Goal: Task Accomplishment & Management: Use online tool/utility

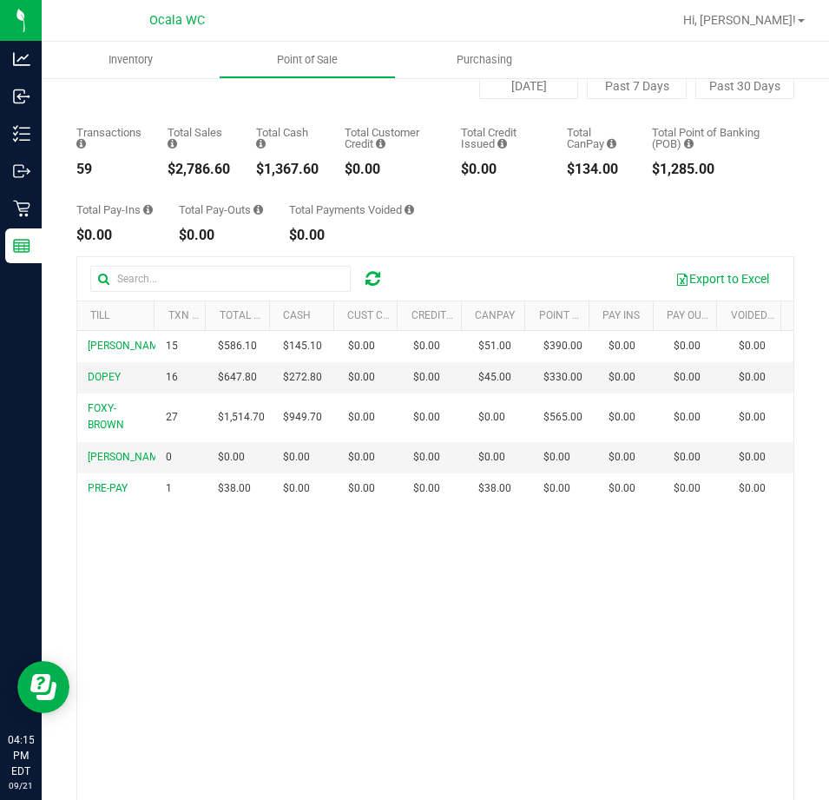
scroll to position [169, 0]
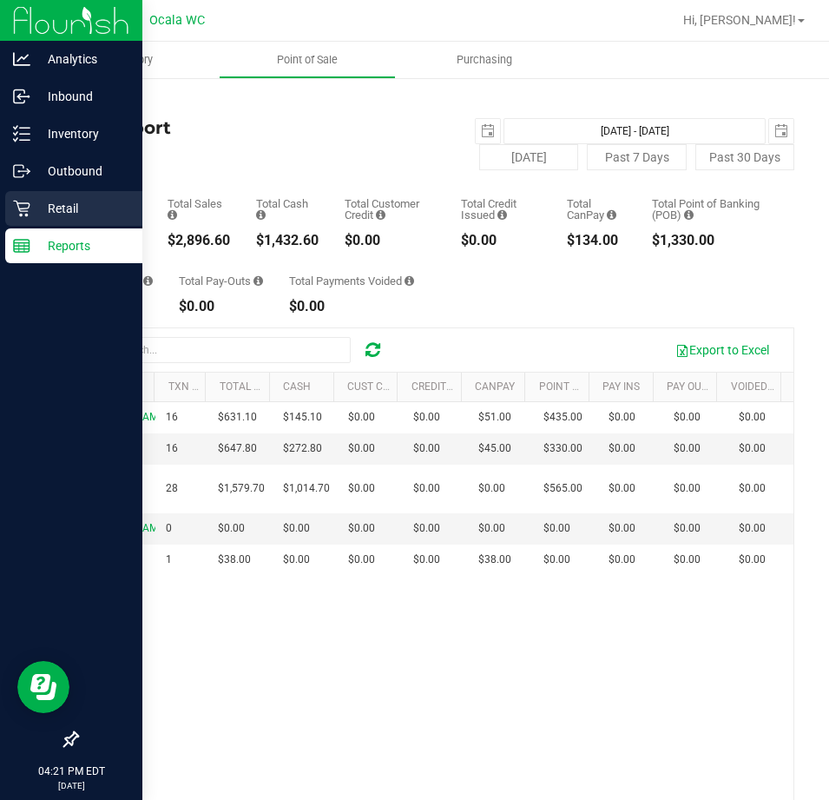
click at [35, 205] on p "Retail" at bounding box center [82, 208] width 104 height 21
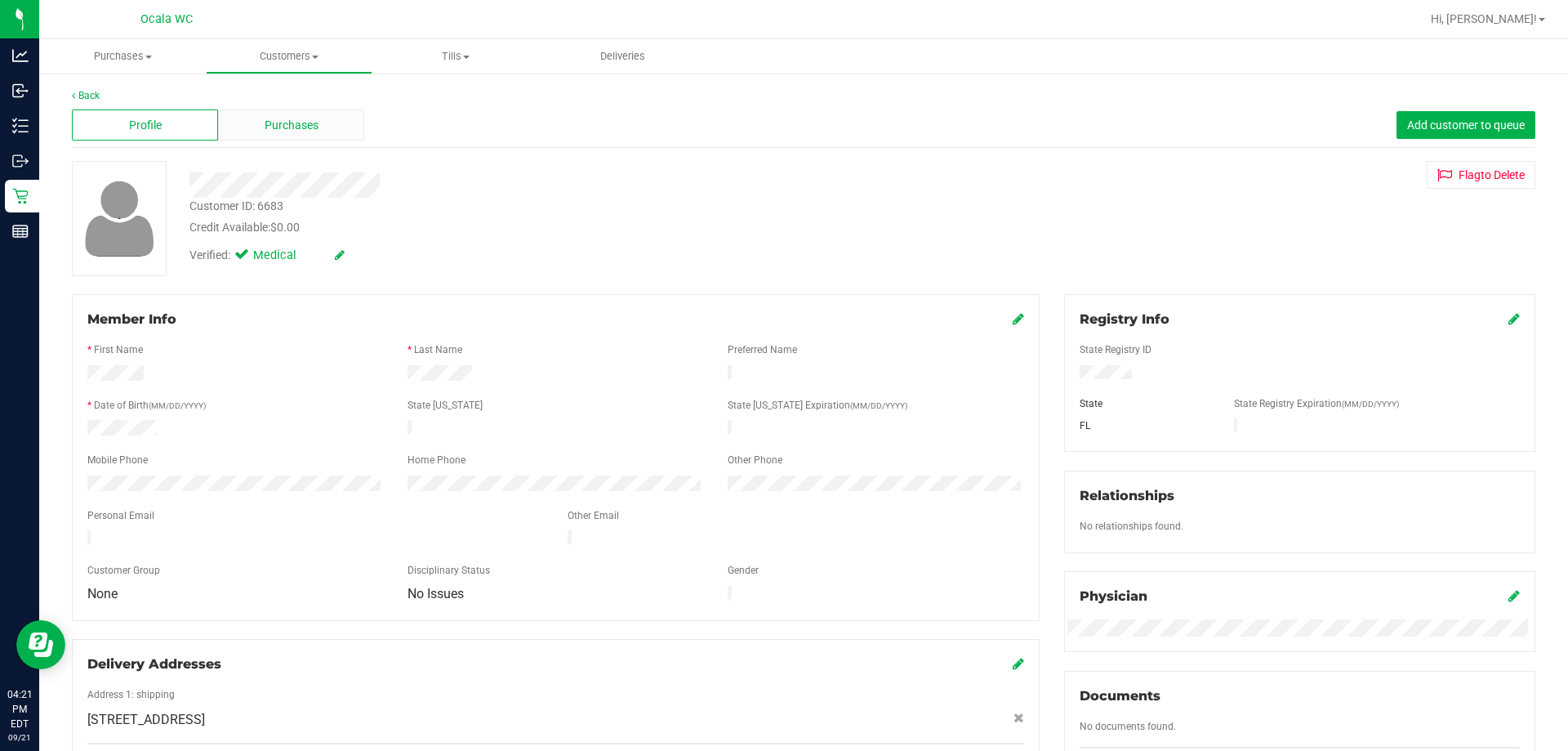
click at [323, 109] on div "Purchases" at bounding box center [291, 124] width 146 height 31
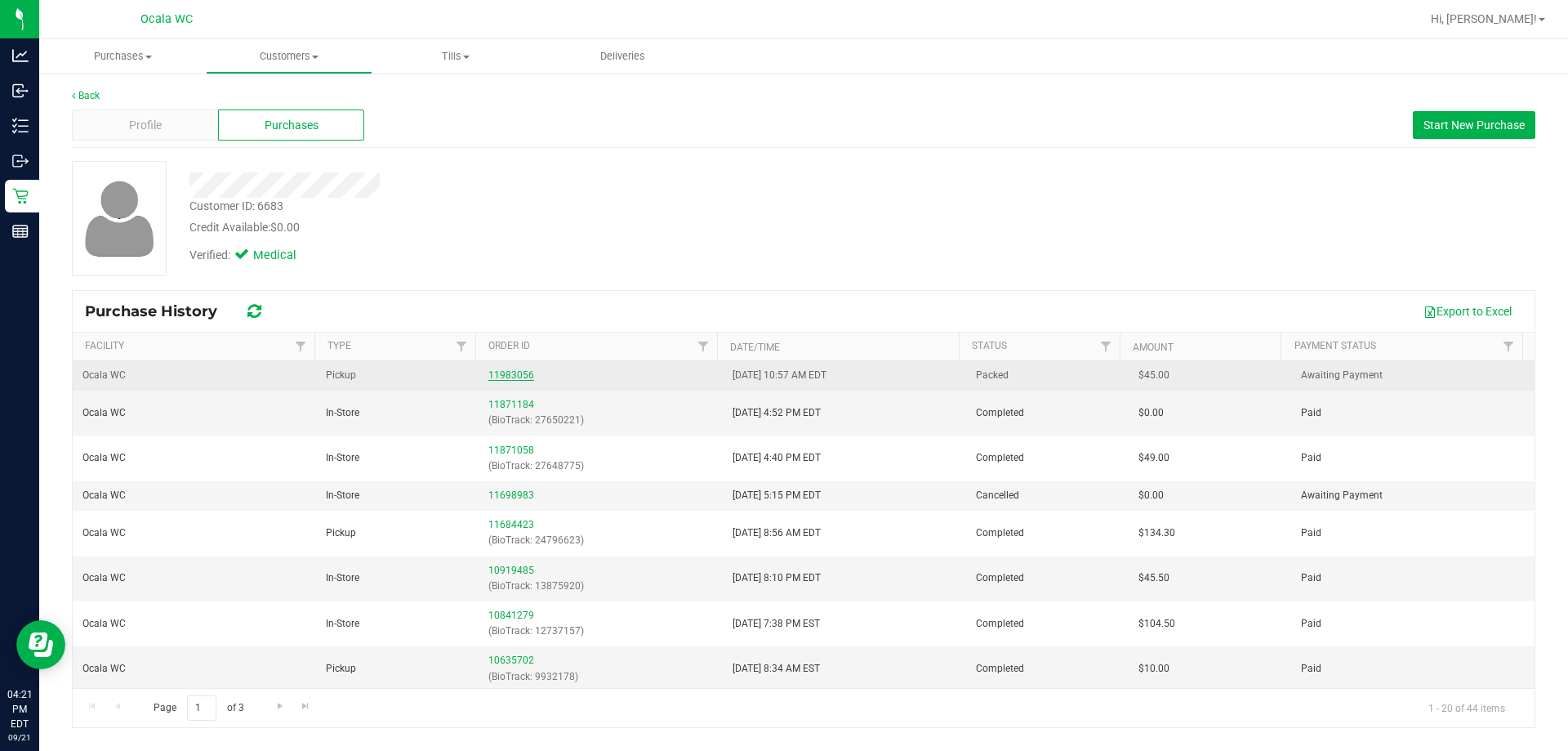
click at [493, 373] on link "11983056" at bounding box center [511, 376] width 46 height 11
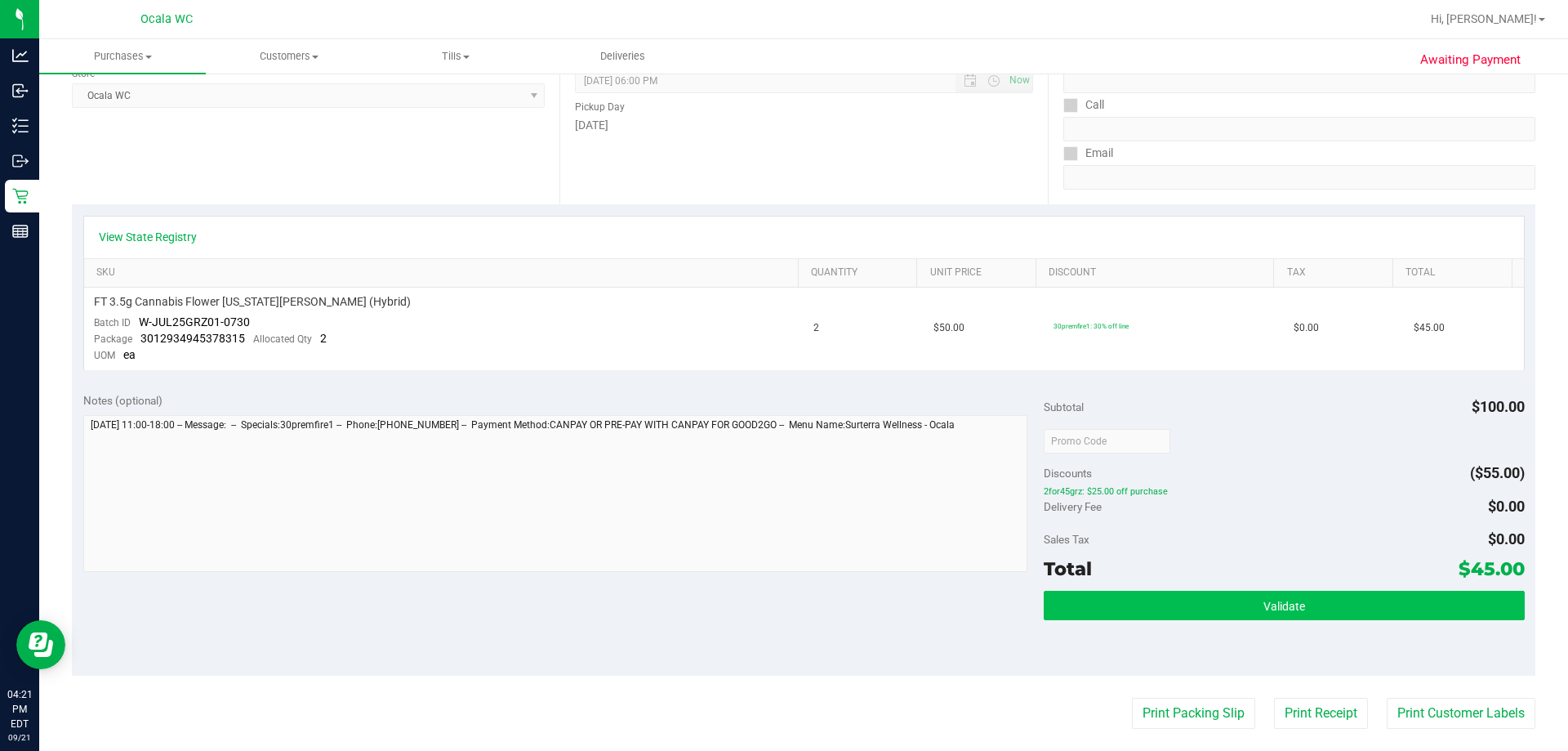
scroll to position [490, 0]
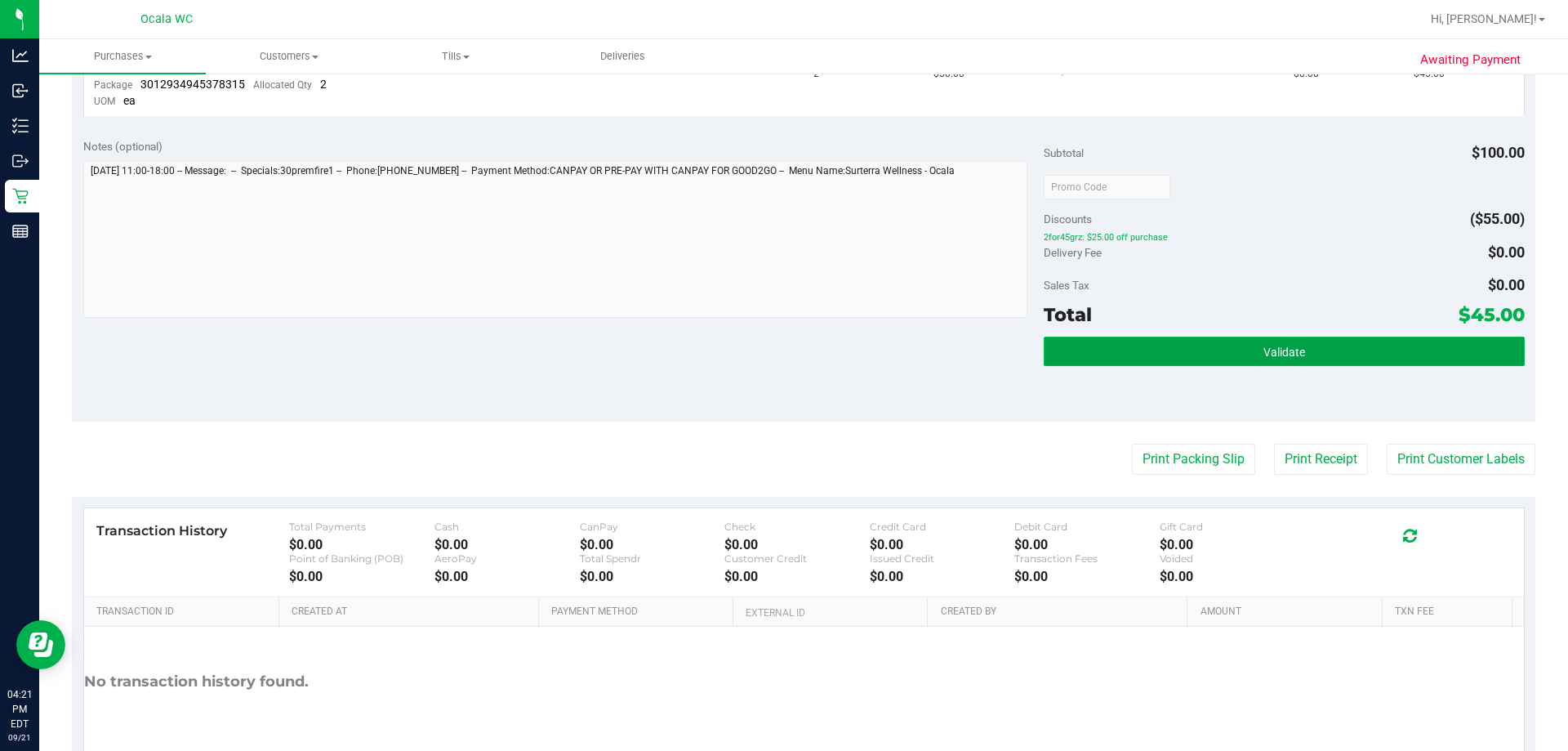
click at [779, 355] on button "Validate" at bounding box center [1284, 351] width 481 height 29
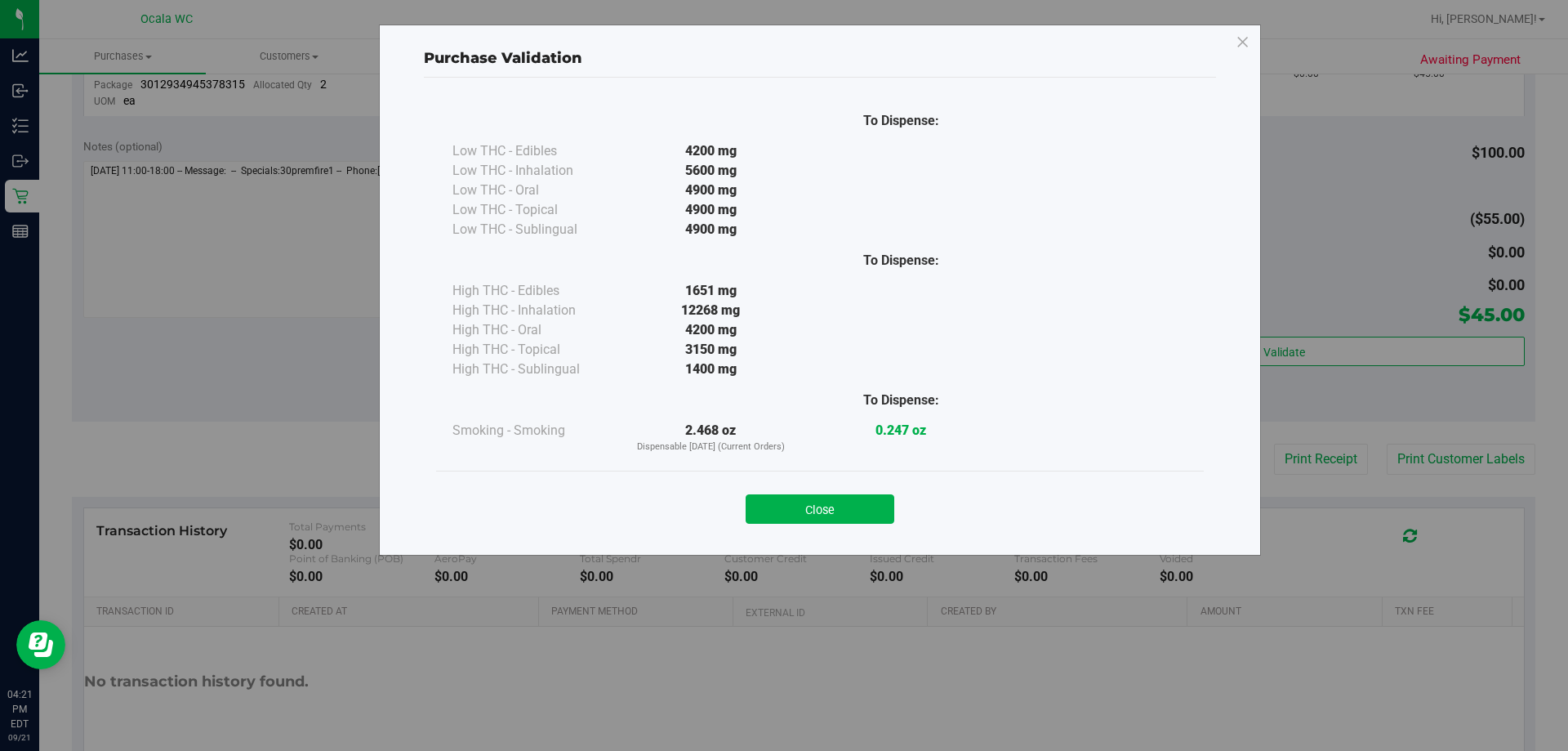
click at [779, 493] on div "Close" at bounding box center [820, 503] width 743 height 40
click at [779, 517] on button "Close" at bounding box center [820, 508] width 149 height 29
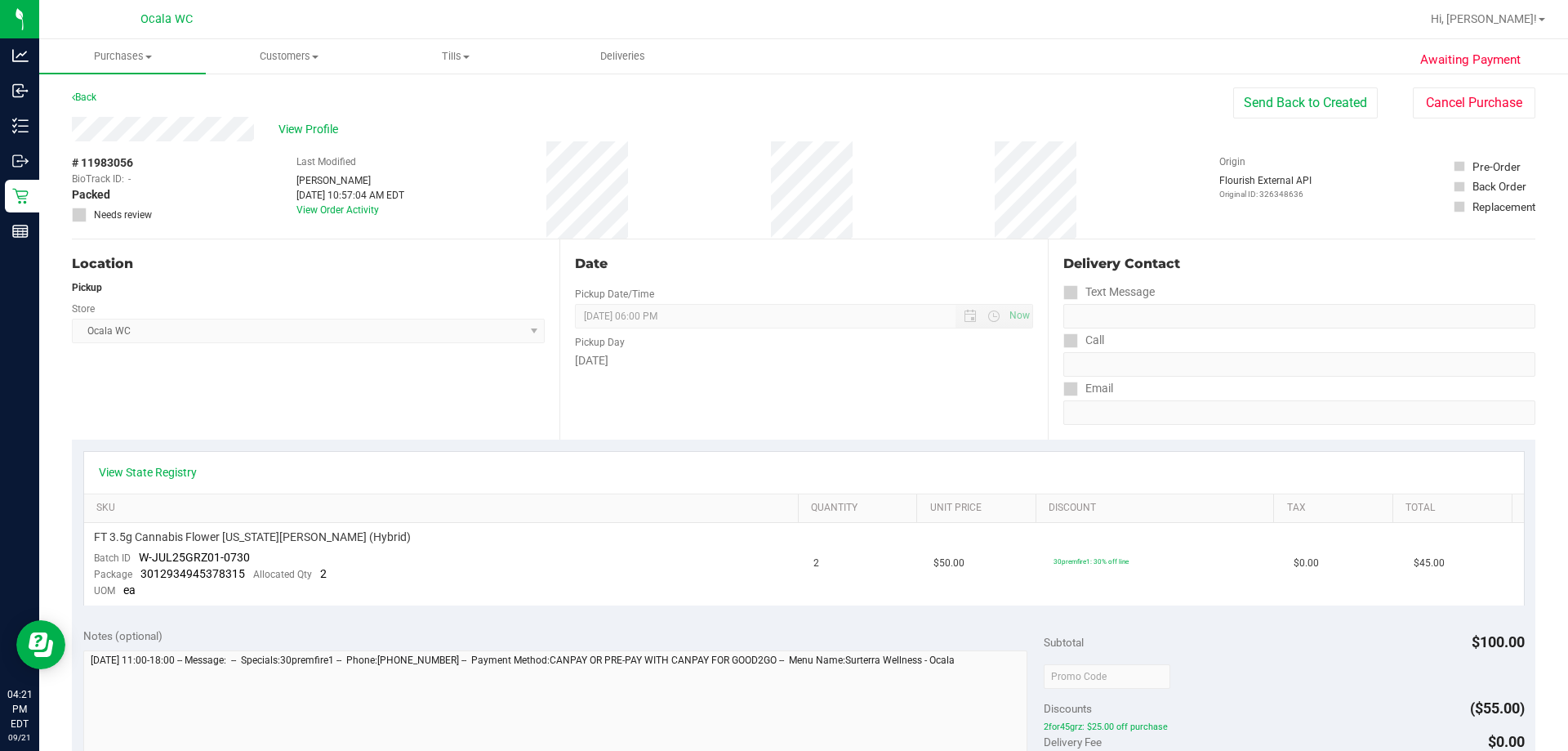
scroll to position [0, 0]
click at [779, 99] on button "Send Back to Created" at bounding box center [1306, 104] width 145 height 31
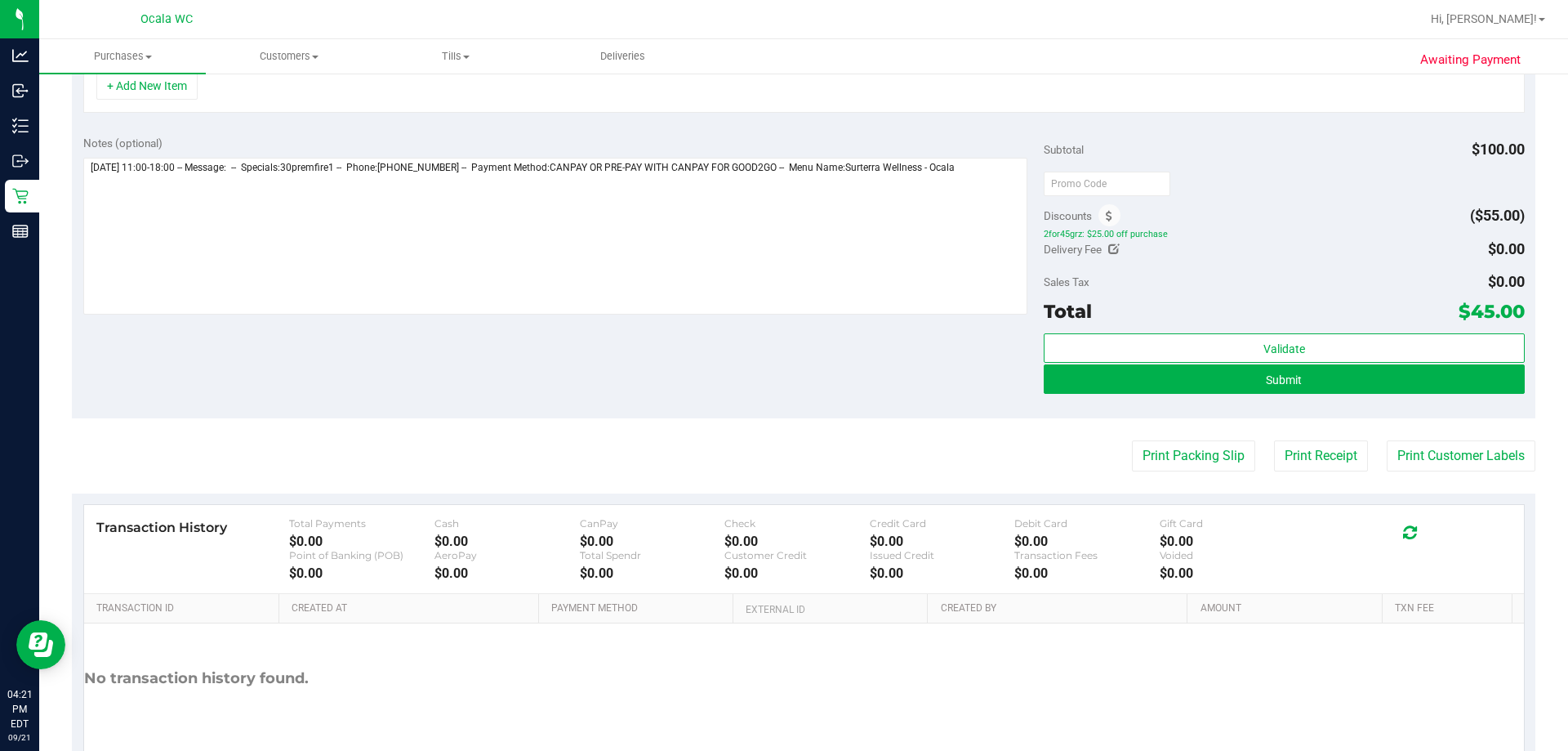
scroll to position [490, 0]
click at [779, 391] on button "Submit" at bounding box center [1284, 377] width 481 height 29
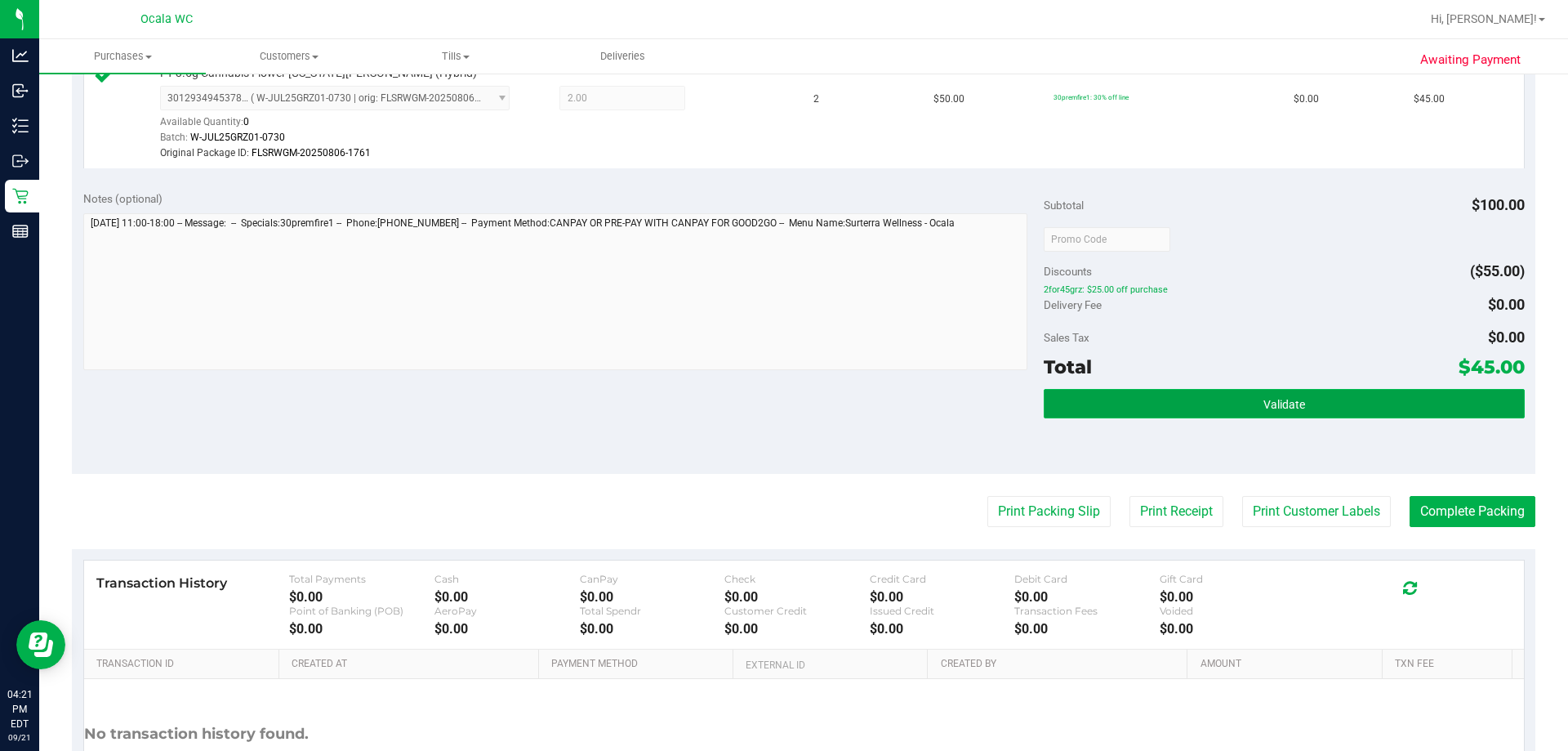
click at [779, 401] on button "Validate" at bounding box center [1284, 403] width 481 height 29
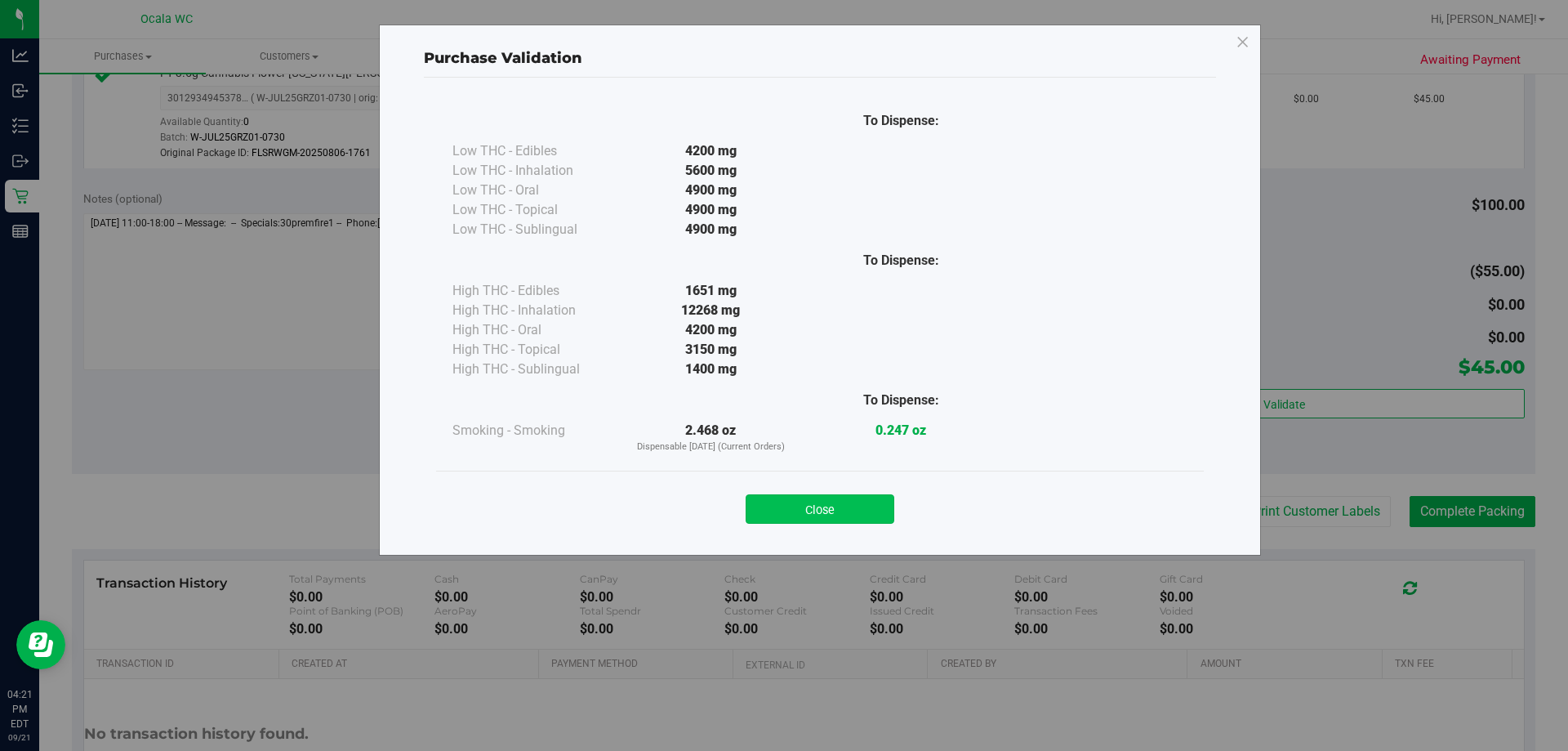
click at [779, 511] on button "Close" at bounding box center [820, 508] width 149 height 29
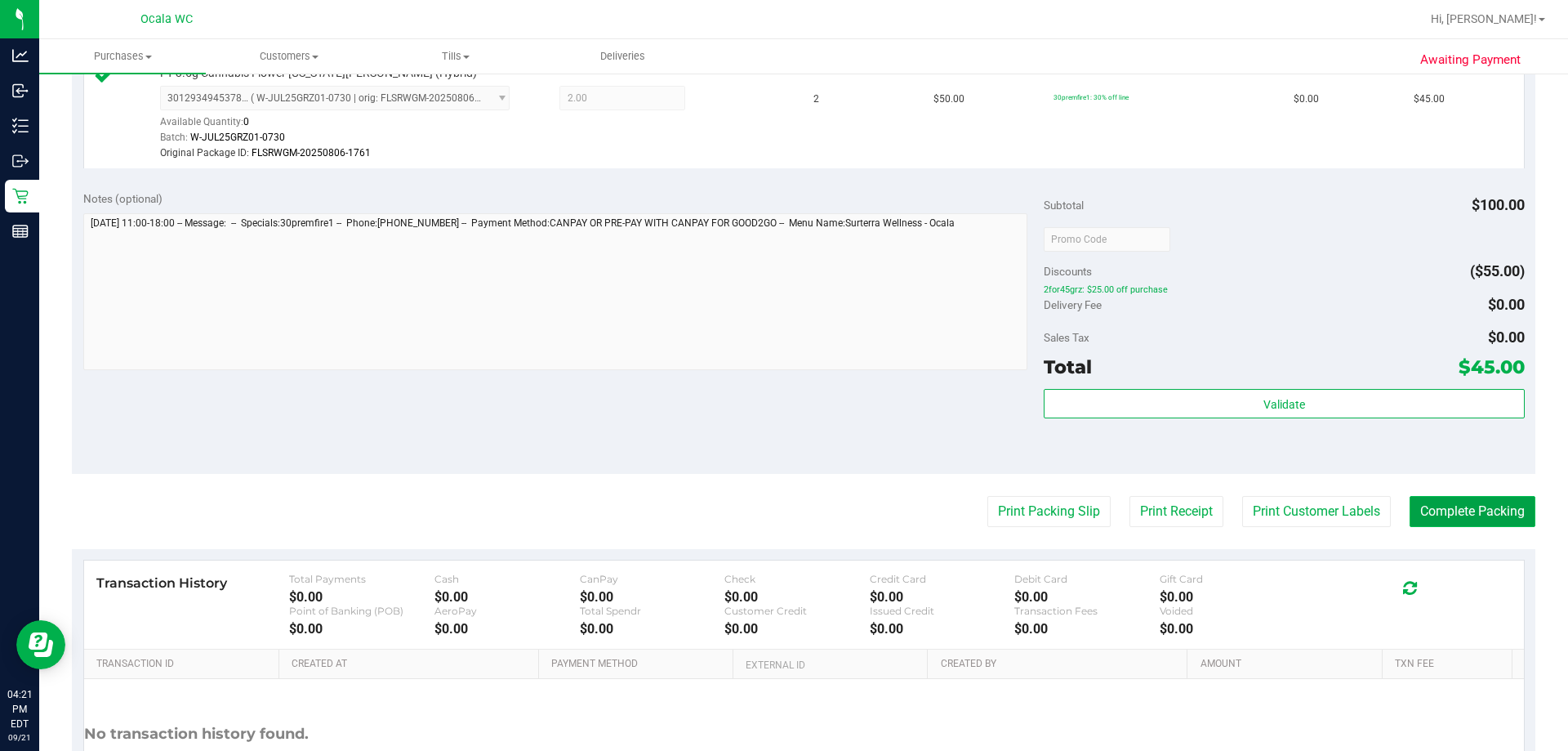
click at [779, 508] on button "Complete Packing" at bounding box center [1473, 511] width 126 height 31
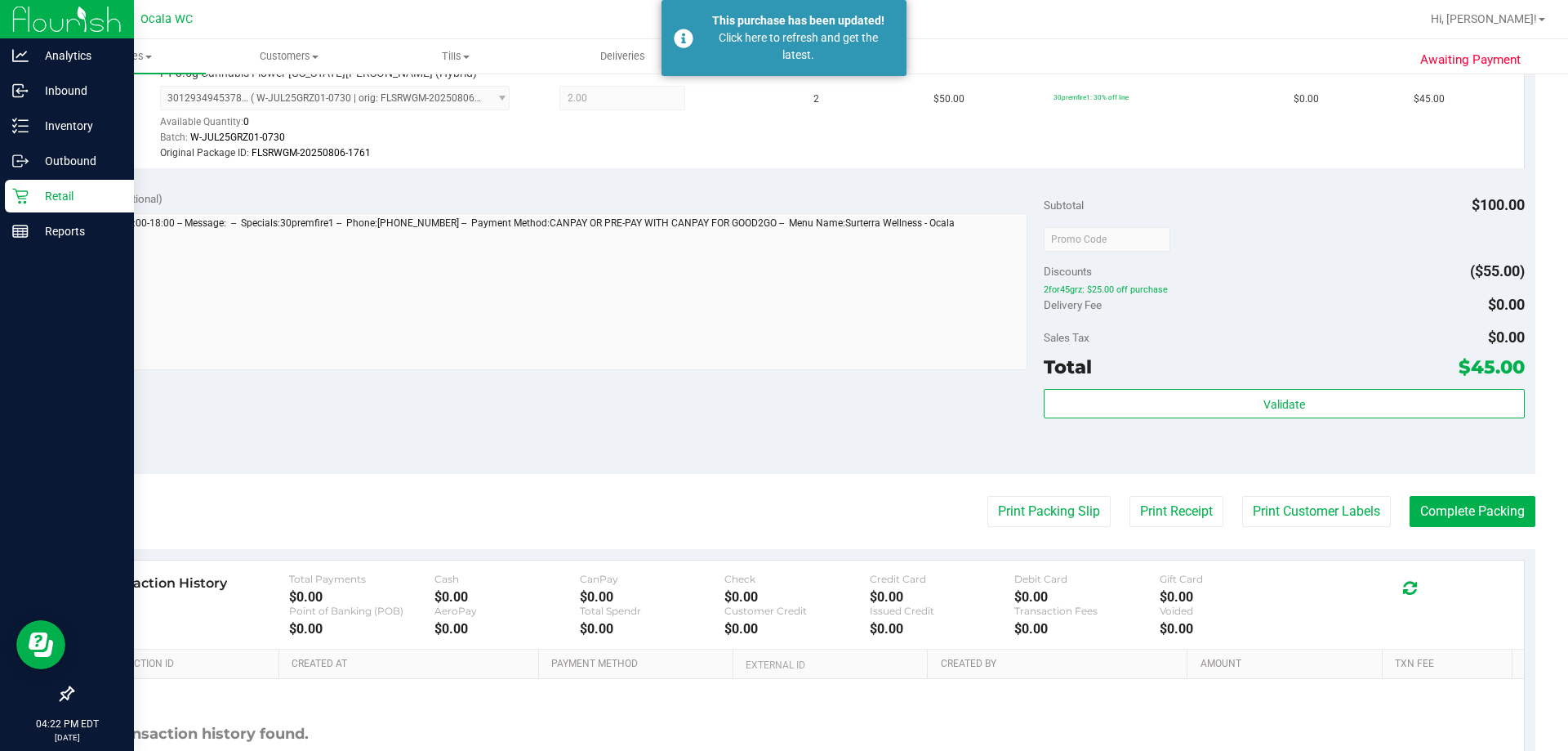
click at [41, 184] on div "Retail" at bounding box center [69, 196] width 129 height 33
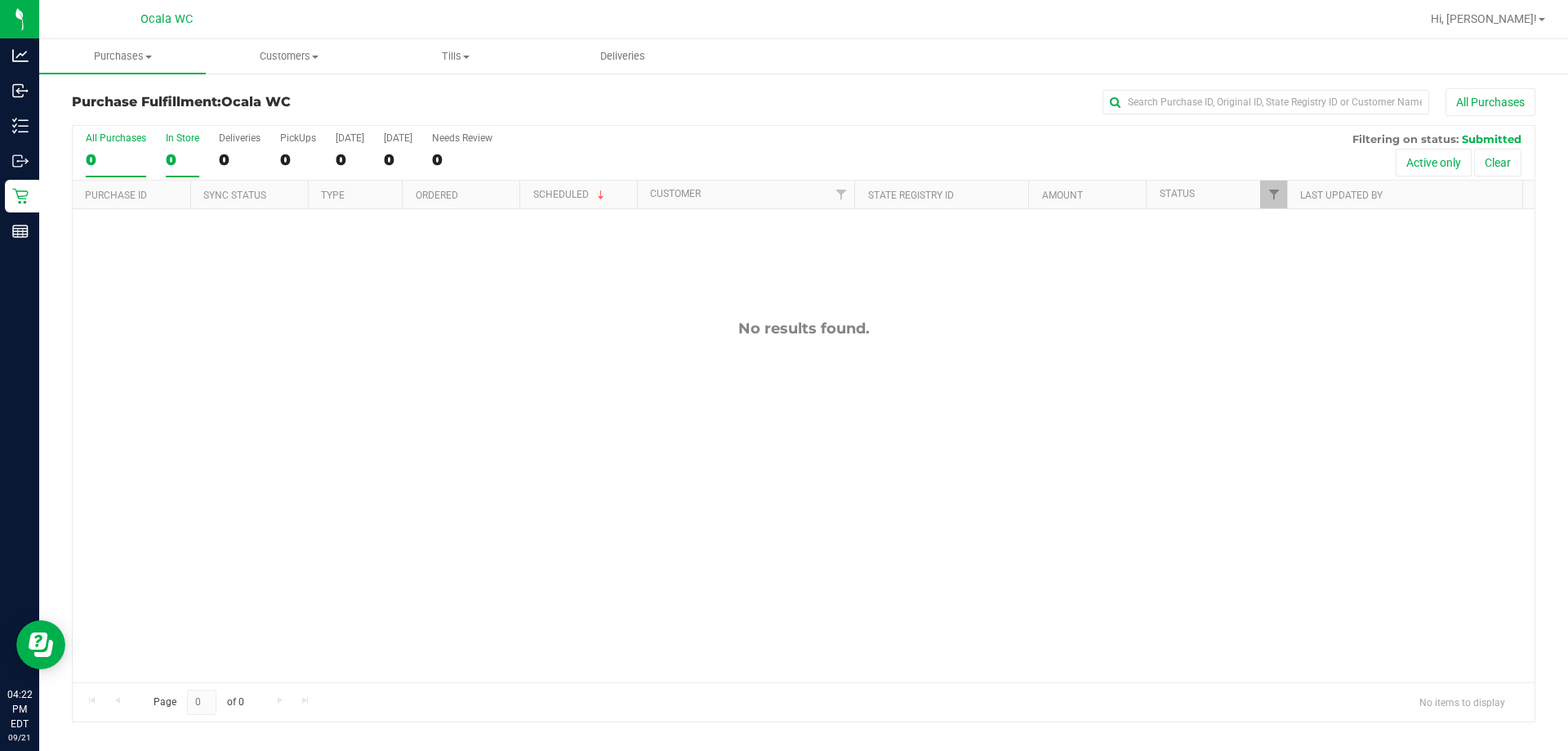
click at [170, 137] on div "In Store" at bounding box center [182, 138] width 34 height 11
click at [0, 0] on input "In Store 0" at bounding box center [0, 0] width 0 height 0
click at [293, 143] on div "PickUps" at bounding box center [298, 138] width 36 height 11
click at [0, 0] on input "PickUps 0" at bounding box center [0, 0] width 0 height 0
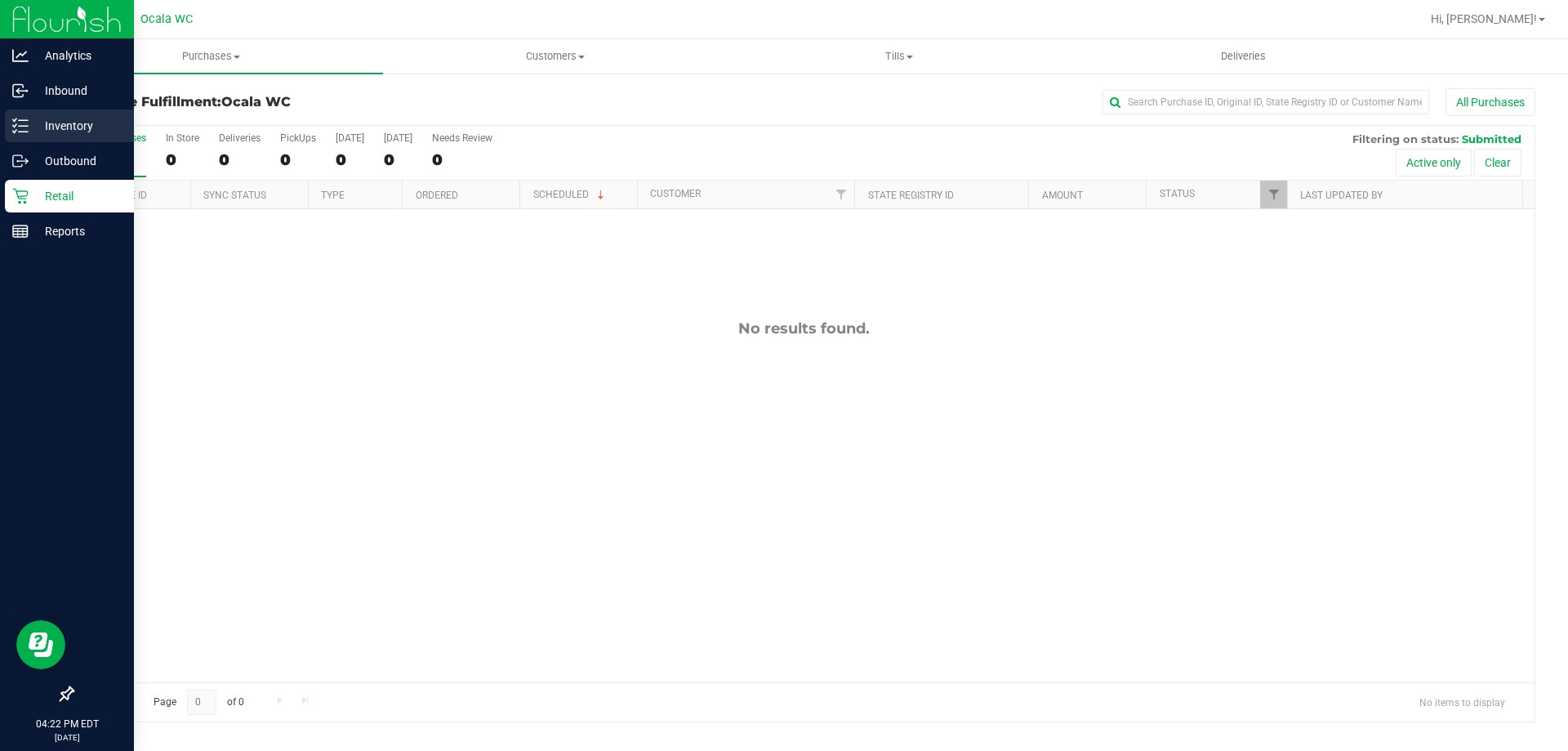
click at [36, 120] on p "Inventory" at bounding box center [77, 125] width 98 height 20
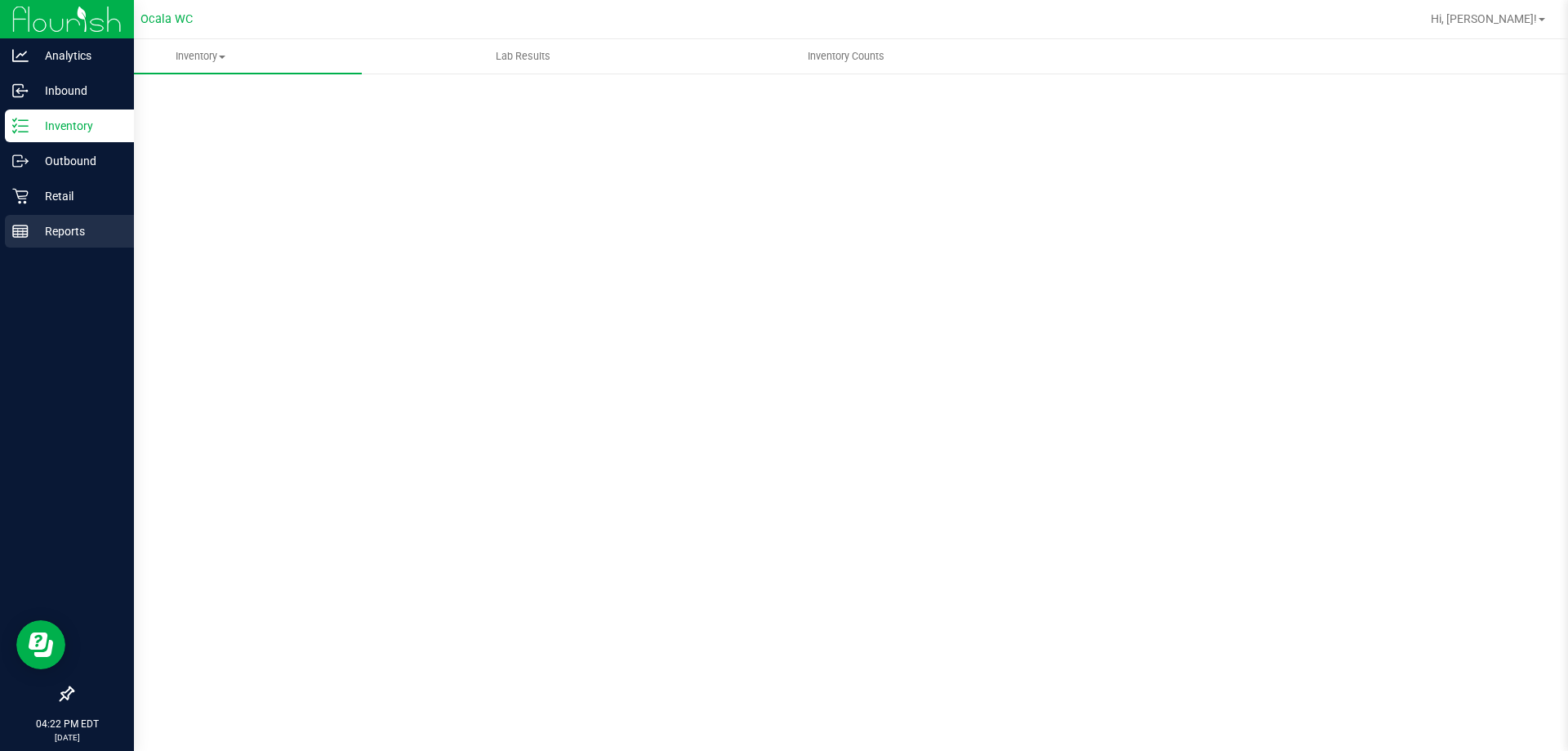
click at [65, 229] on p "Reports" at bounding box center [77, 231] width 98 height 20
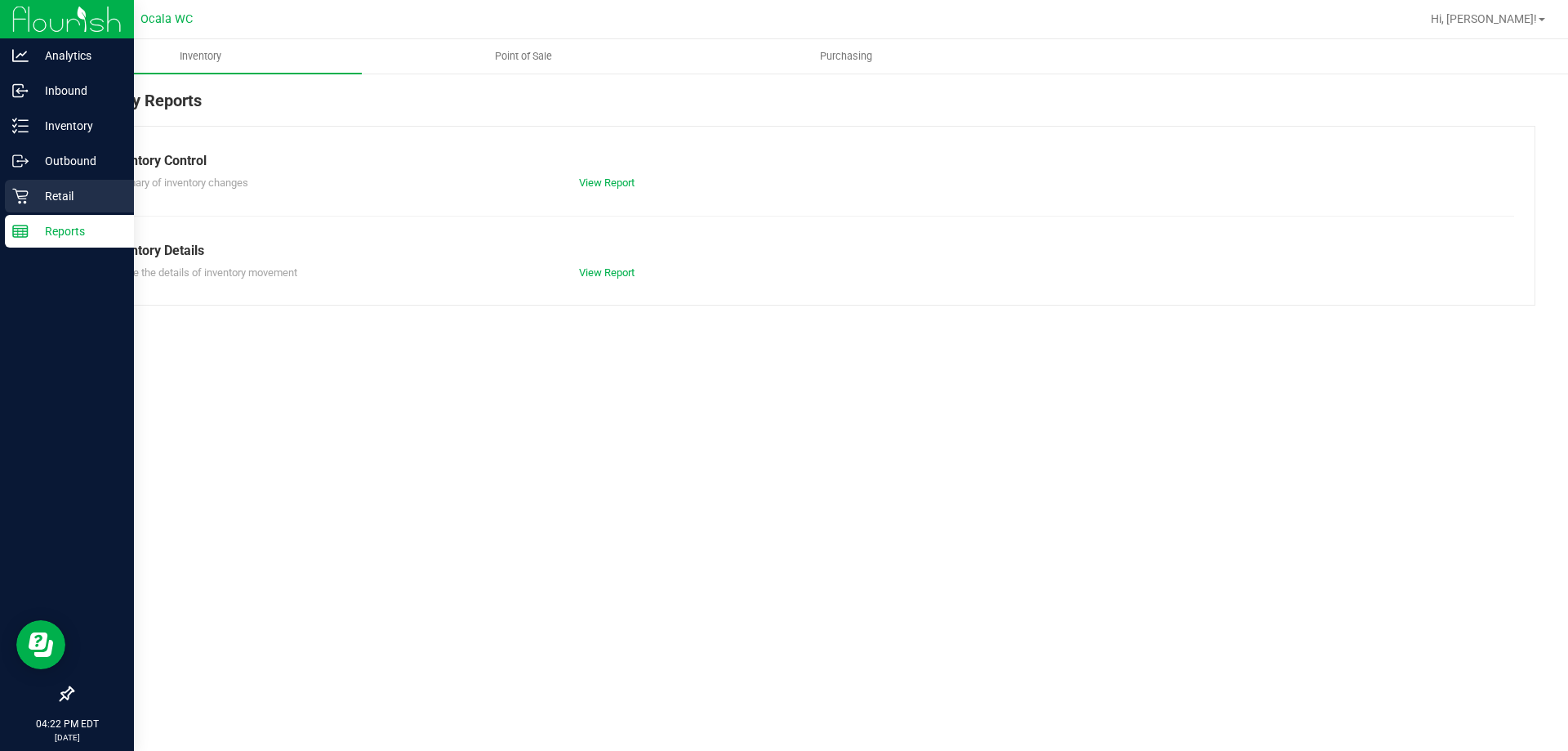
click at [49, 187] on p "Retail" at bounding box center [77, 196] width 98 height 20
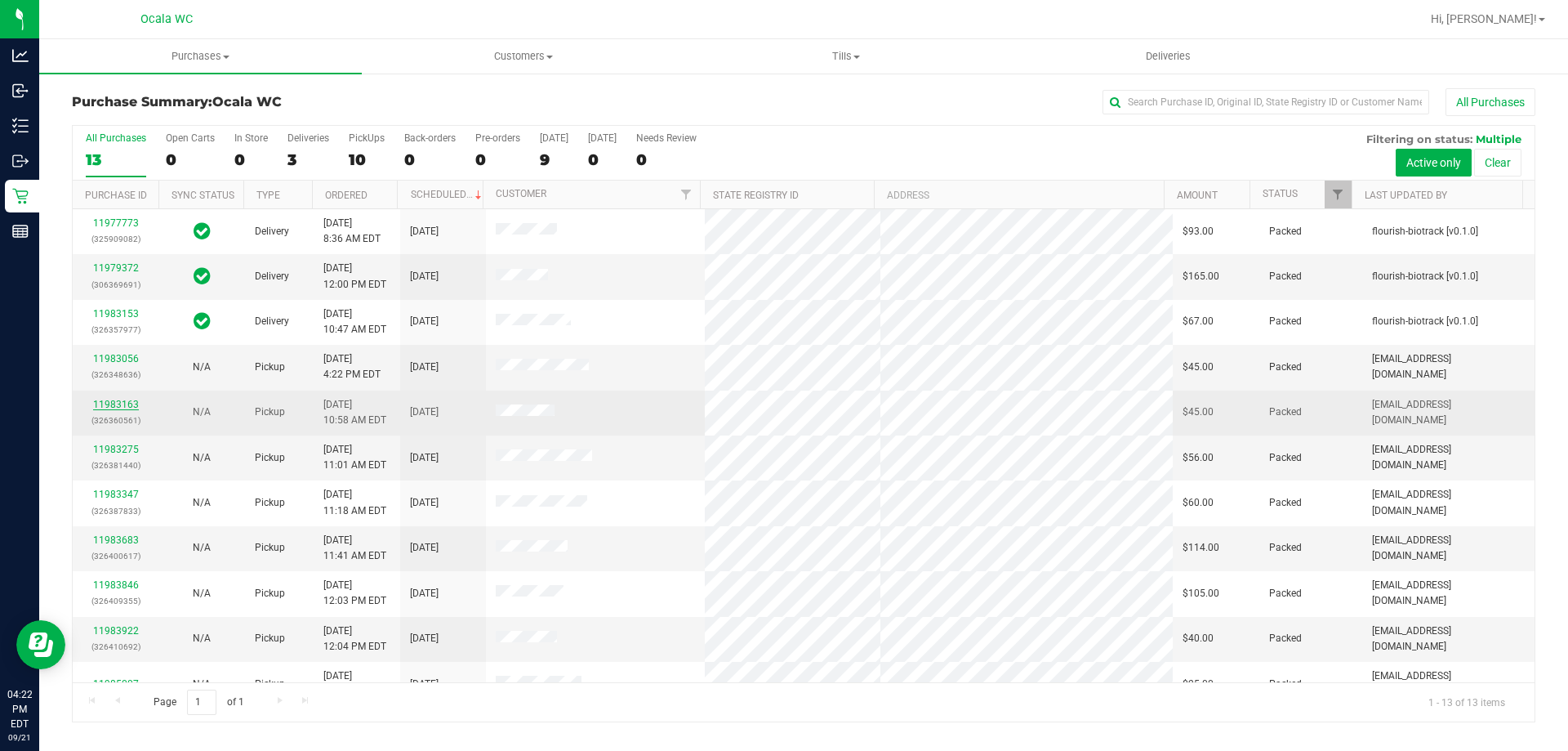
click at [112, 407] on link "11983163" at bounding box center [116, 405] width 46 height 11
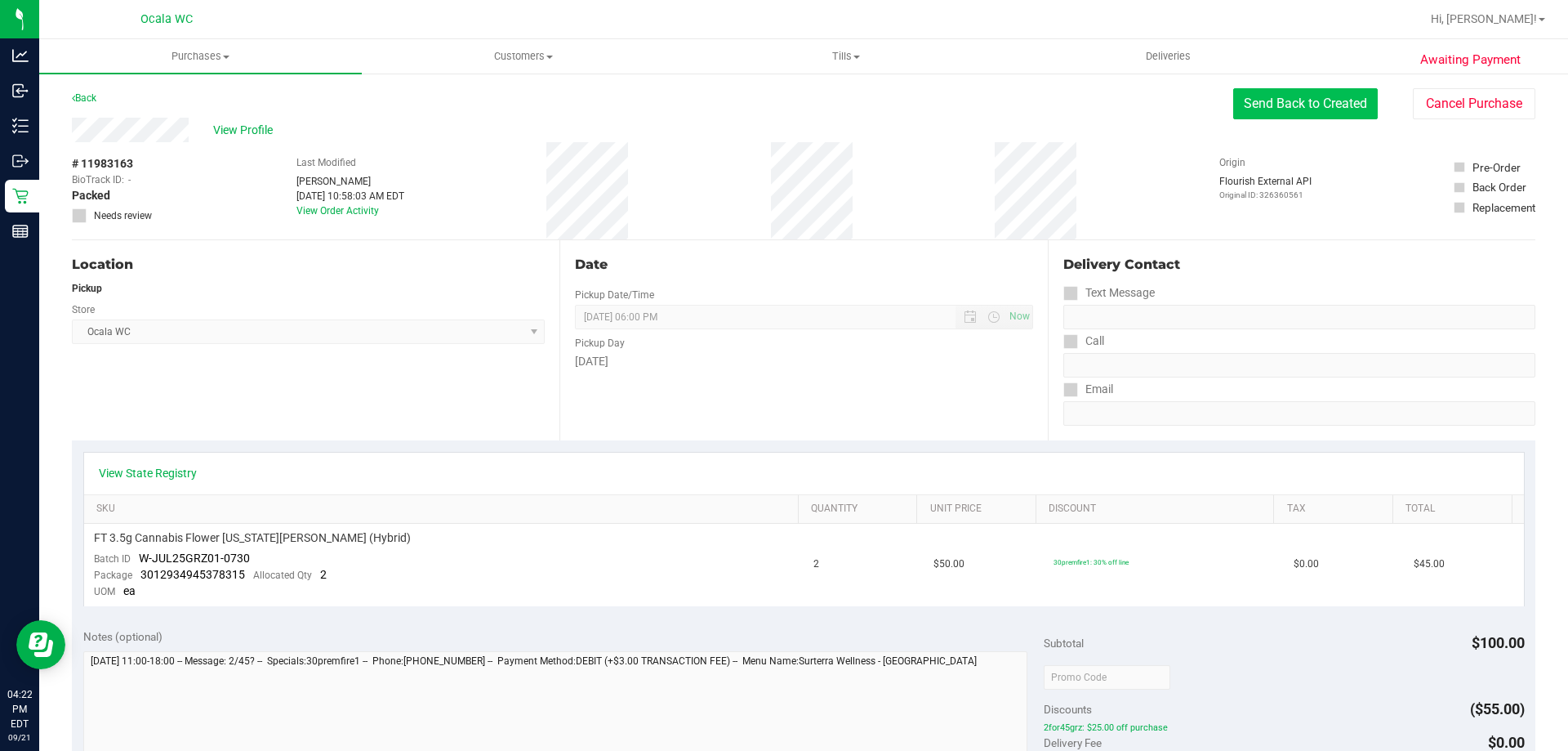
click at [1292, 111] on button "Send Back to Created" at bounding box center [1306, 104] width 145 height 31
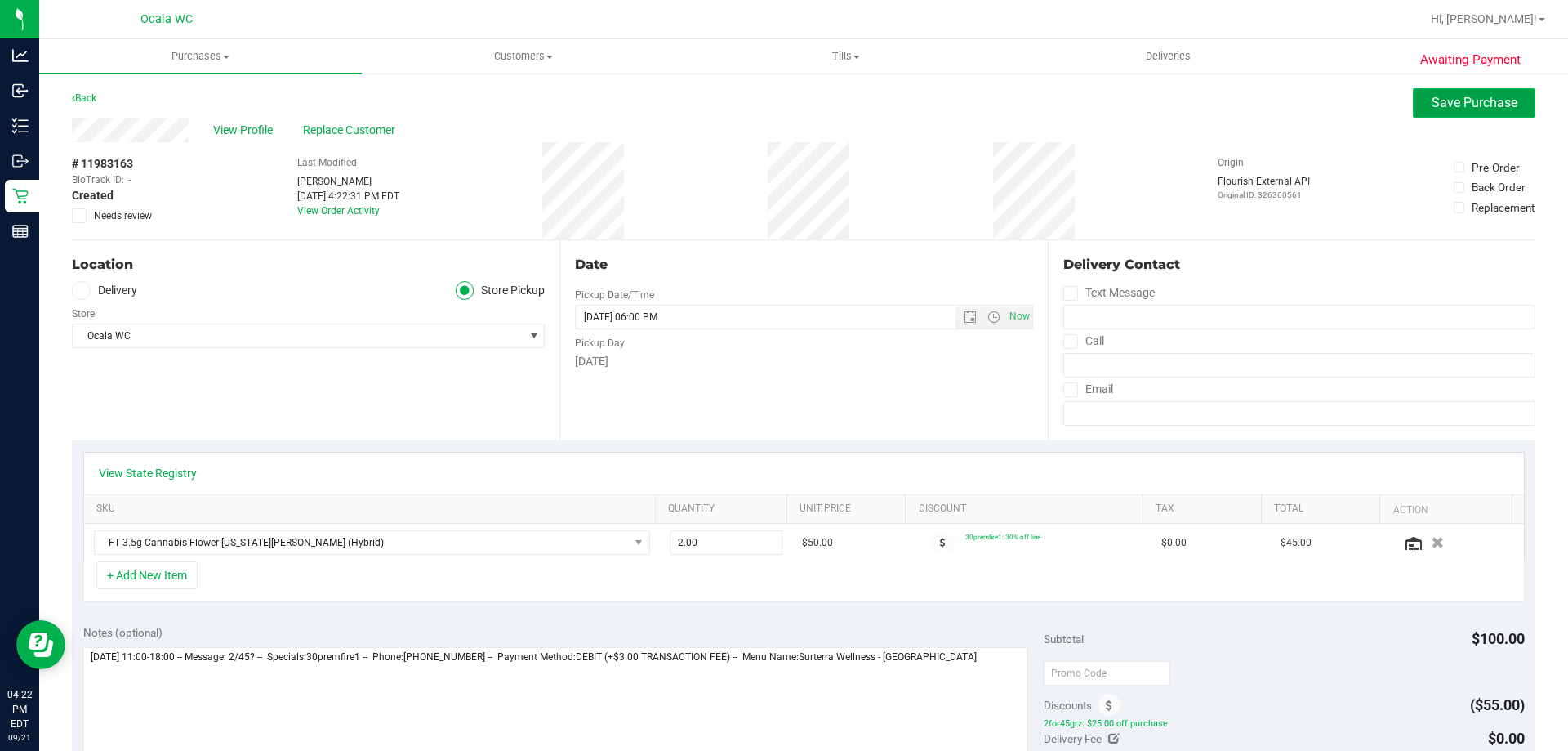
click at [1495, 115] on button "Save Purchase" at bounding box center [1474, 103] width 122 height 29
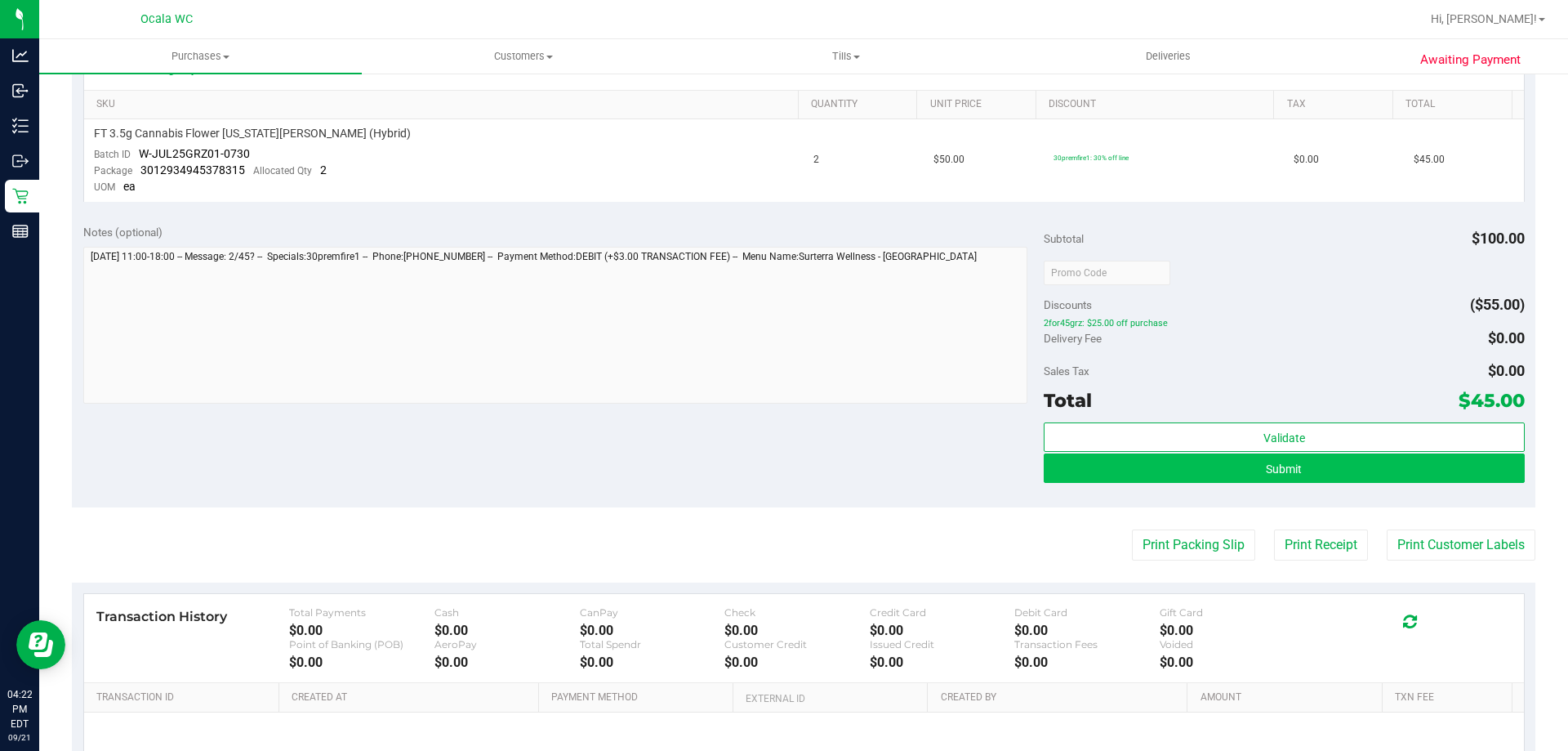
scroll to position [408, 0]
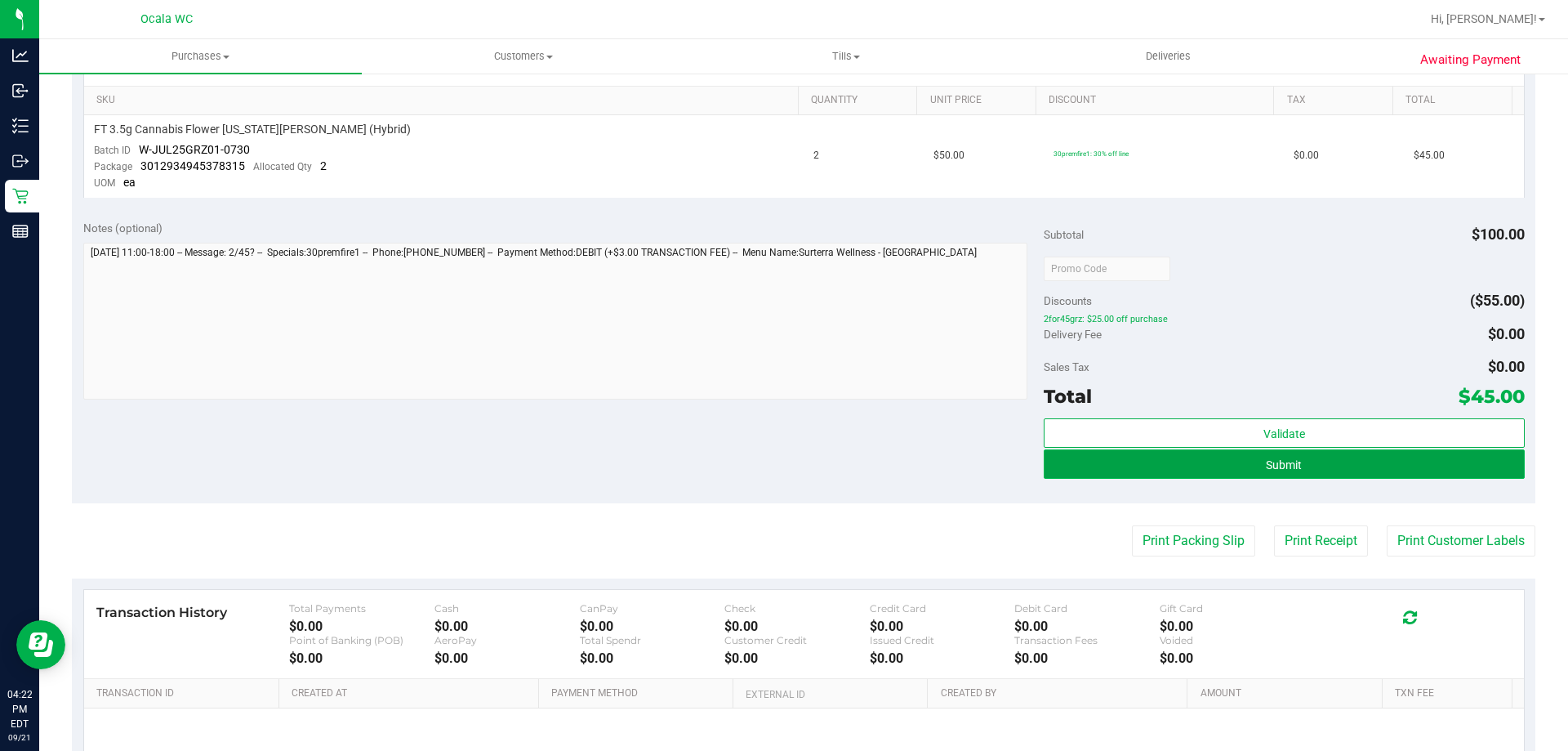
click at [1433, 458] on button "Submit" at bounding box center [1284, 464] width 481 height 29
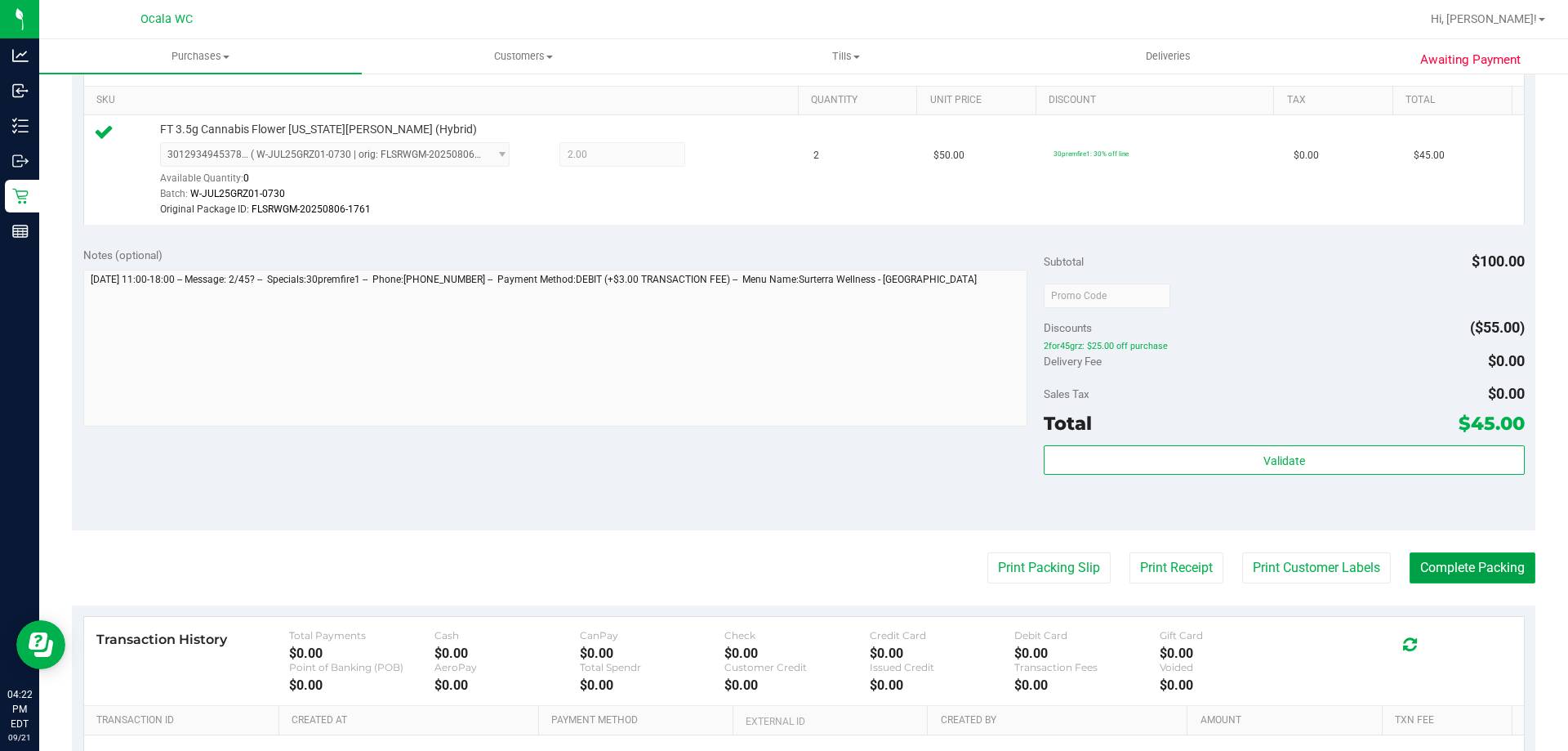
click at [1485, 566] on button "Complete Packing" at bounding box center [1473, 567] width 126 height 31
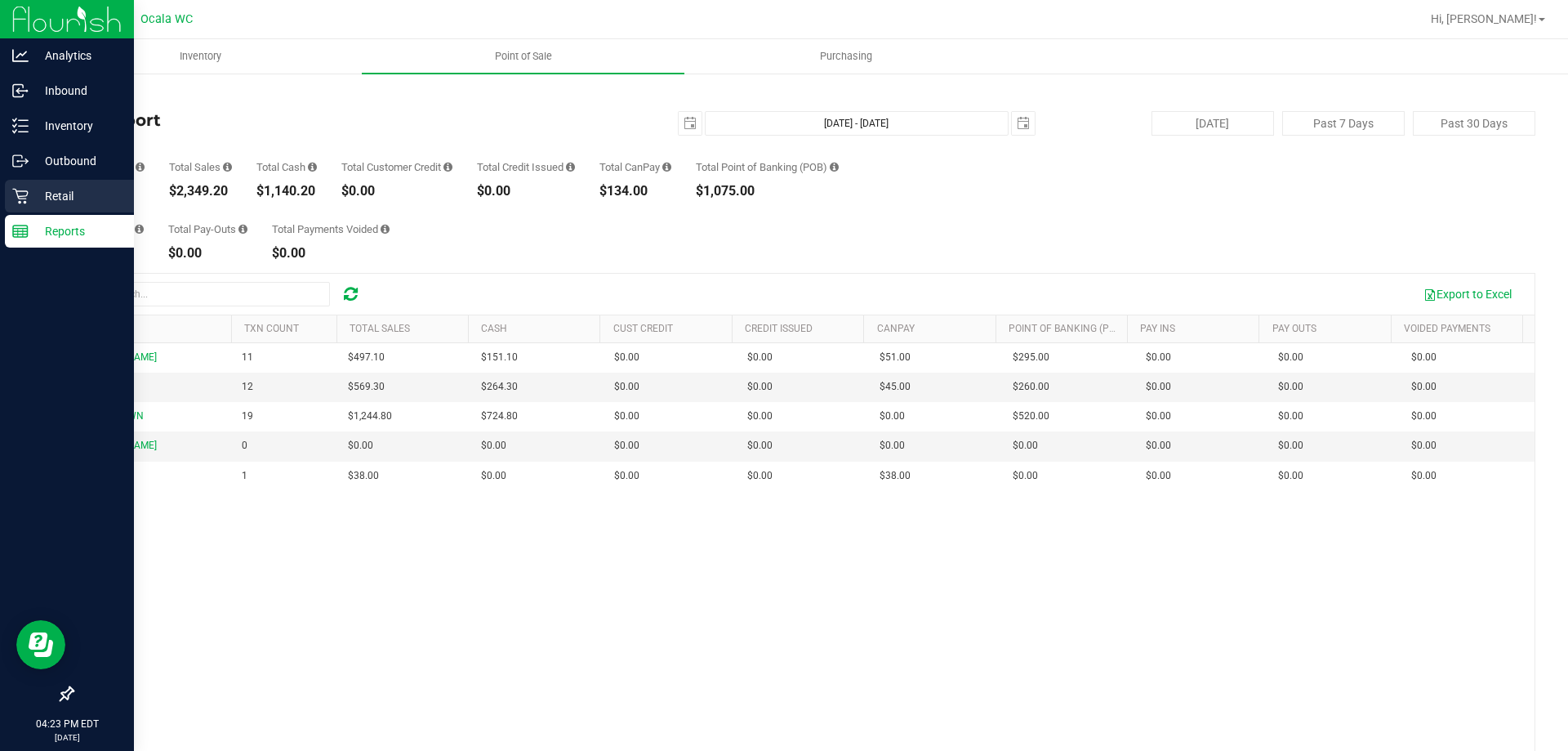
click at [92, 187] on p "Retail" at bounding box center [77, 196] width 98 height 20
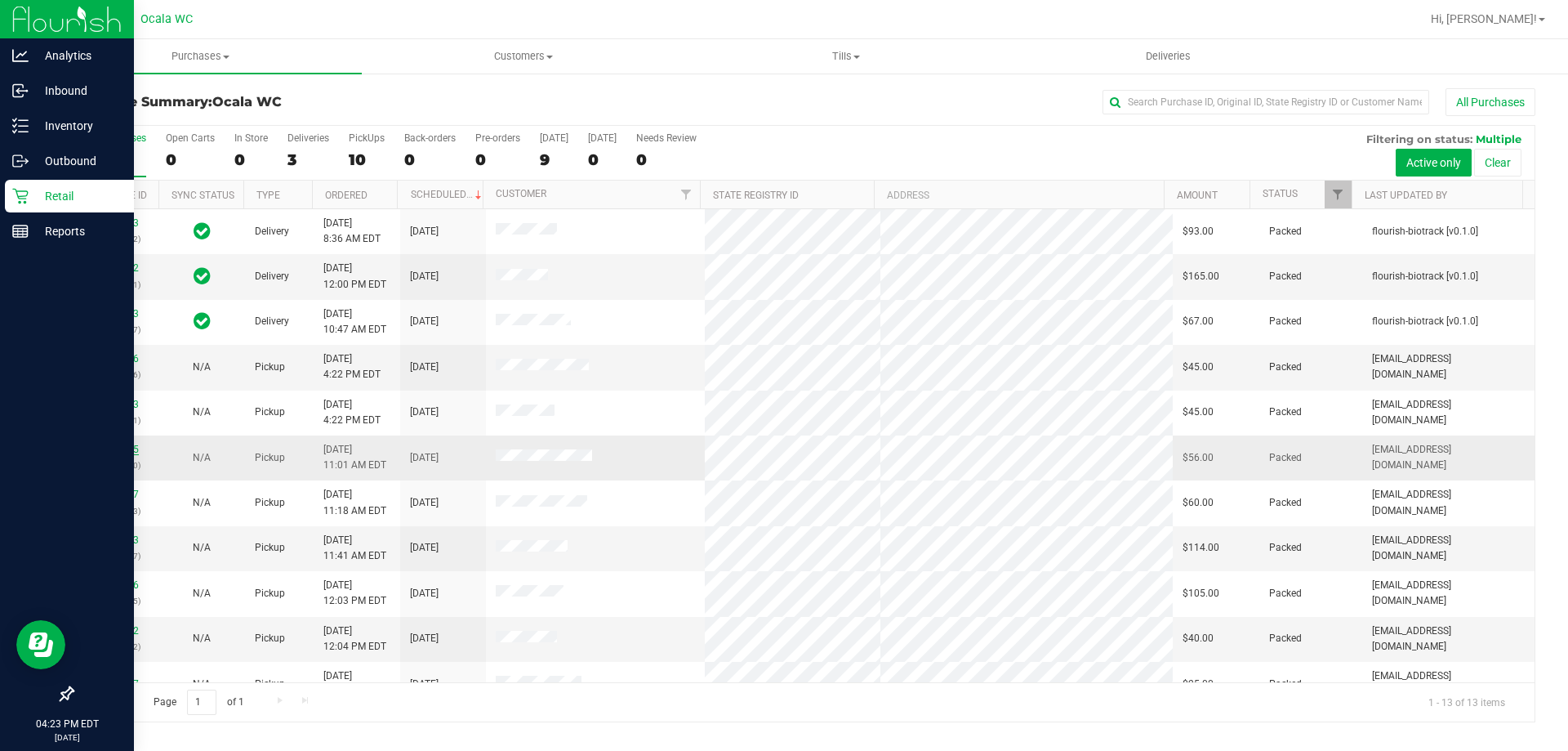
click at [115, 453] on link "11983275" at bounding box center [116, 450] width 46 height 11
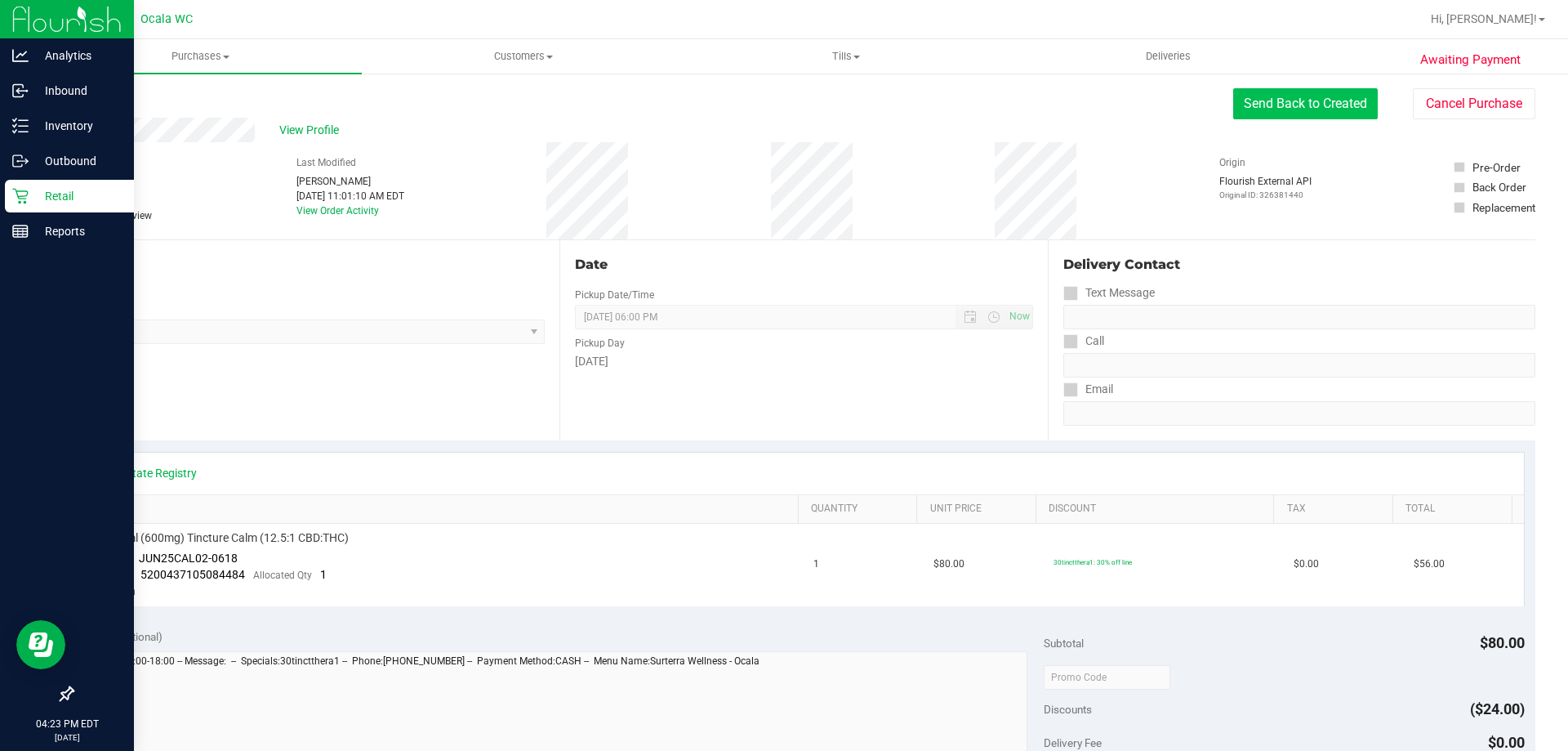
click at [1302, 104] on button "Send Back to Created" at bounding box center [1306, 104] width 145 height 31
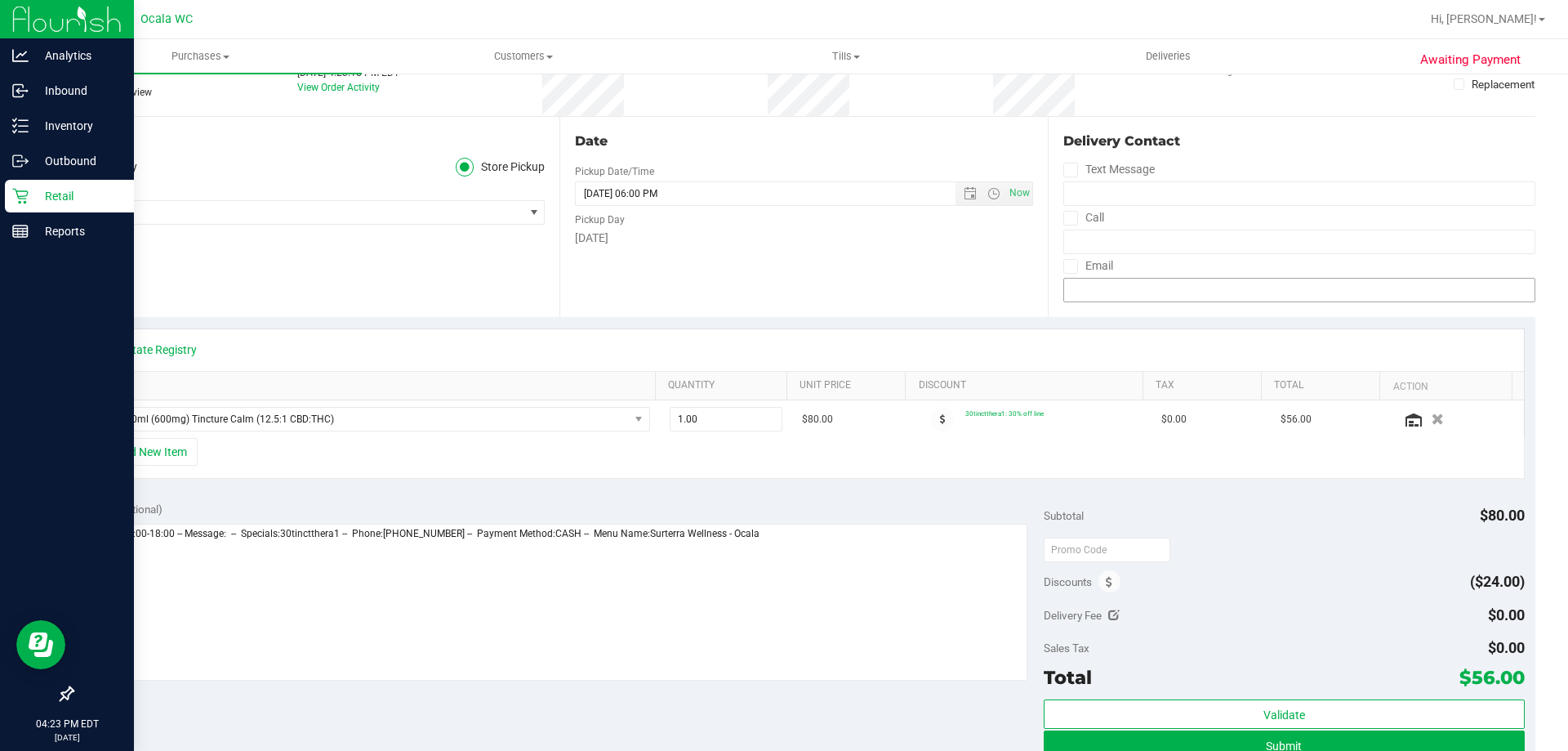
scroll to position [408, 0]
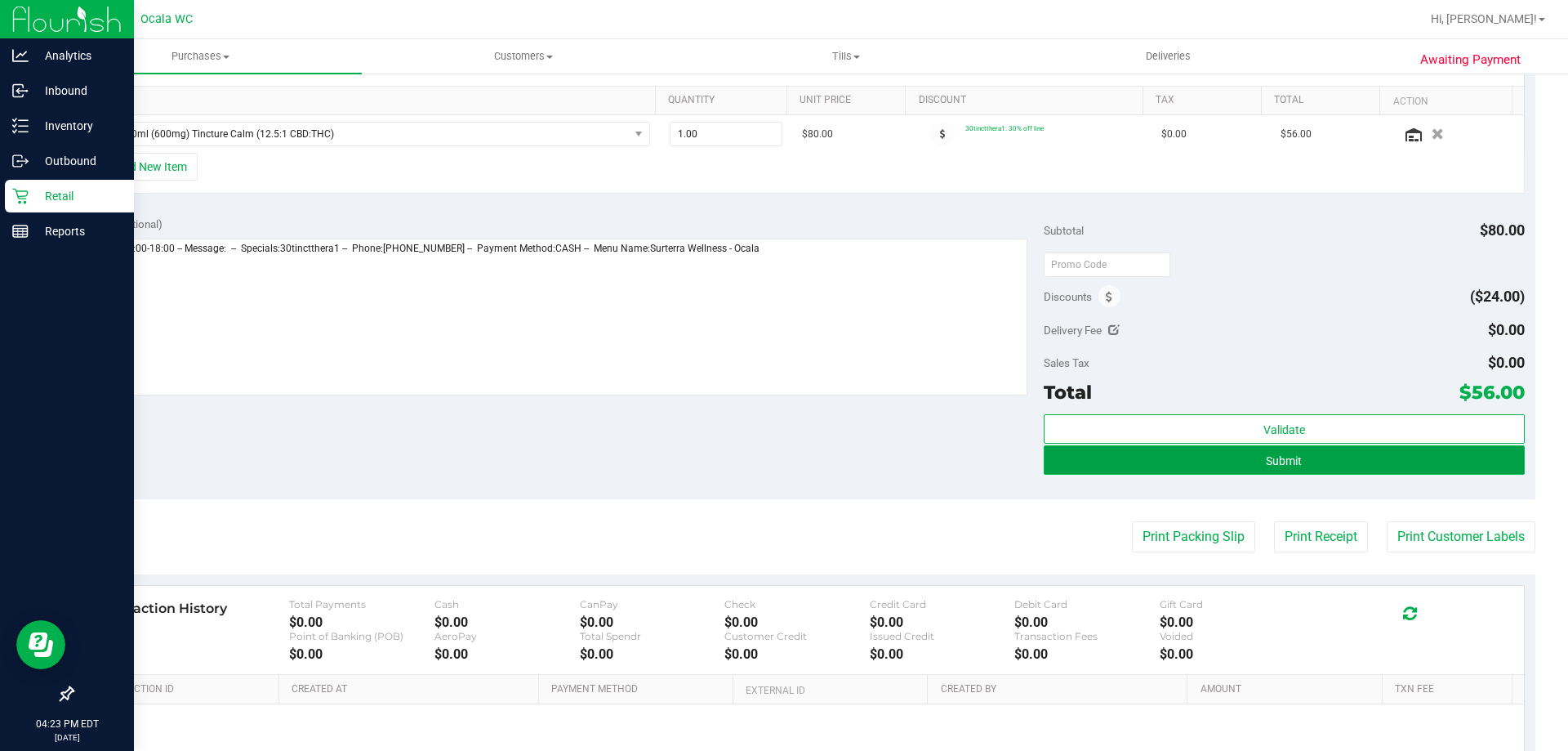
click at [1374, 460] on button "Submit" at bounding box center [1284, 459] width 481 height 29
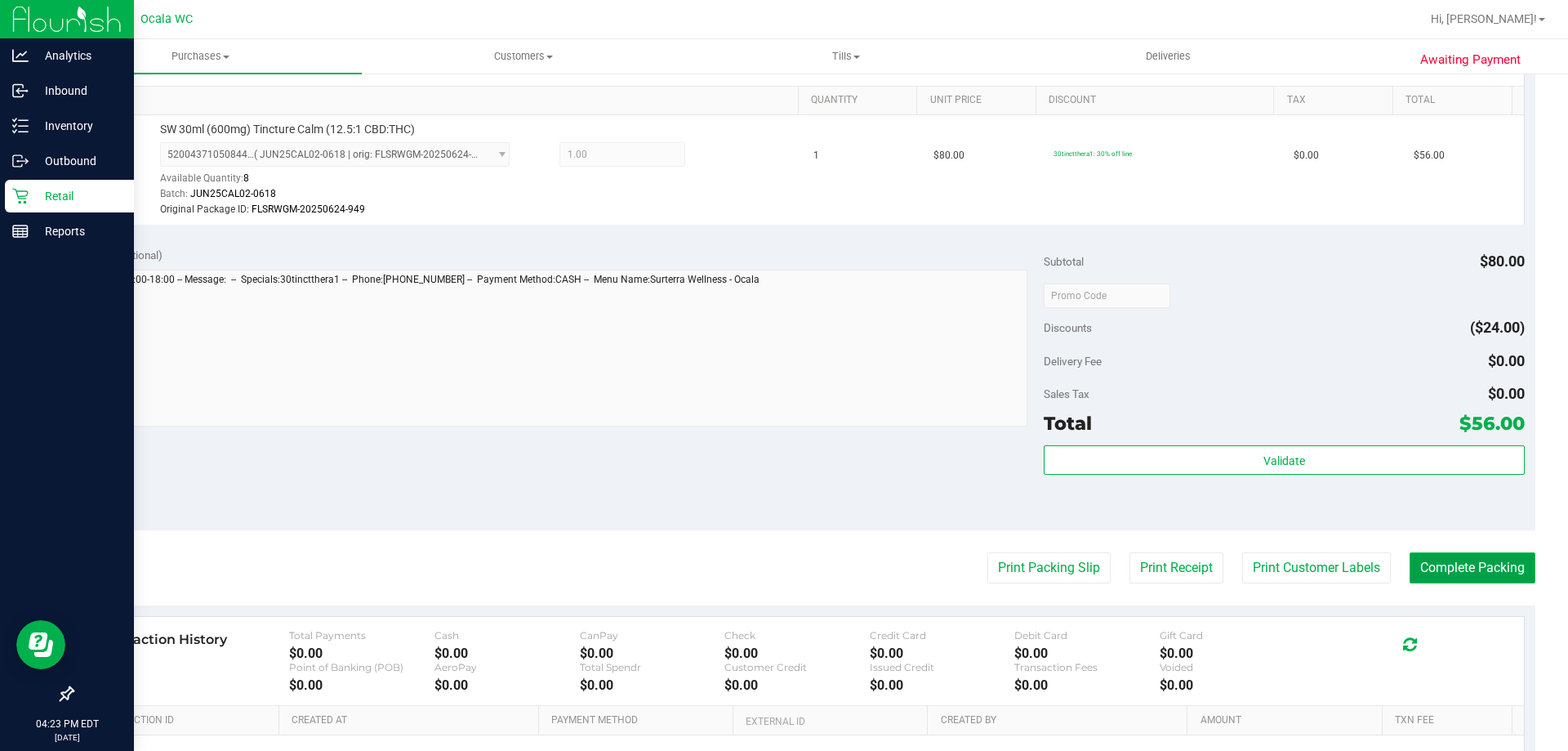
click at [1457, 573] on button "Complete Packing" at bounding box center [1473, 567] width 126 height 31
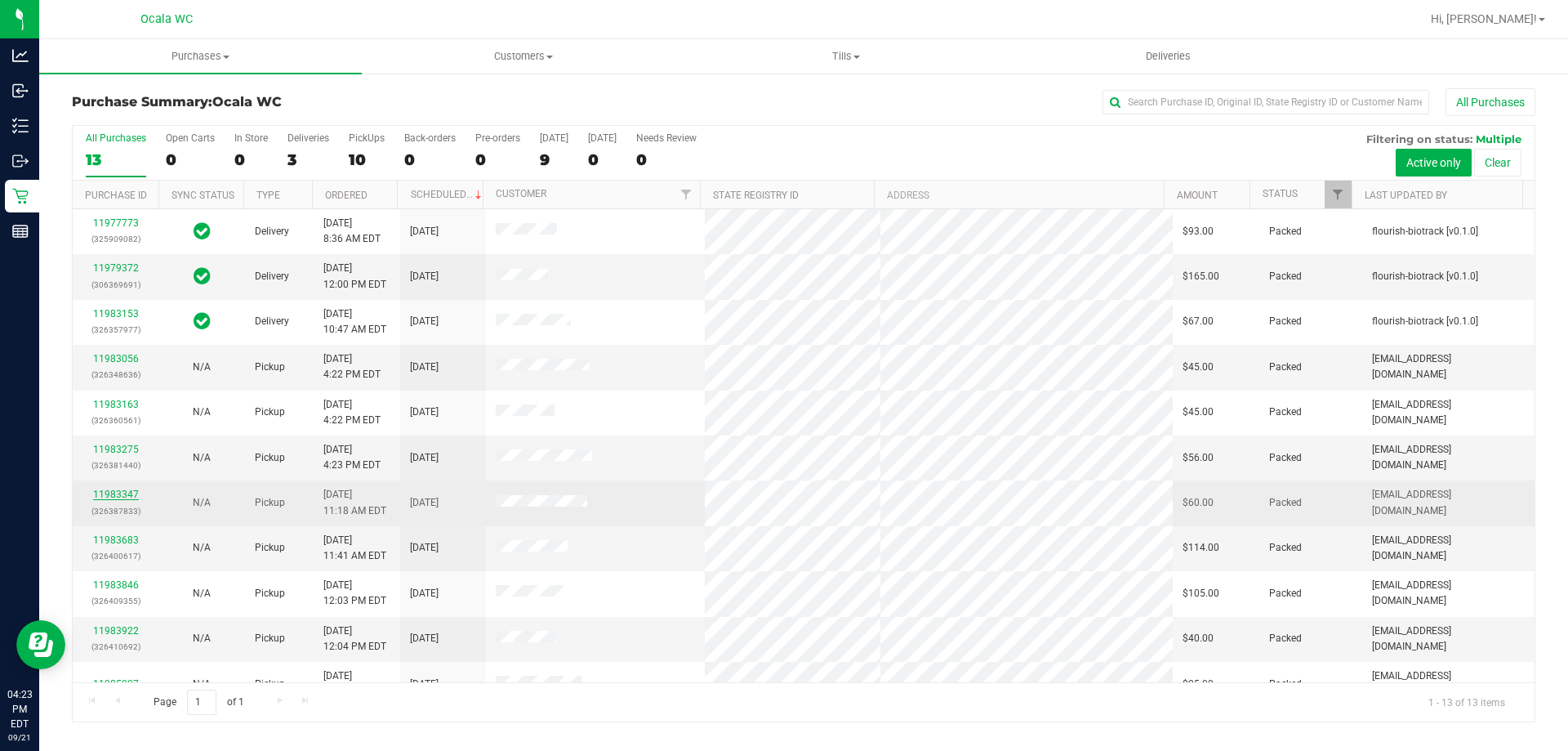
click at [124, 491] on link "11983347" at bounding box center [116, 494] width 46 height 11
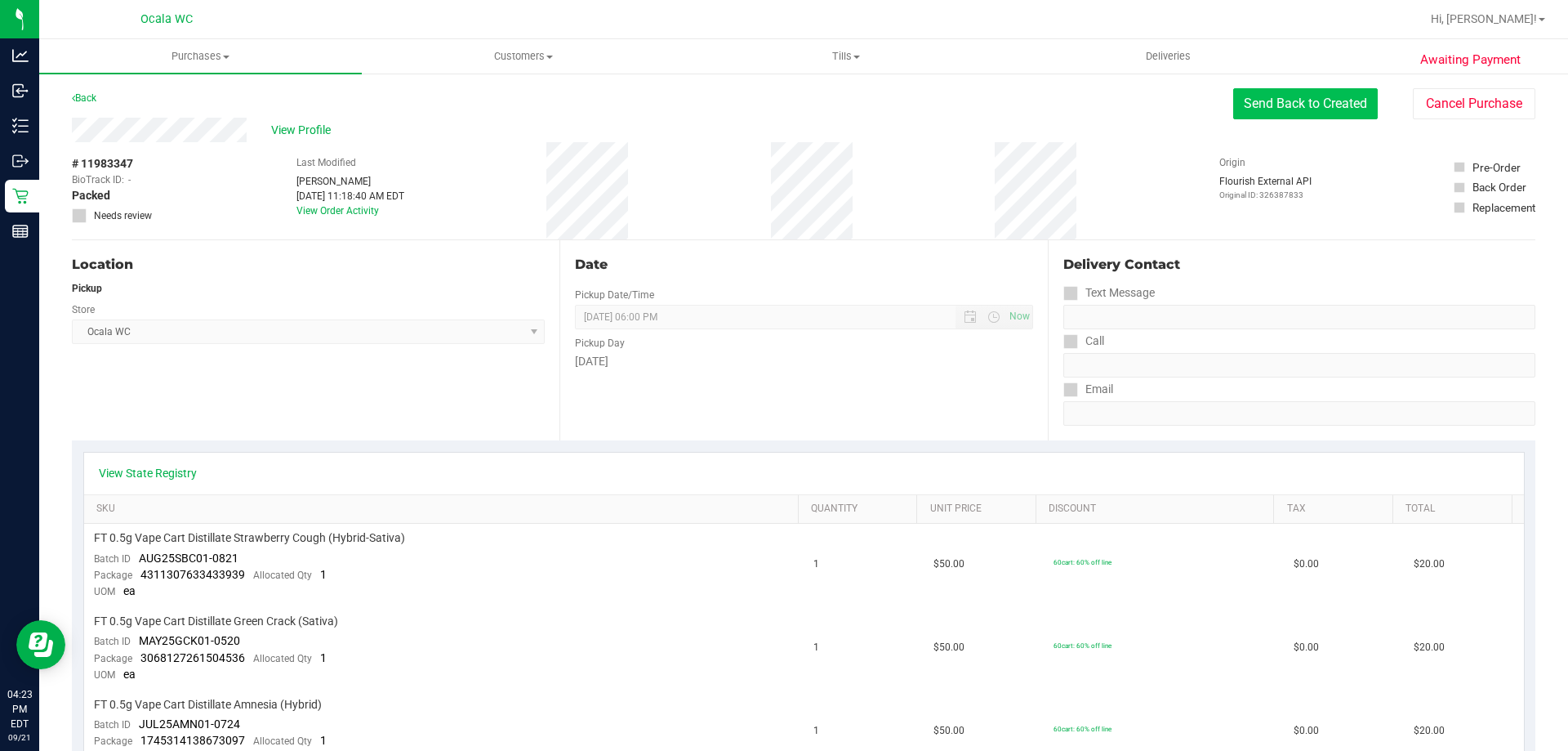
click at [1297, 100] on button "Send Back to Created" at bounding box center [1306, 104] width 145 height 31
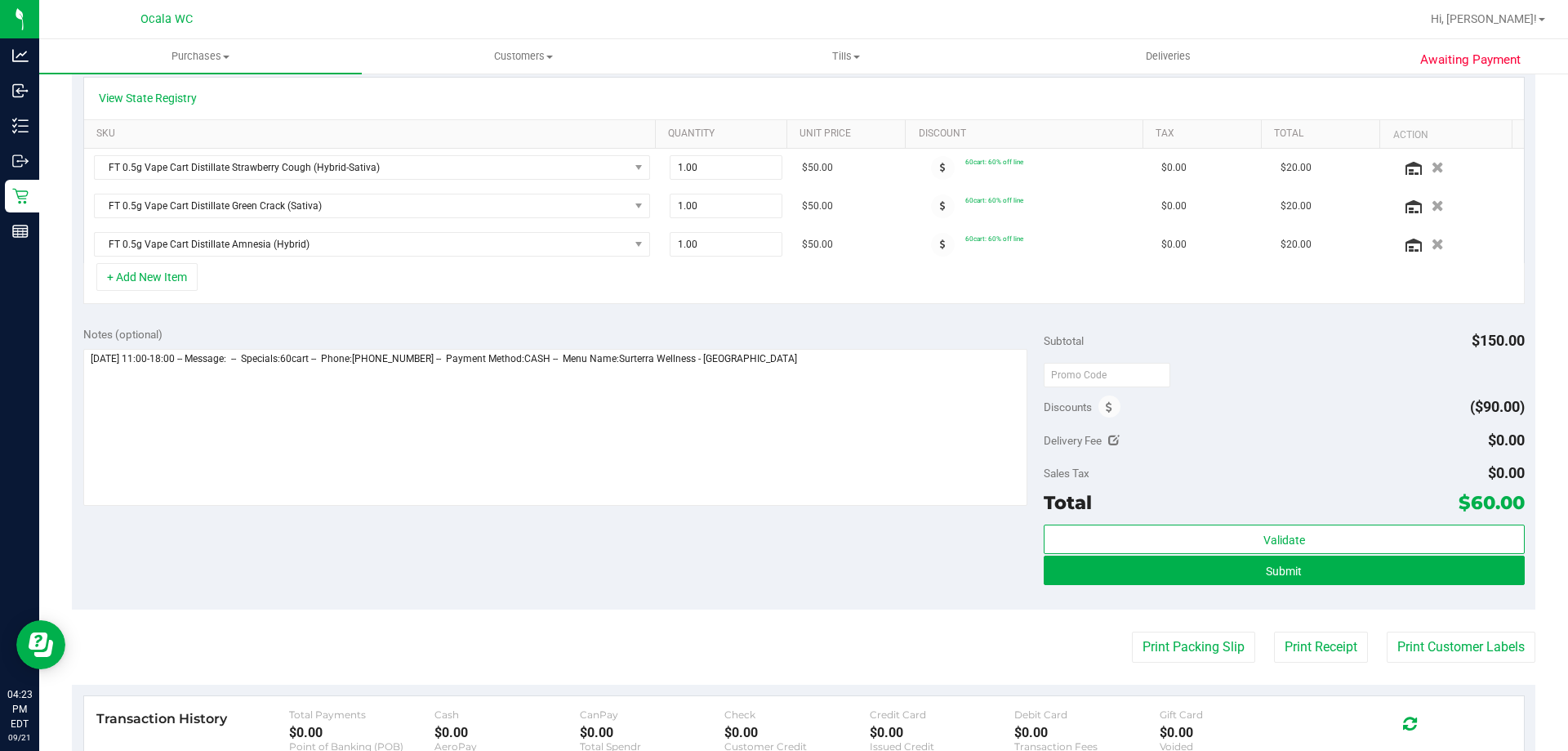
scroll to position [408, 0]
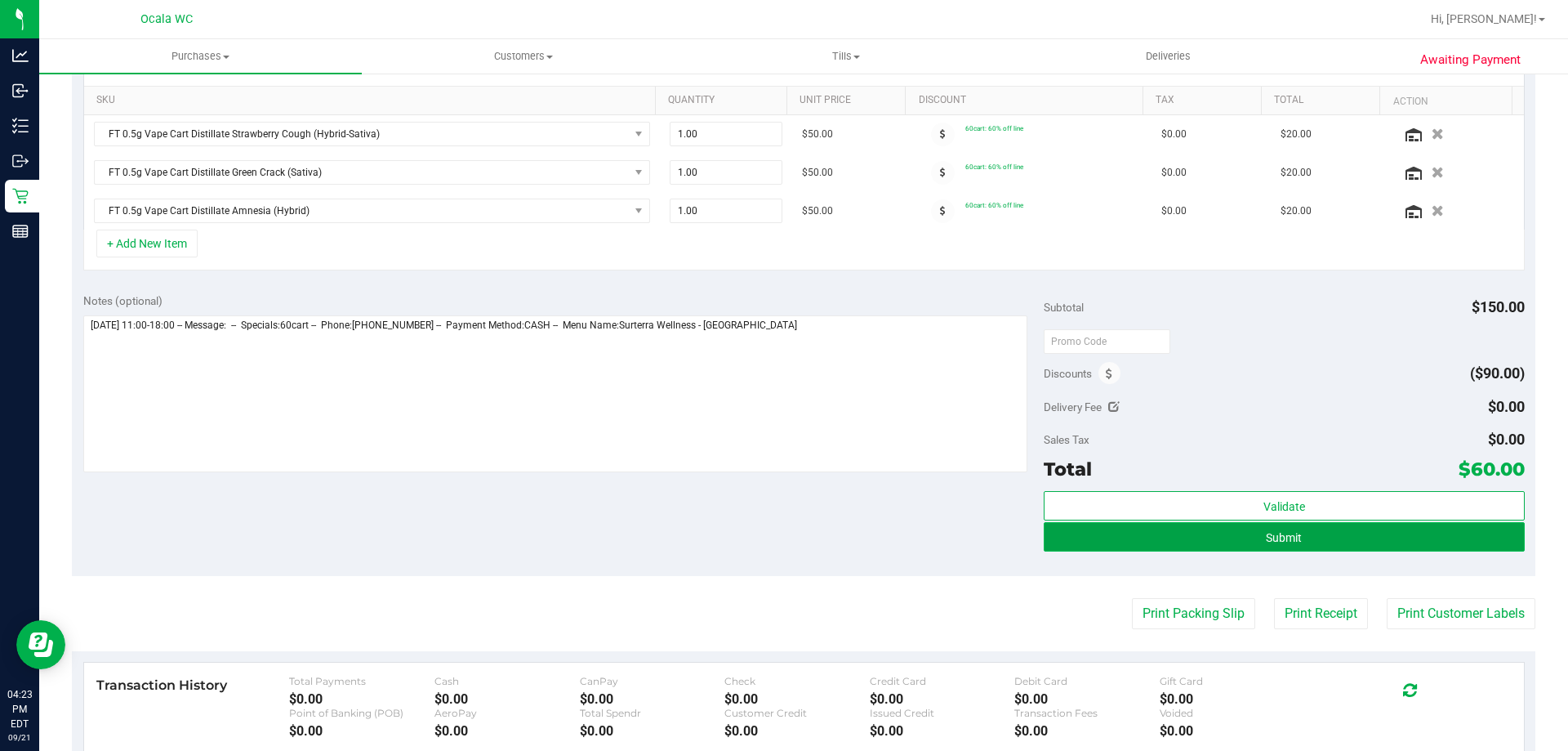
click at [1345, 543] on button "Submit" at bounding box center [1284, 536] width 481 height 29
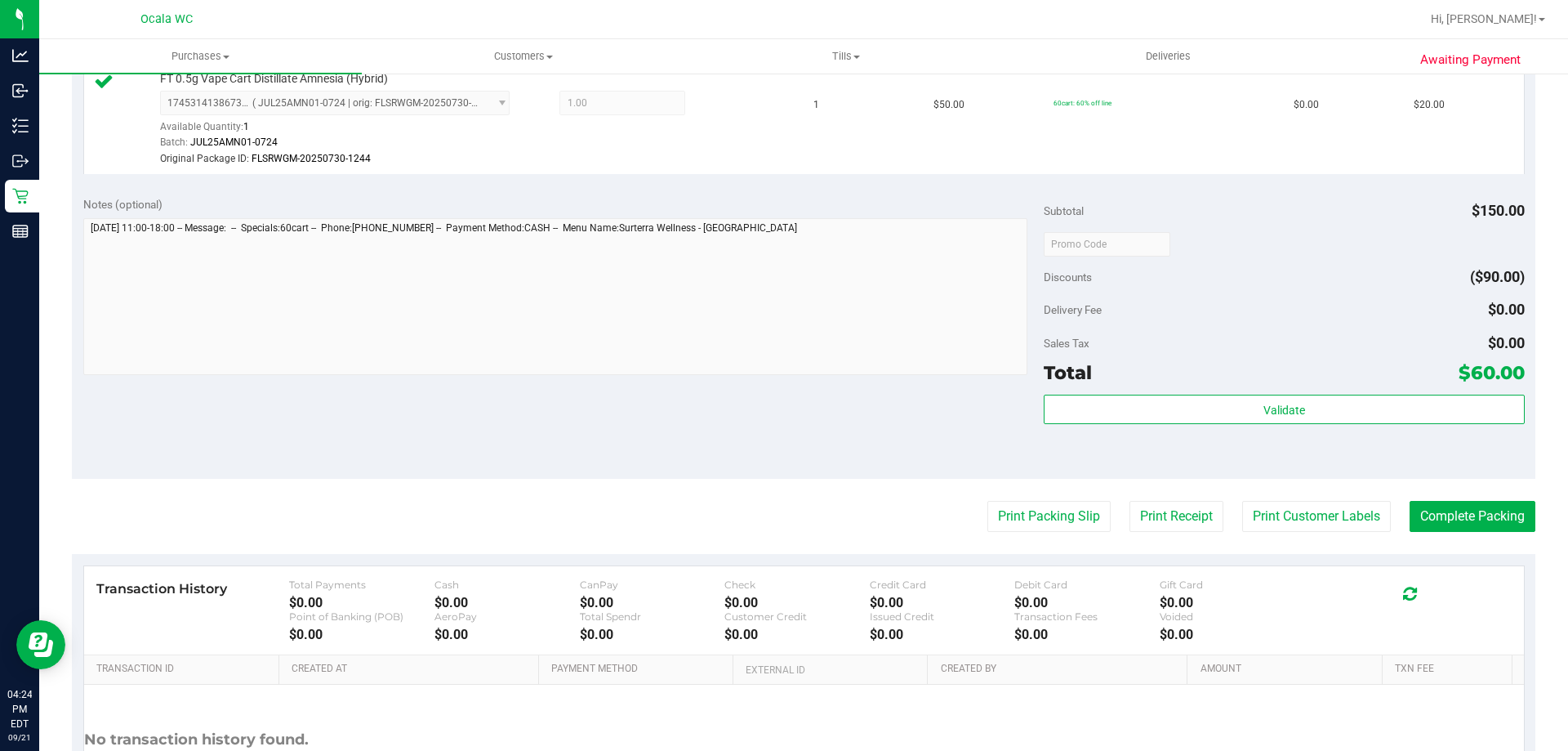
scroll to position [736, 0]
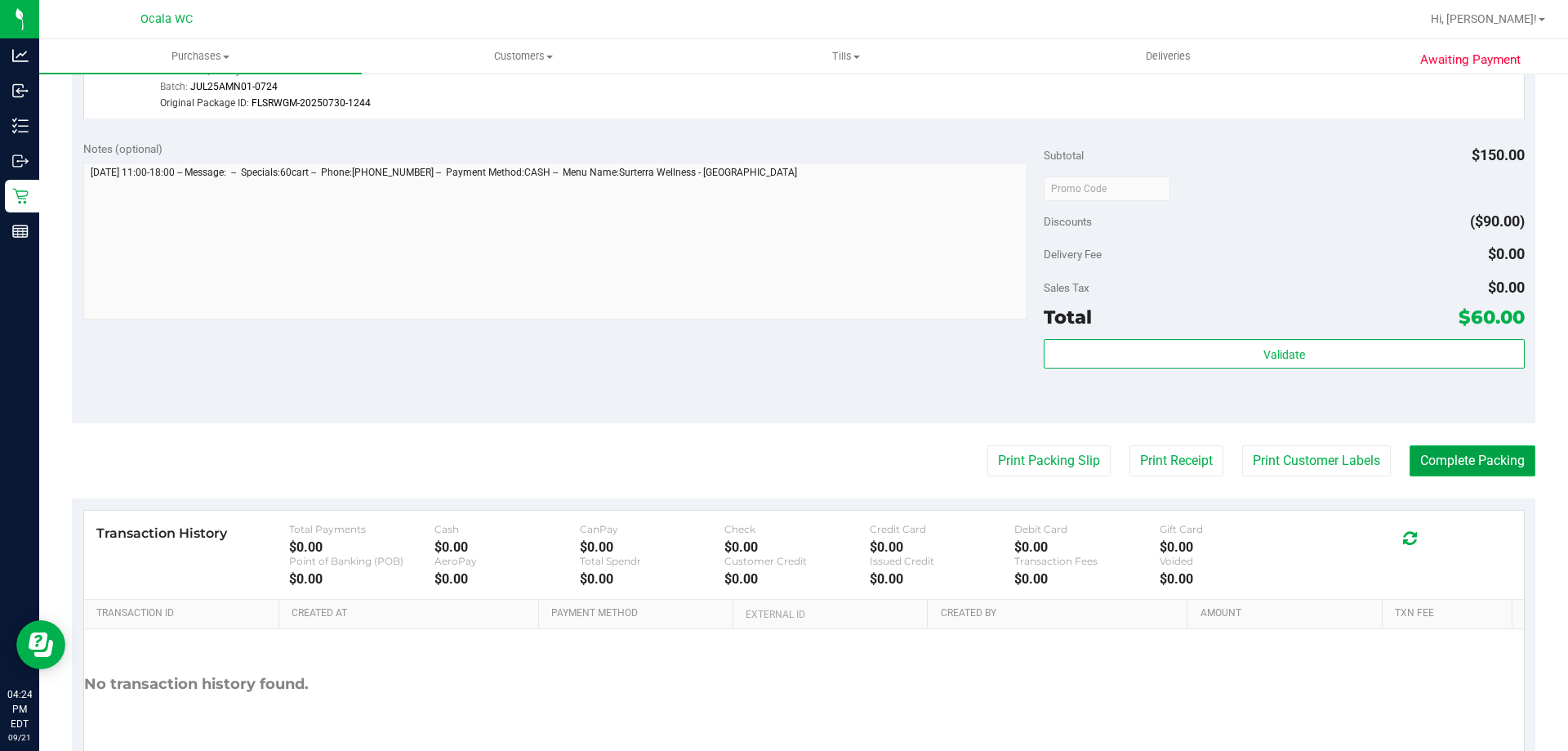
click at [1429, 469] on button "Complete Packing" at bounding box center [1473, 460] width 126 height 31
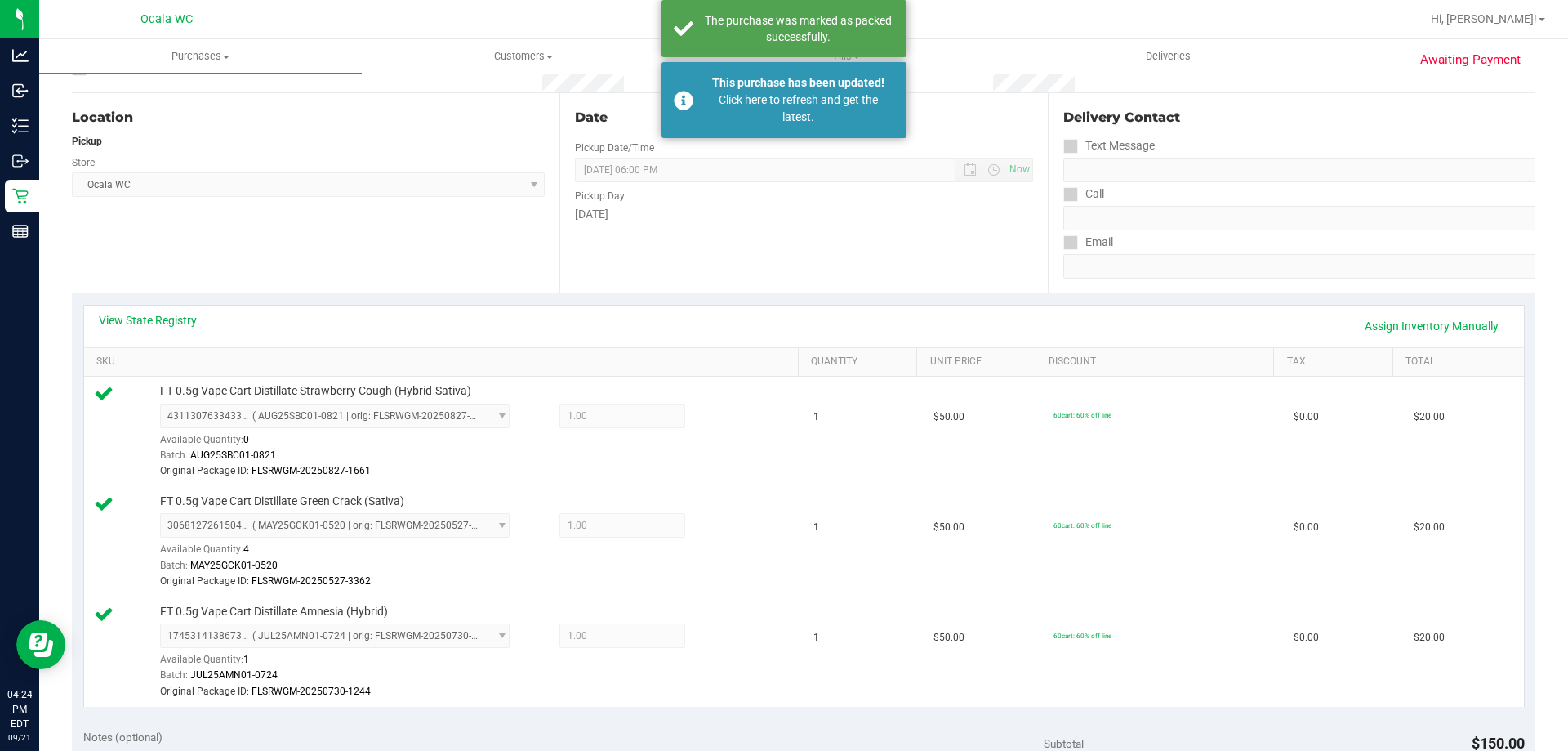
scroll to position [0, 0]
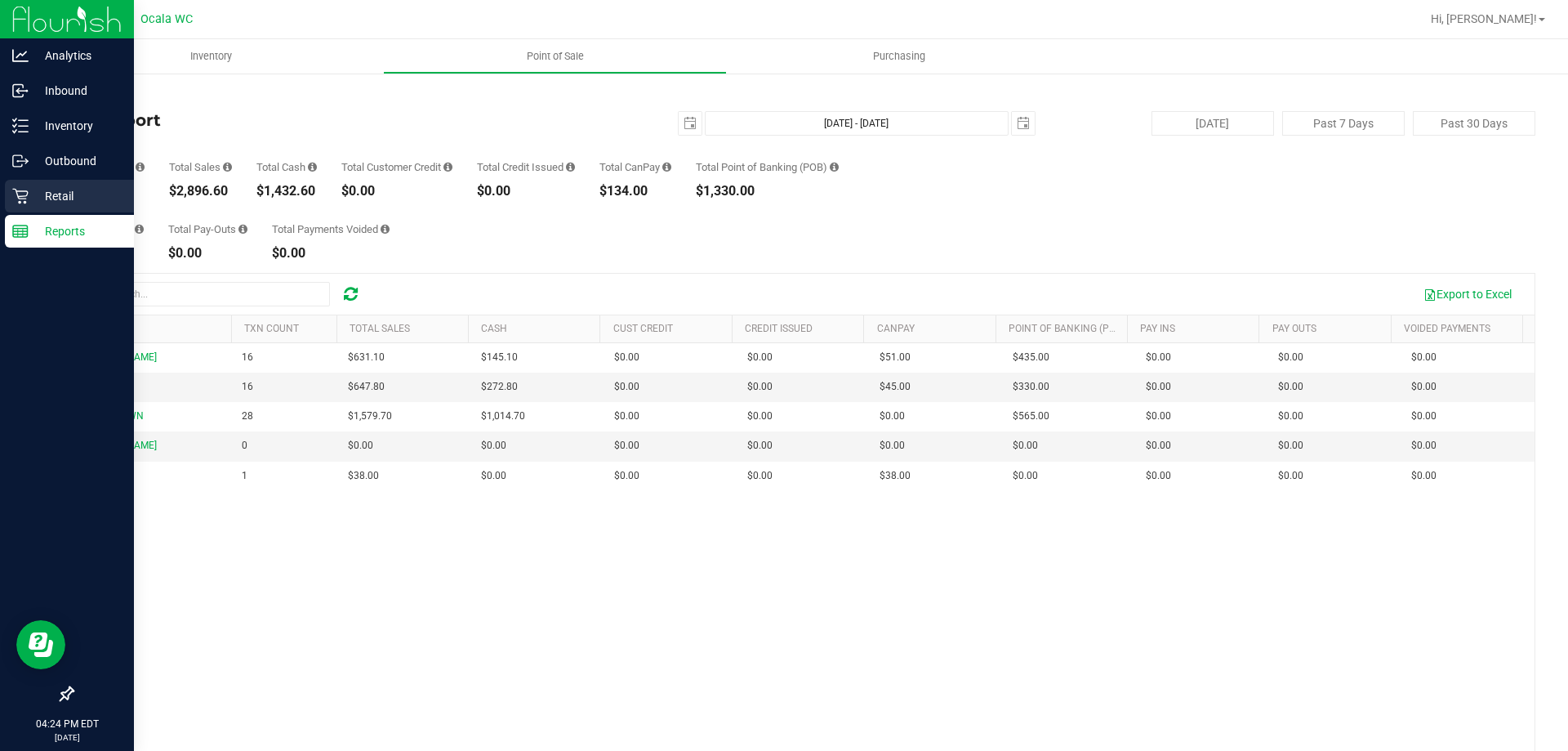
click at [21, 195] on icon at bounding box center [20, 196] width 16 height 16
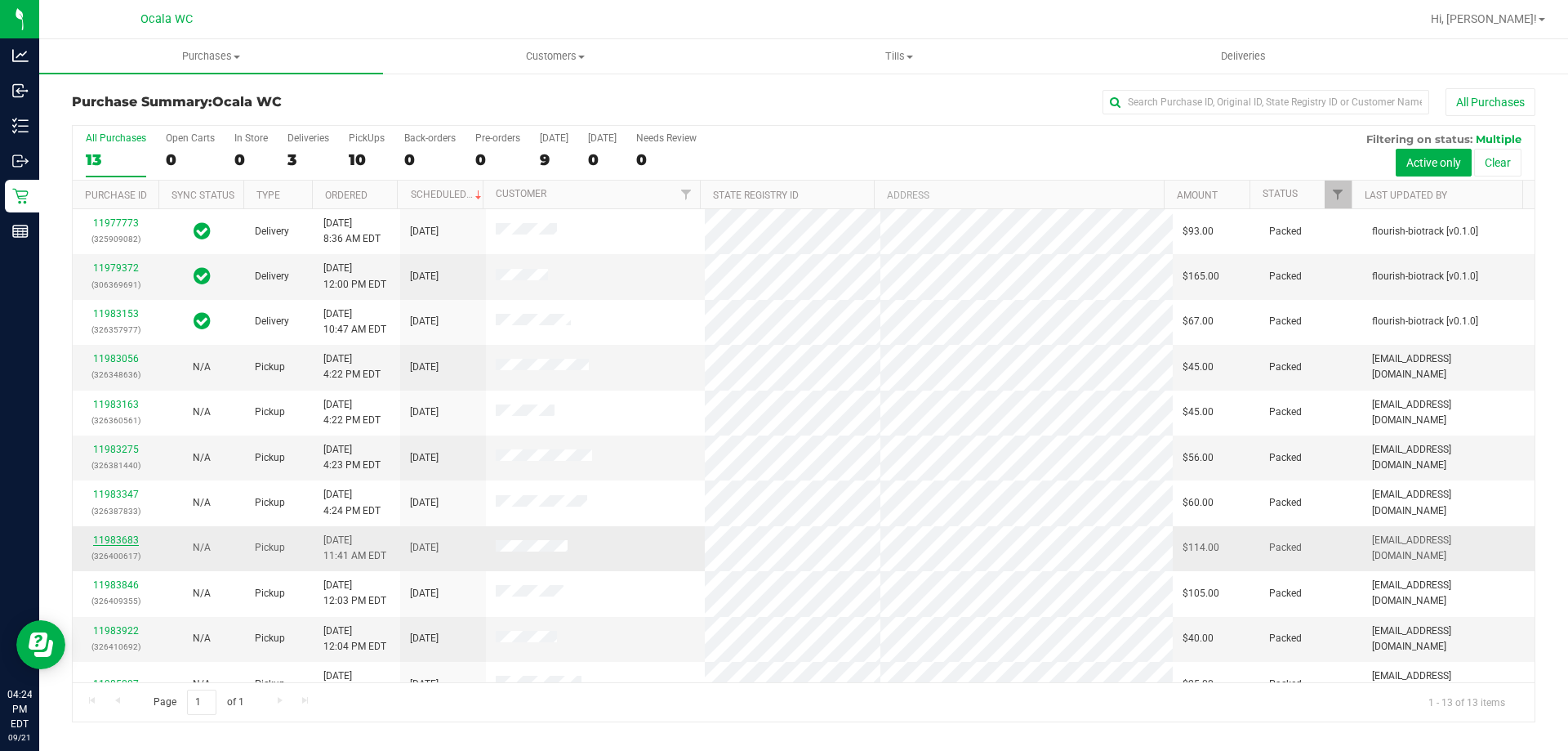
click at [115, 542] on link "11983683" at bounding box center [116, 540] width 46 height 11
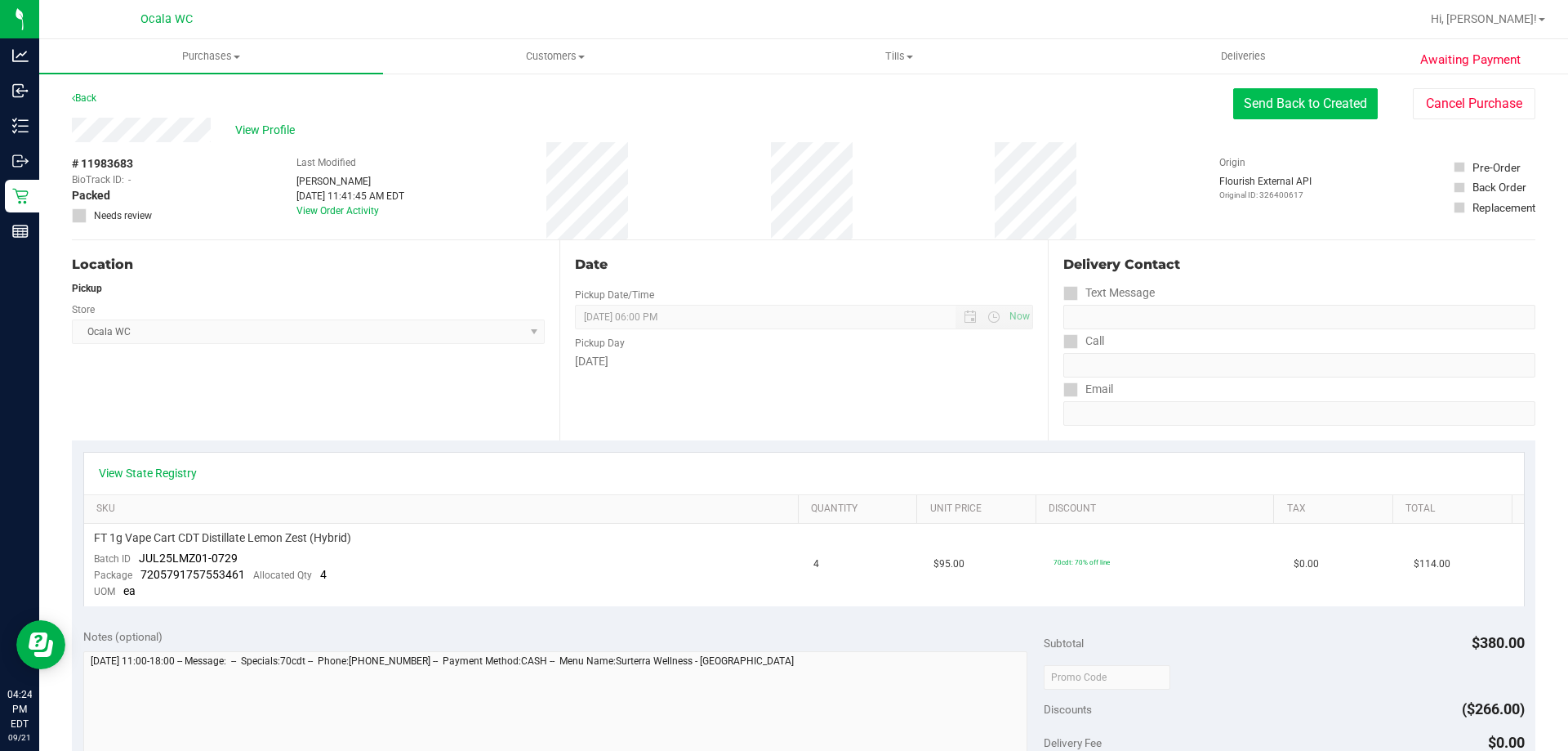
click at [1294, 104] on button "Send Back to Created" at bounding box center [1306, 104] width 145 height 31
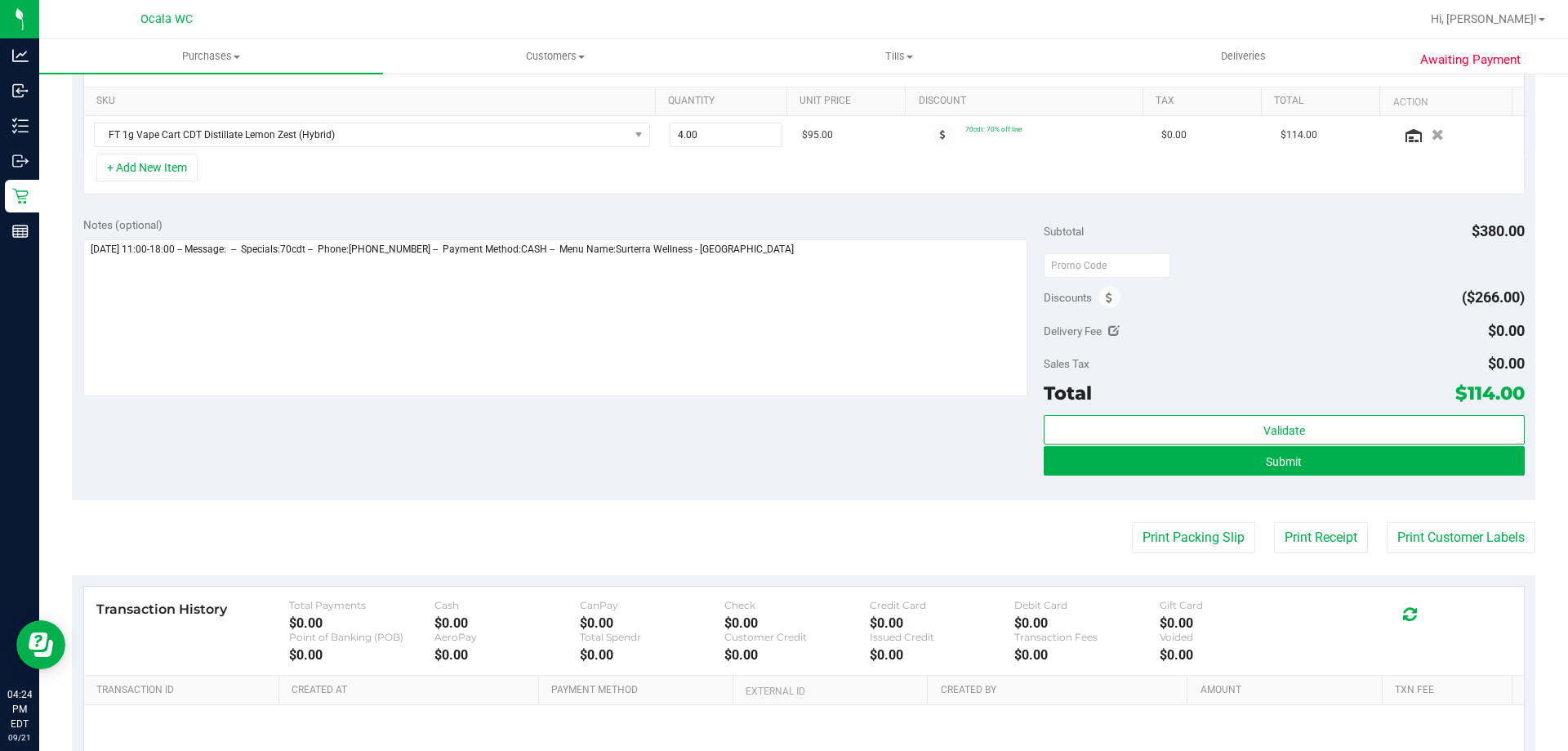
scroll to position [408, 0]
click at [1343, 453] on button "Submit" at bounding box center [1284, 459] width 481 height 29
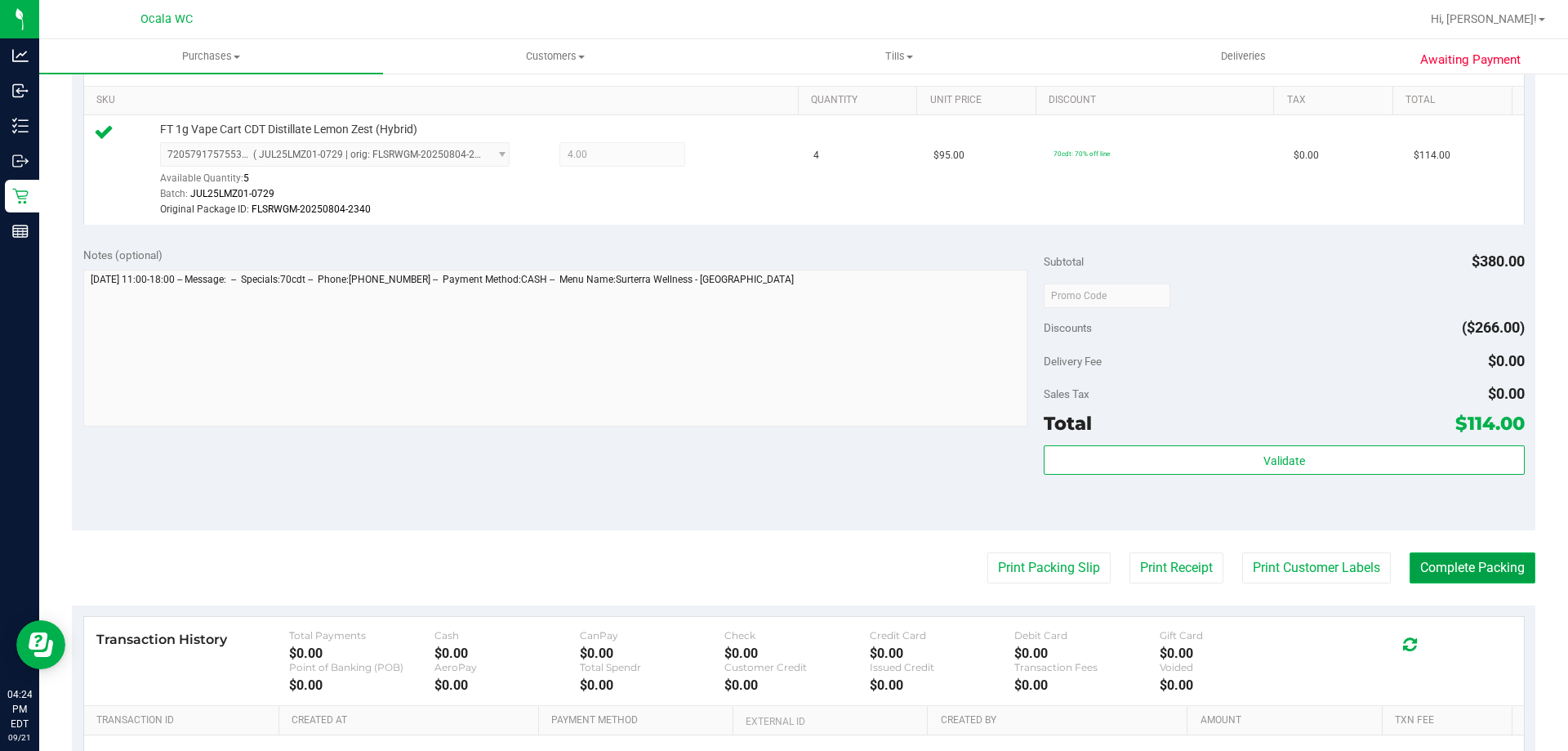
click at [1479, 567] on button "Complete Packing" at bounding box center [1473, 567] width 126 height 31
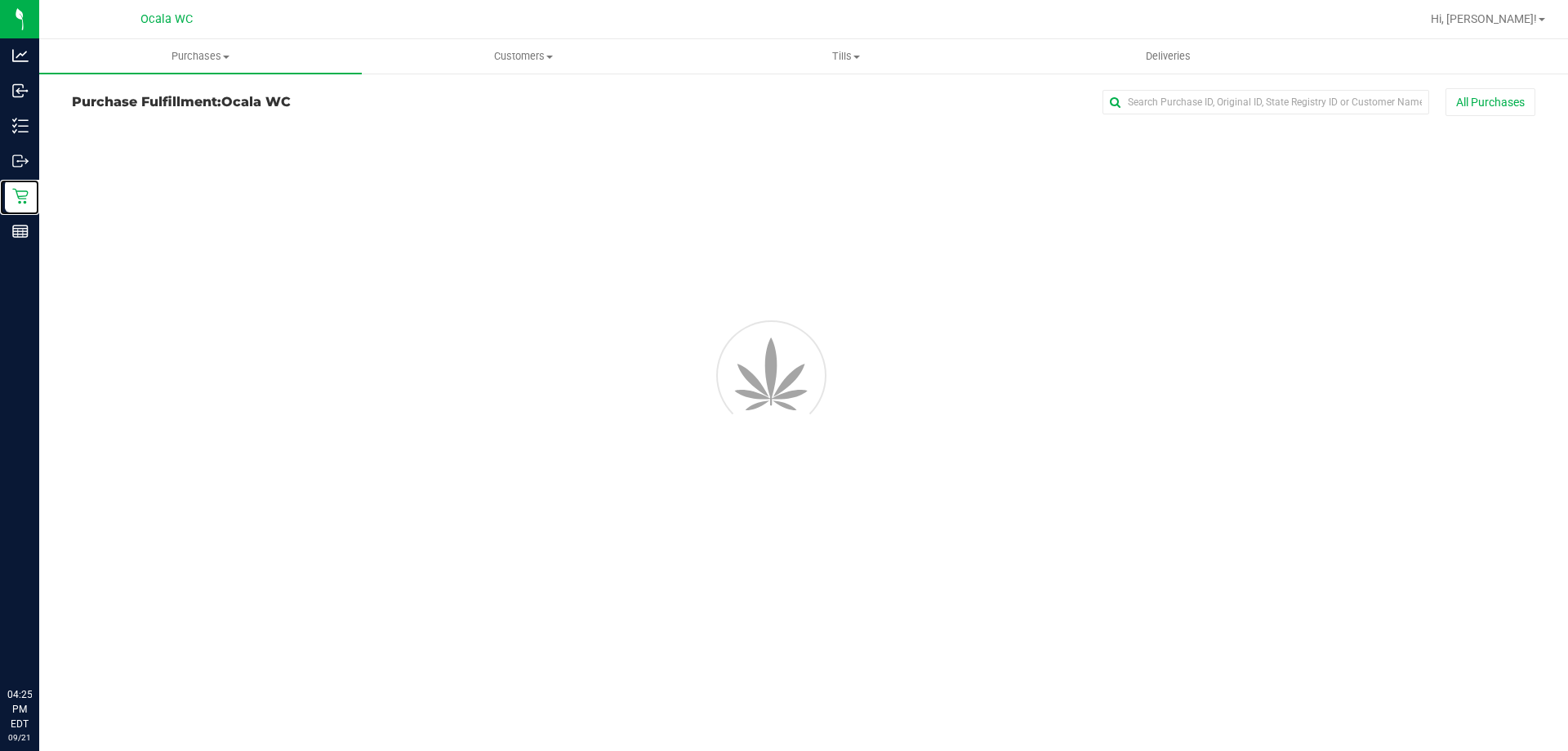
click at [0, 0] on p "Retail" at bounding box center [0, 0] width 0 height 0
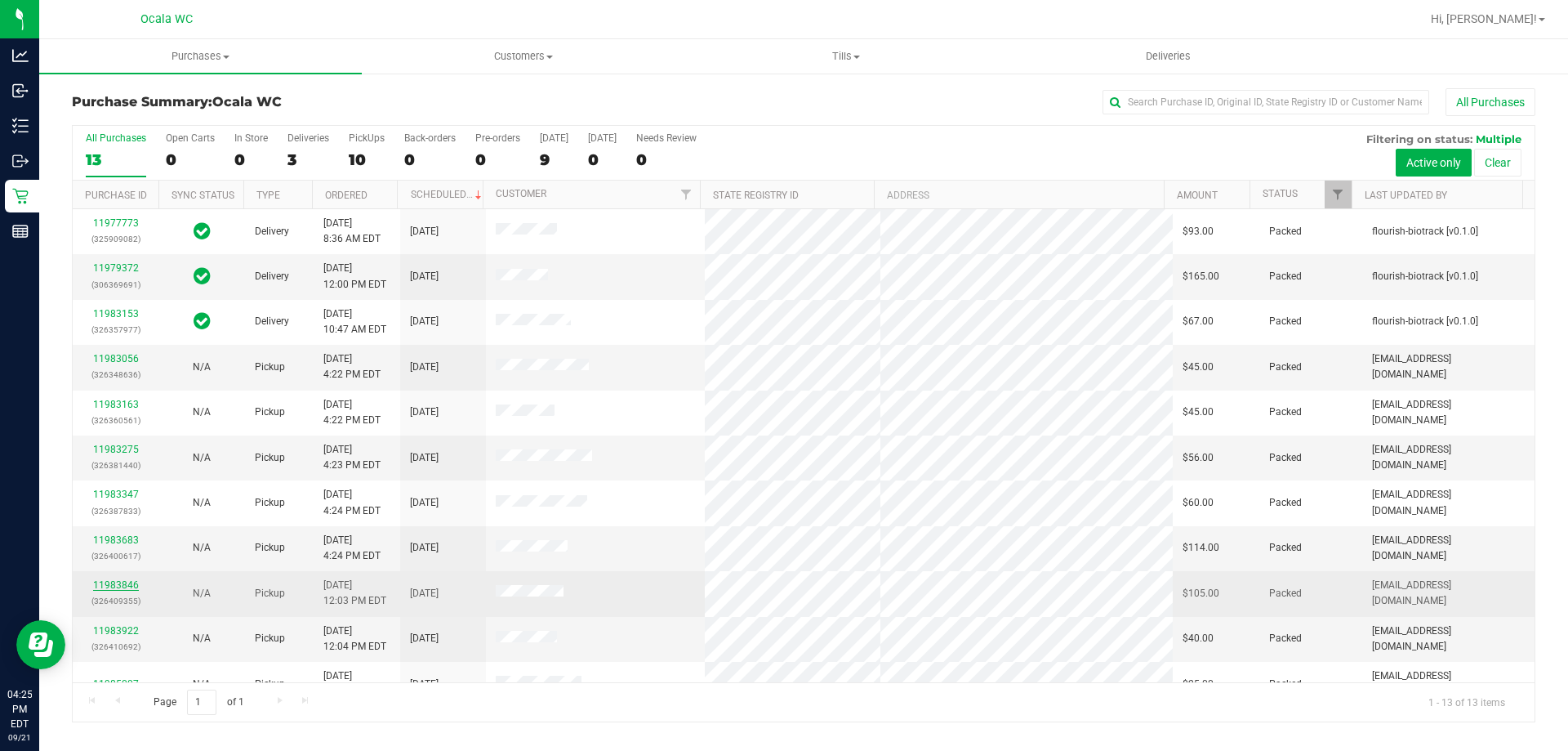
click at [126, 583] on link "11983846" at bounding box center [116, 585] width 46 height 11
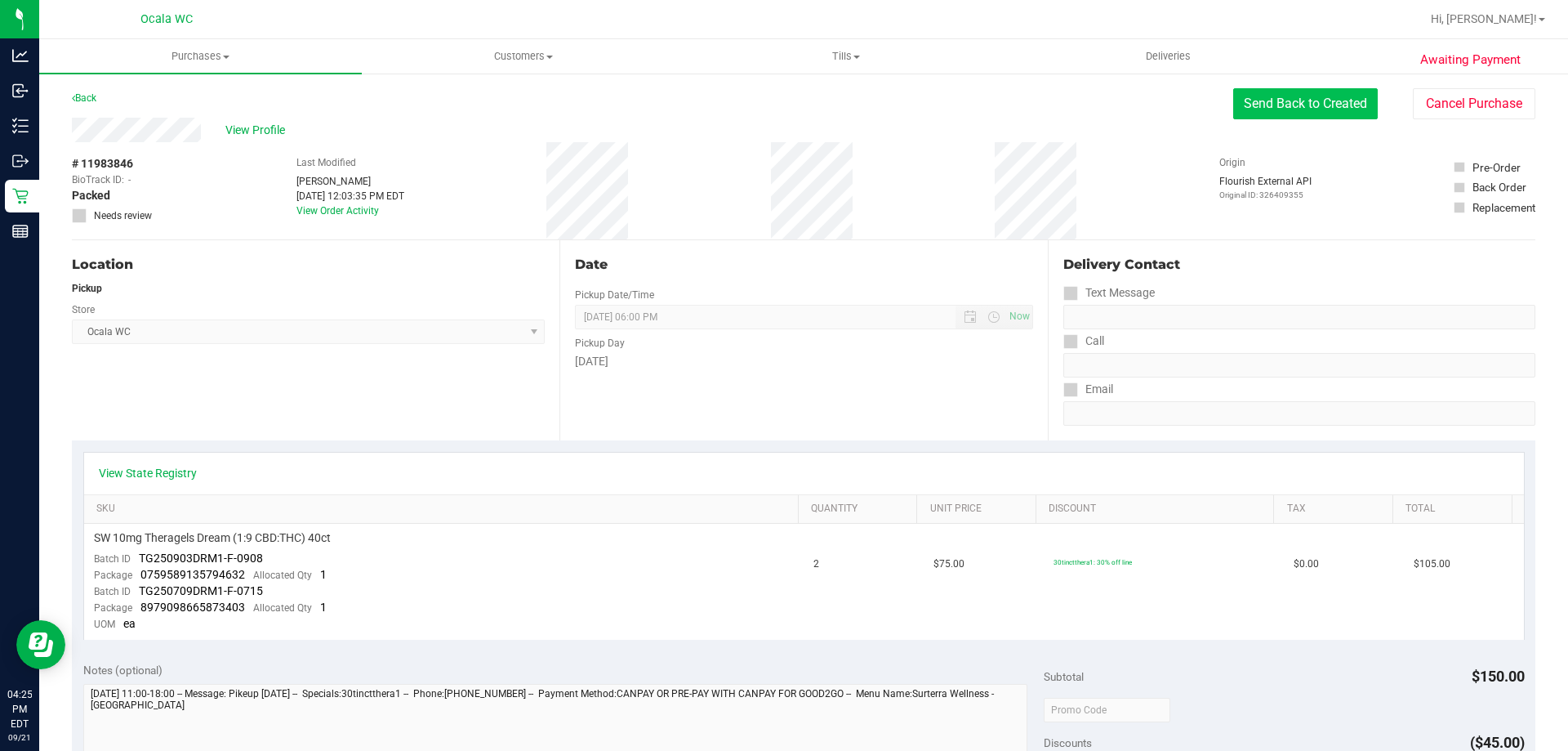
click at [1299, 95] on button "Send Back to Created" at bounding box center [1306, 104] width 145 height 31
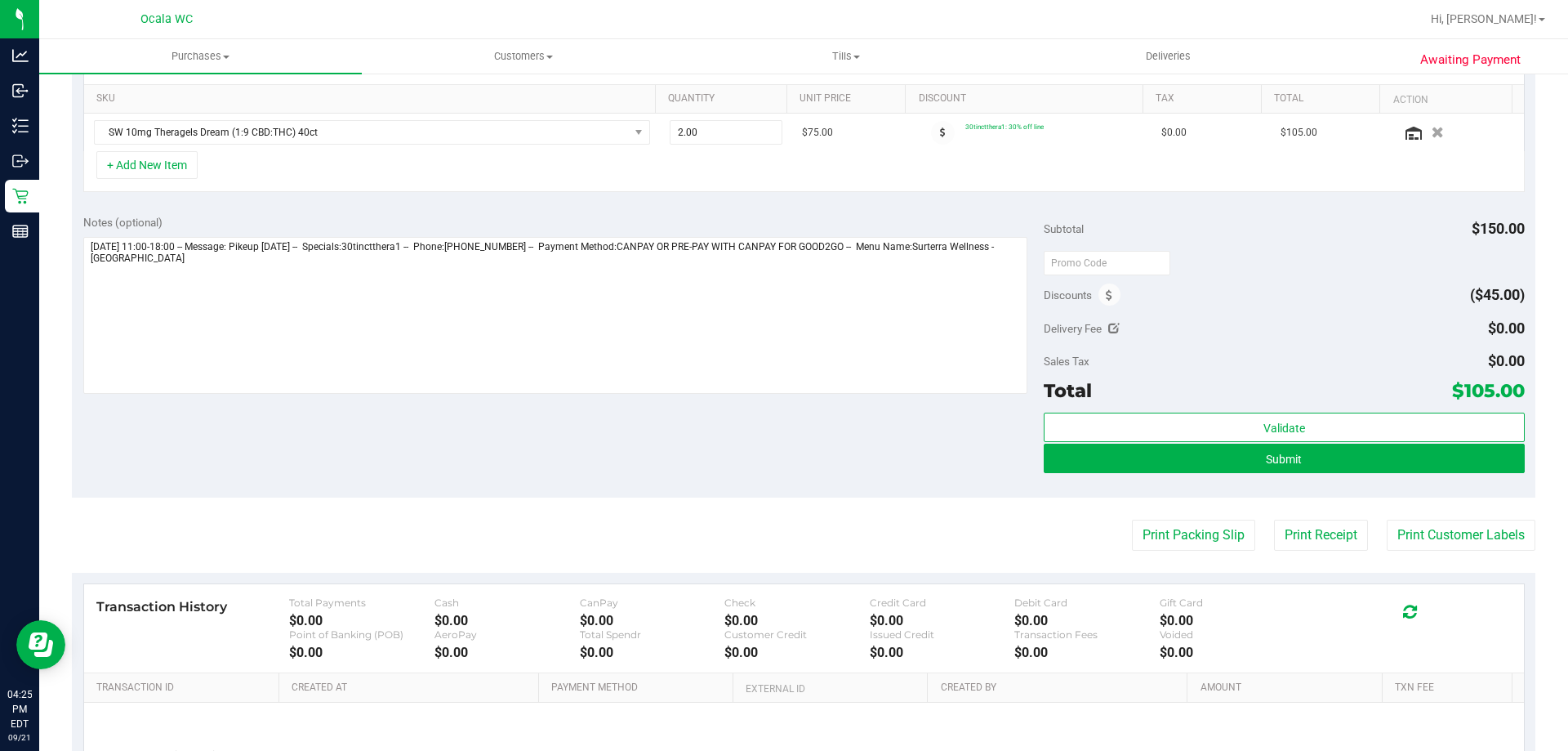
scroll to position [490, 0]
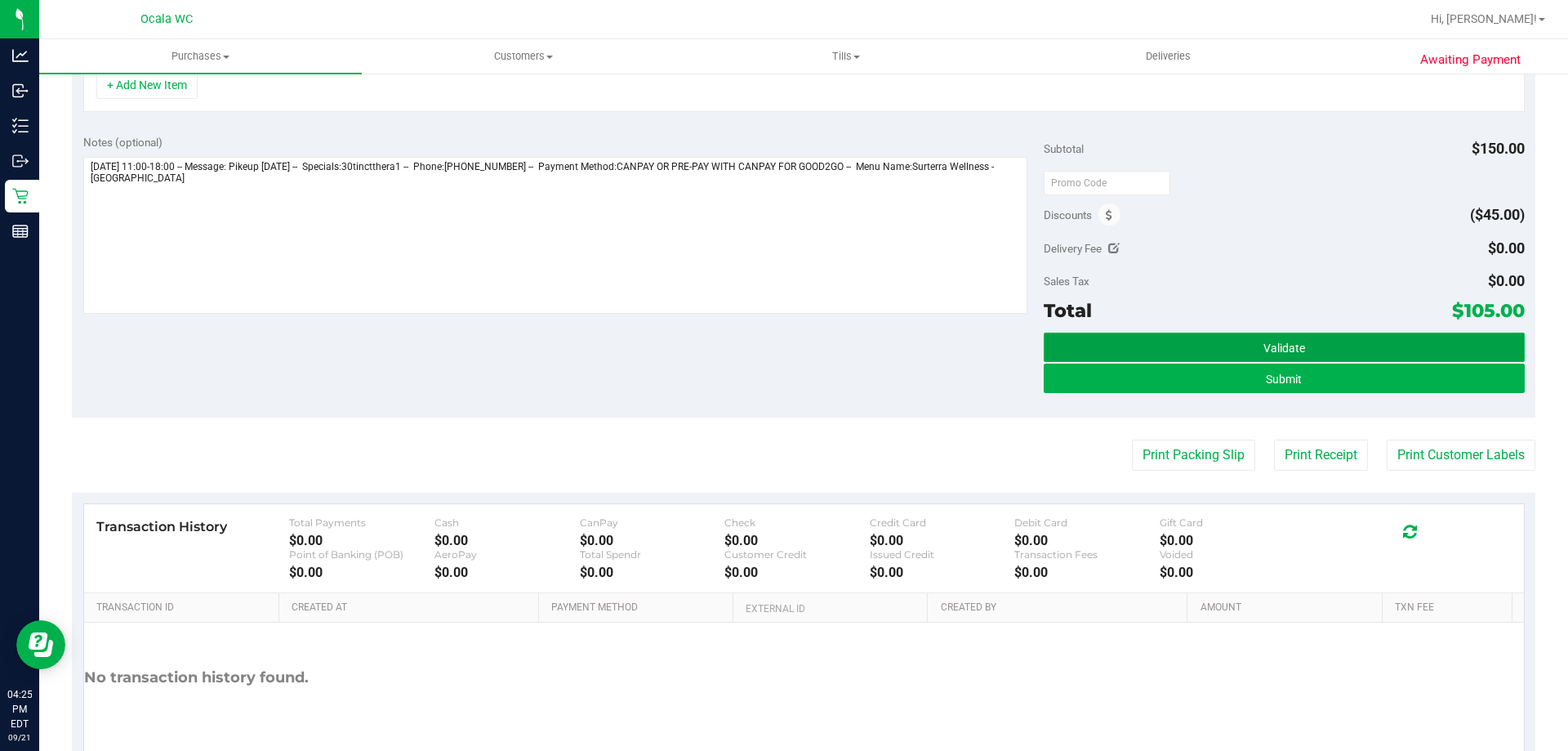
click at [1381, 338] on button "Validate" at bounding box center [1284, 346] width 481 height 29
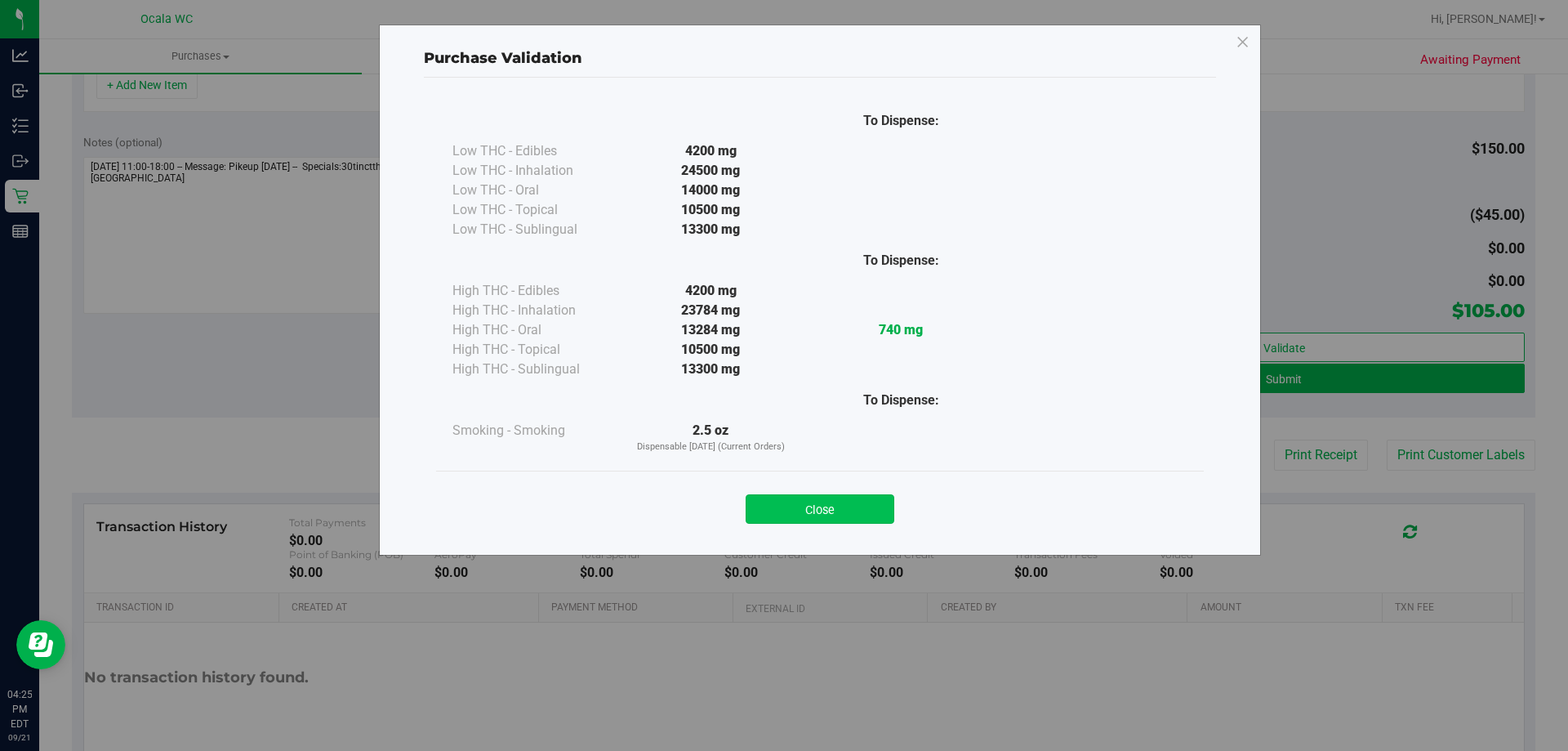
click at [830, 517] on button "Close" at bounding box center [820, 508] width 149 height 29
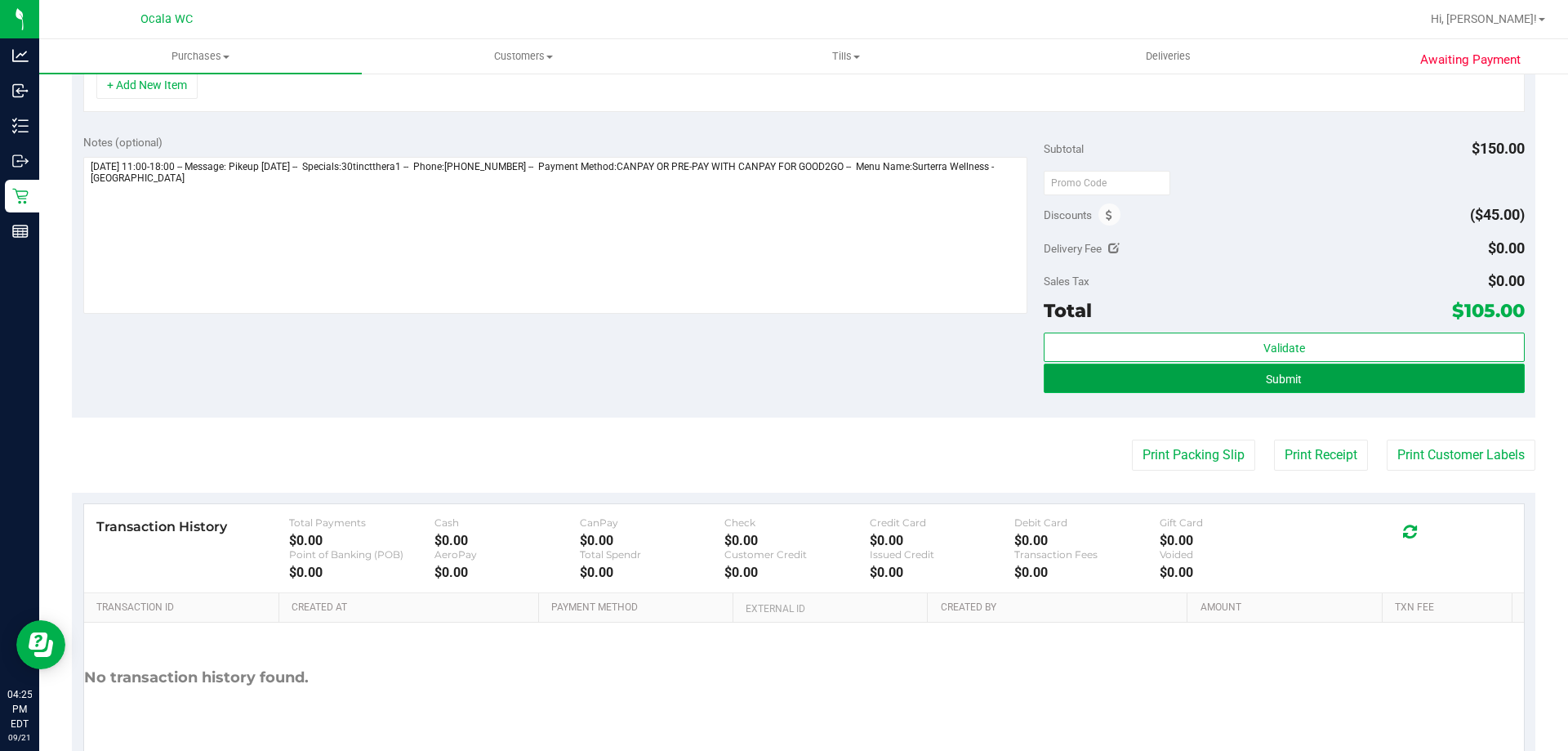
click at [1338, 383] on button "Submit" at bounding box center [1284, 377] width 481 height 29
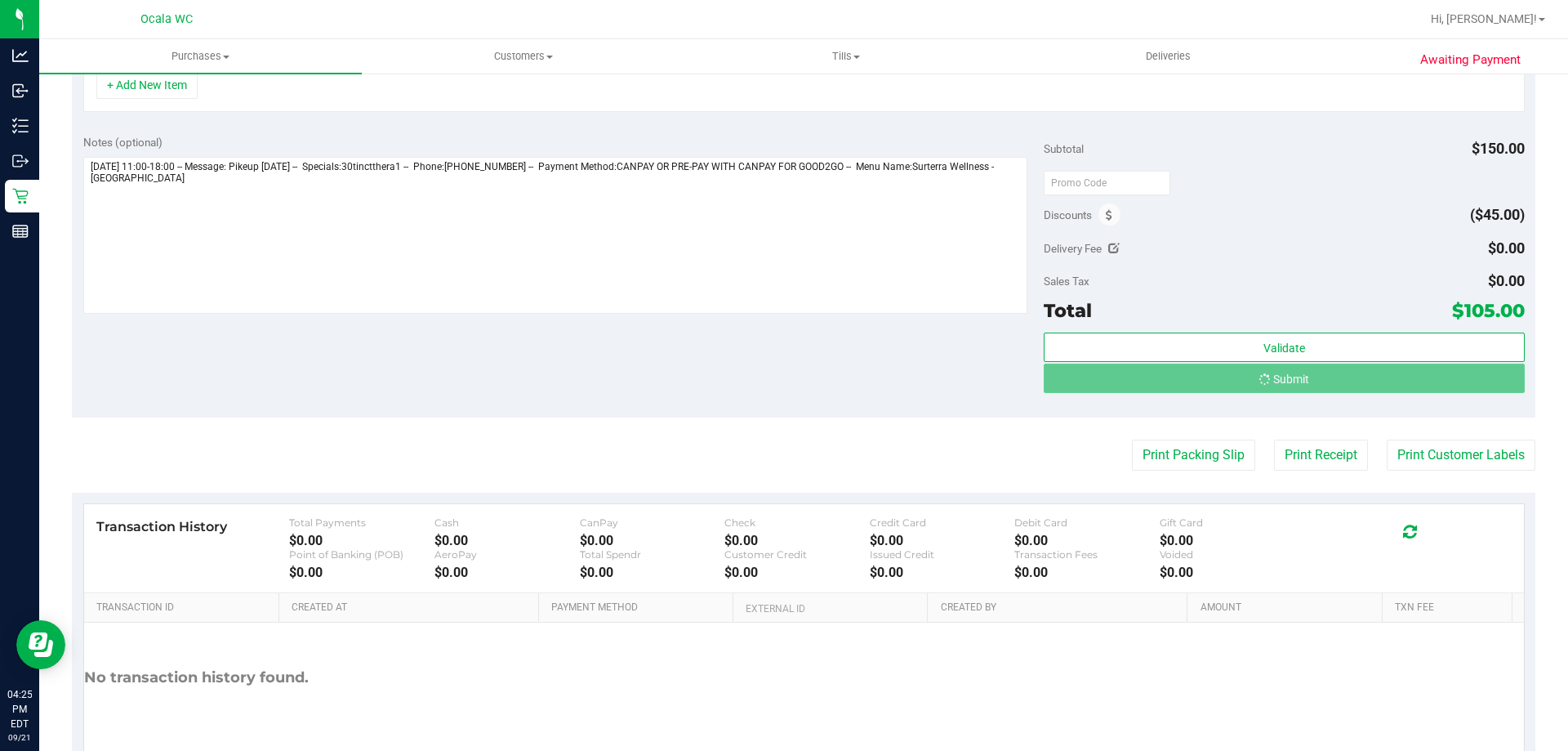
scroll to position [465, 0]
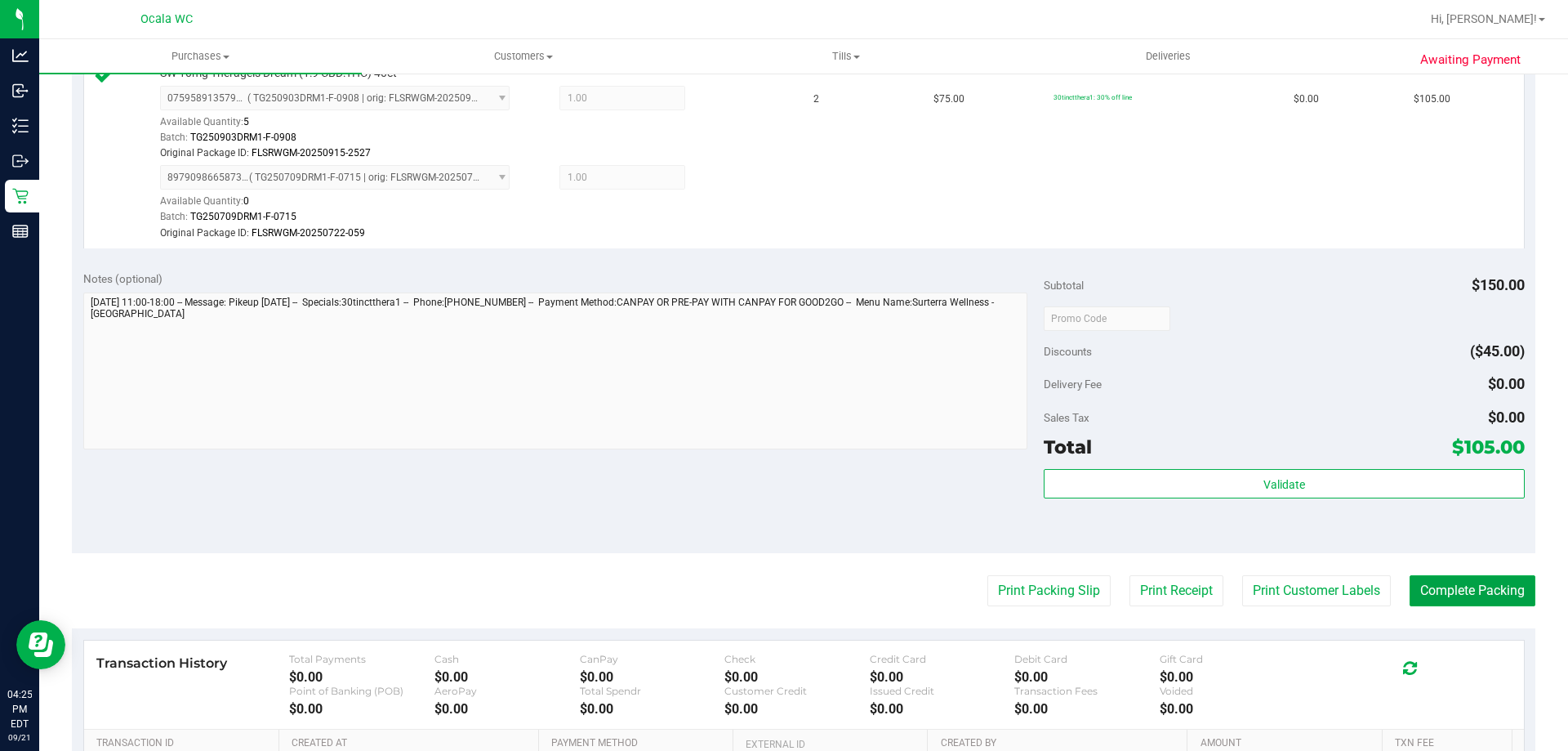
drag, startPoint x: 1484, startPoint y: 591, endPoint x: 1458, endPoint y: 613, distance: 34.1
click at [1482, 591] on button "Complete Packing" at bounding box center [1473, 590] width 126 height 31
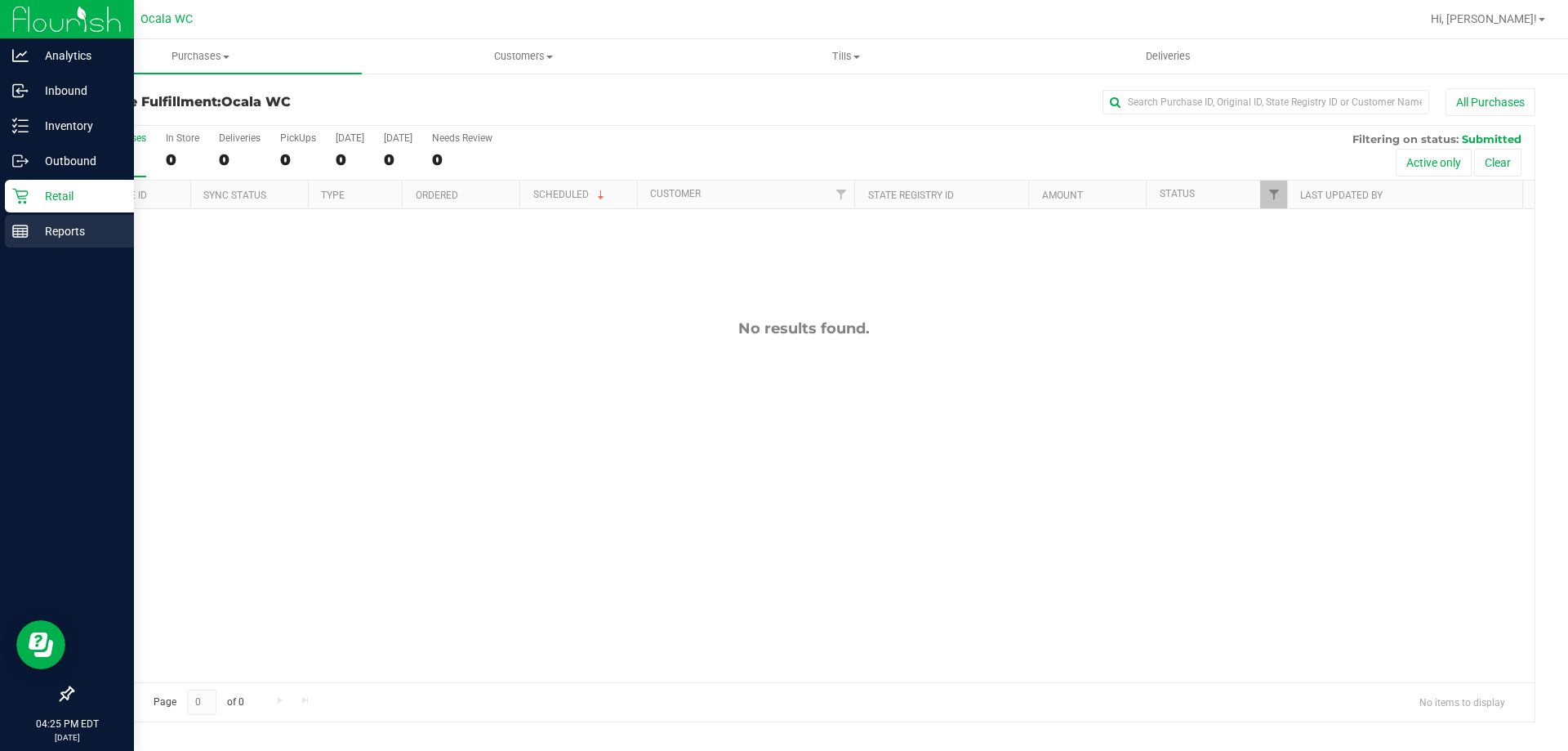
click at [20, 235] on icon at bounding box center [20, 231] width 16 height 16
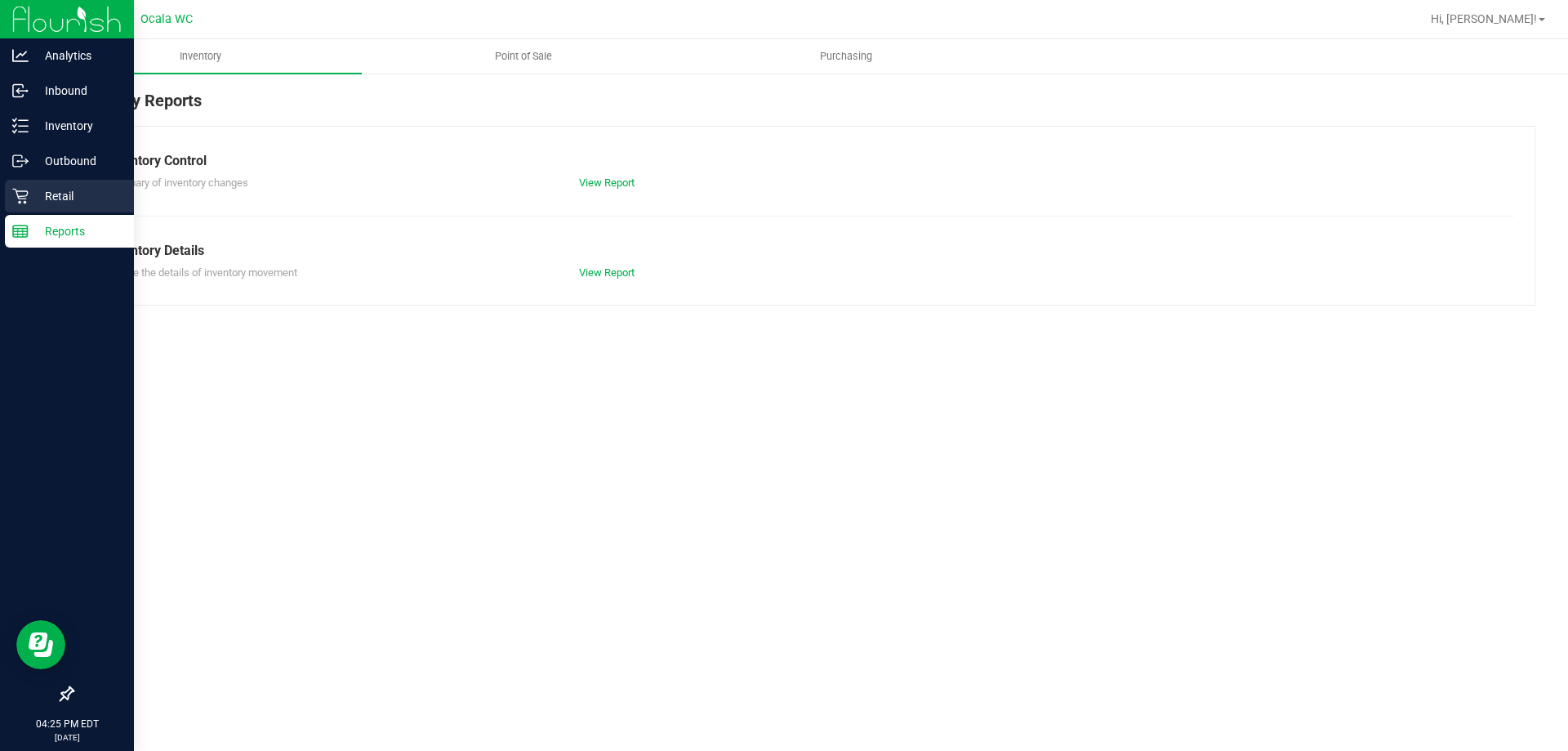
click at [65, 195] on p "Retail" at bounding box center [77, 196] width 98 height 20
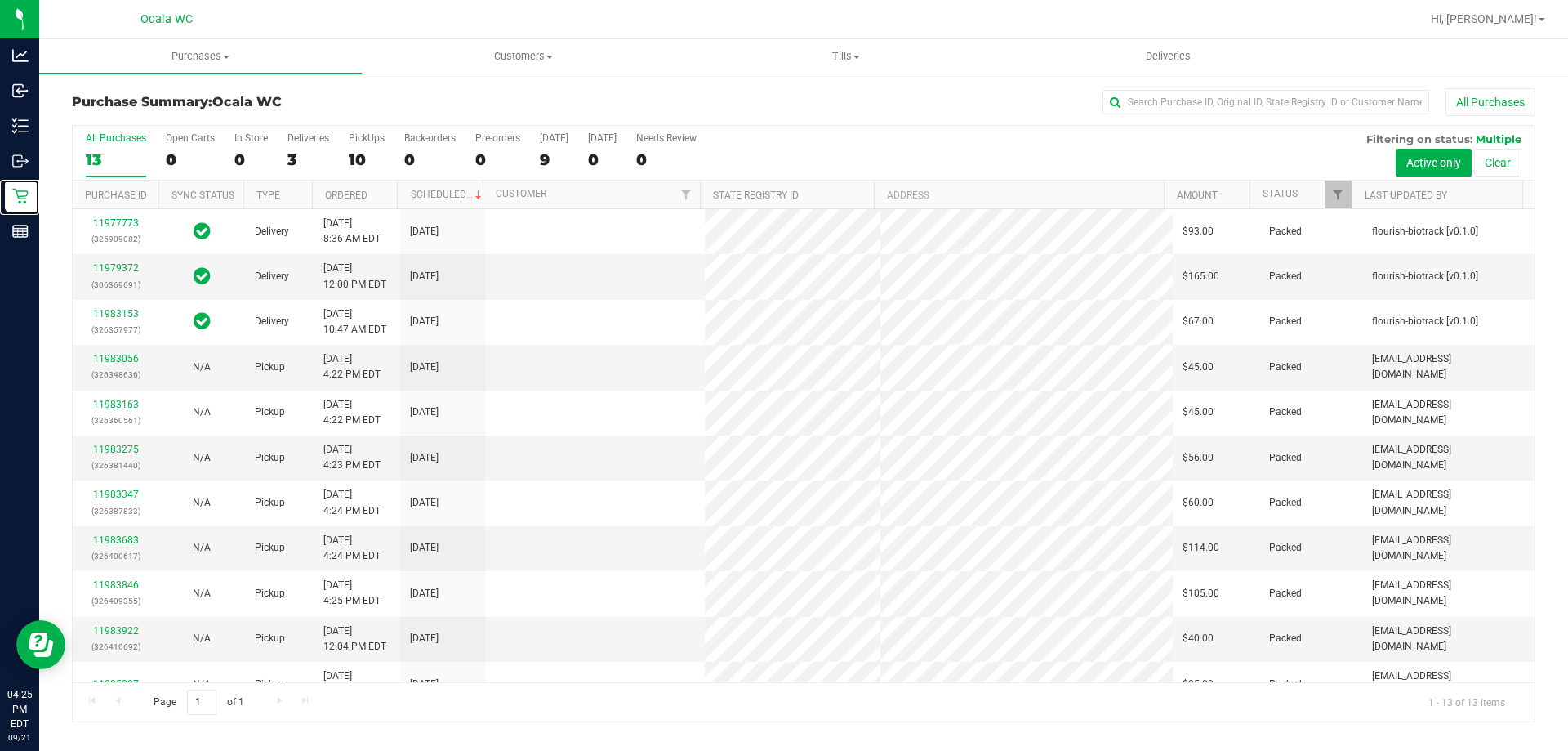
scroll to position [82, 0]
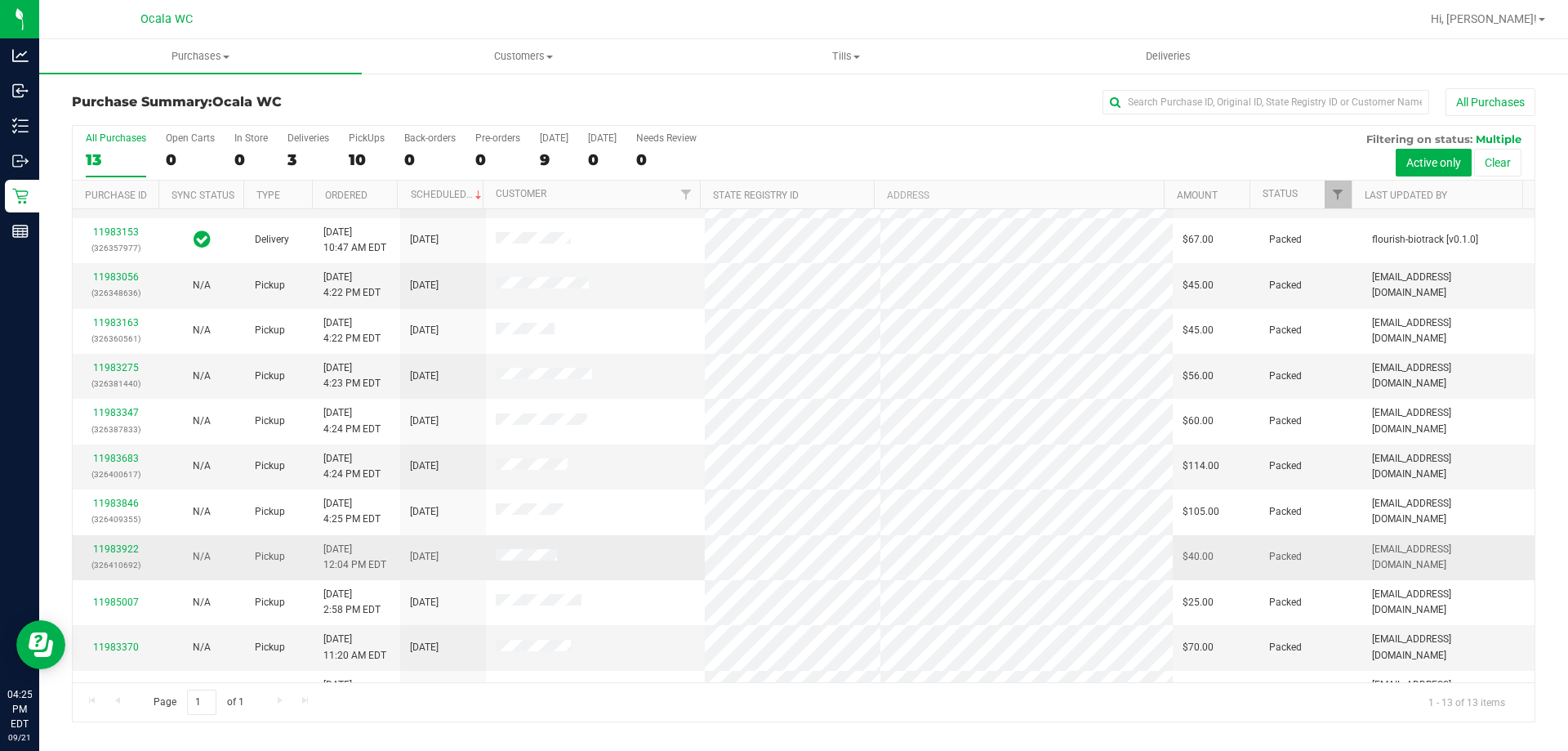
click at [115, 538] on td "11983922 (326410692)" at bounding box center [115, 558] width 86 height 45
click at [118, 553] on link "11983922" at bounding box center [116, 549] width 46 height 11
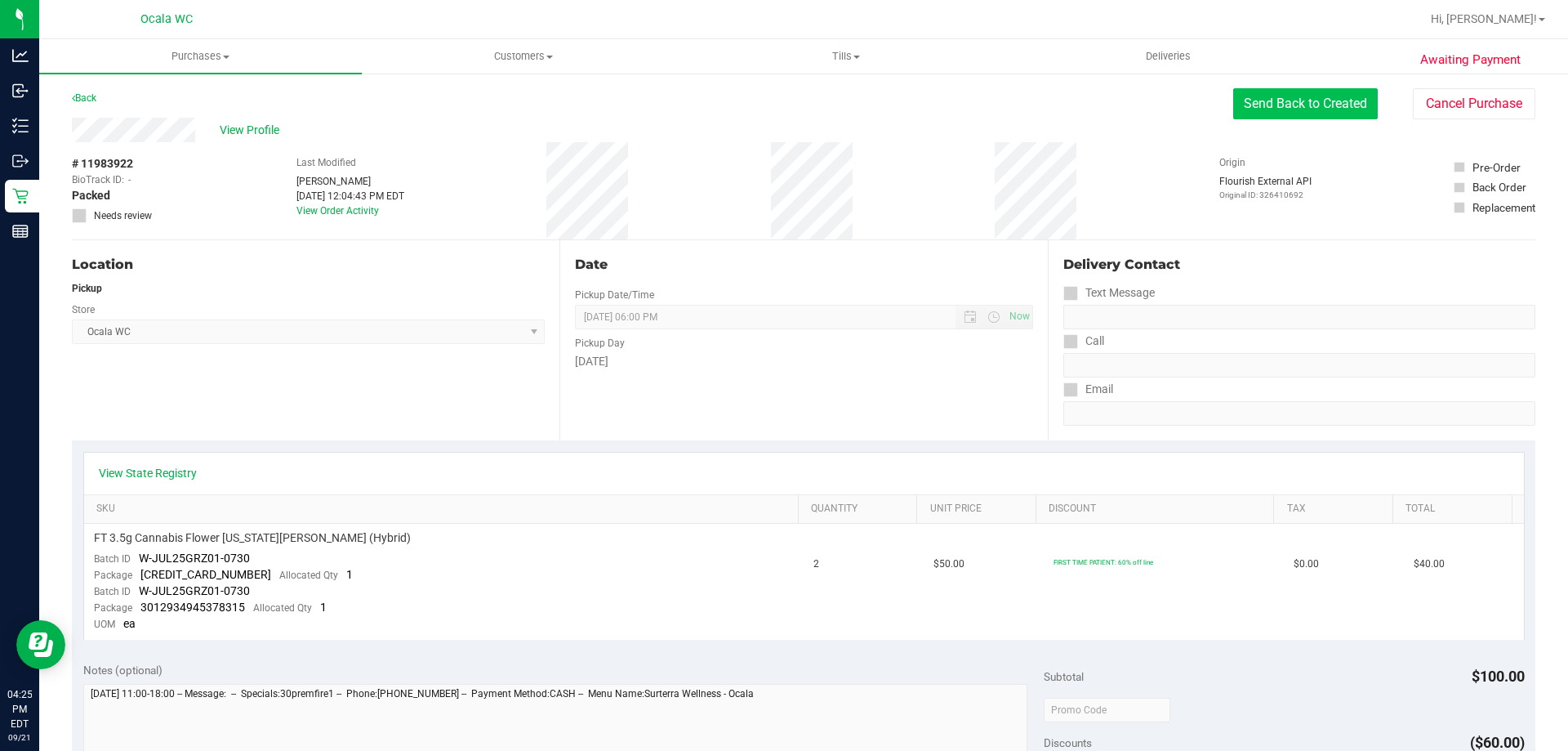
click at [1319, 104] on button "Send Back to Created" at bounding box center [1306, 104] width 145 height 31
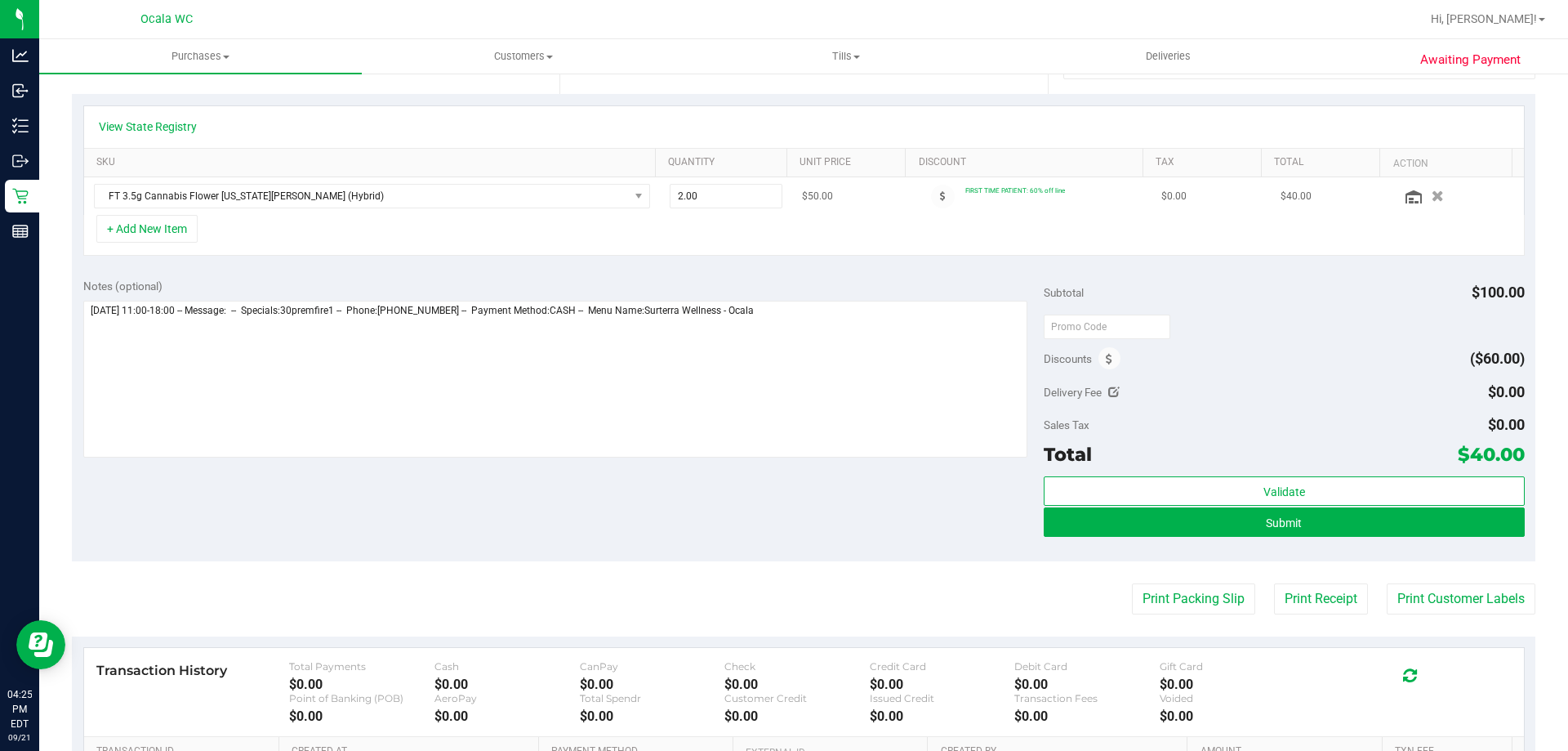
scroll to position [408, 0]
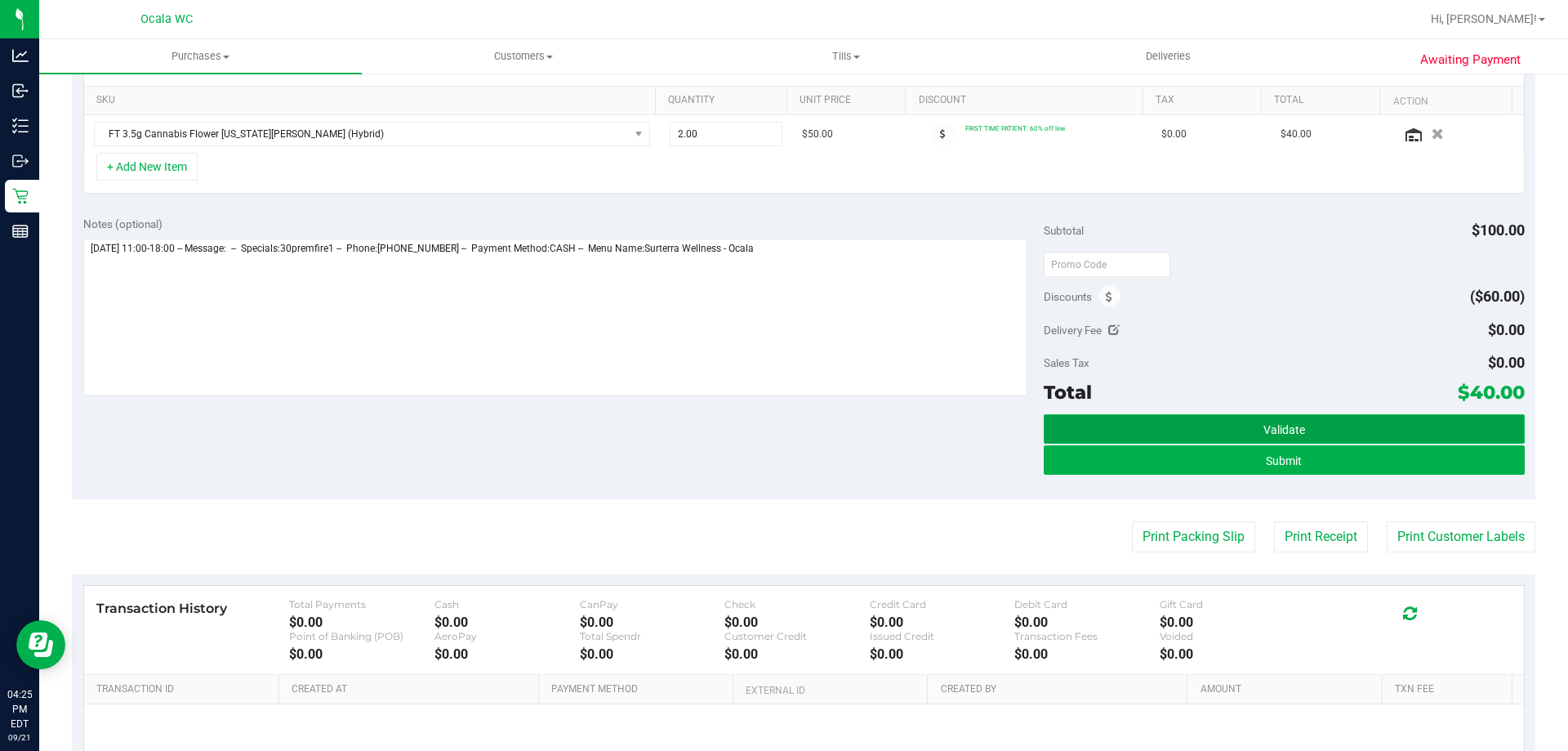
click at [1337, 417] on button "Validate" at bounding box center [1284, 428] width 481 height 29
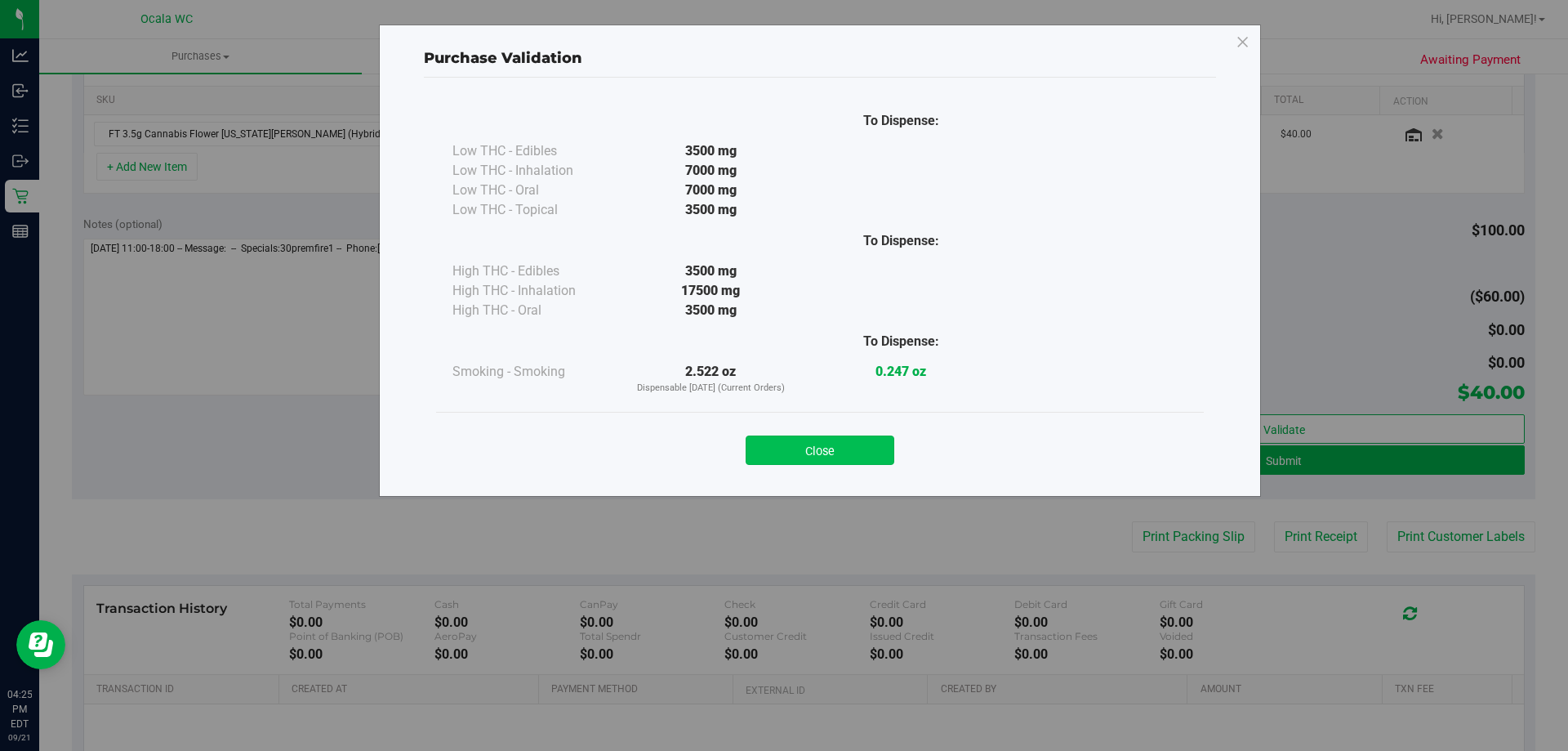
click at [851, 447] on button "Close" at bounding box center [820, 450] width 149 height 29
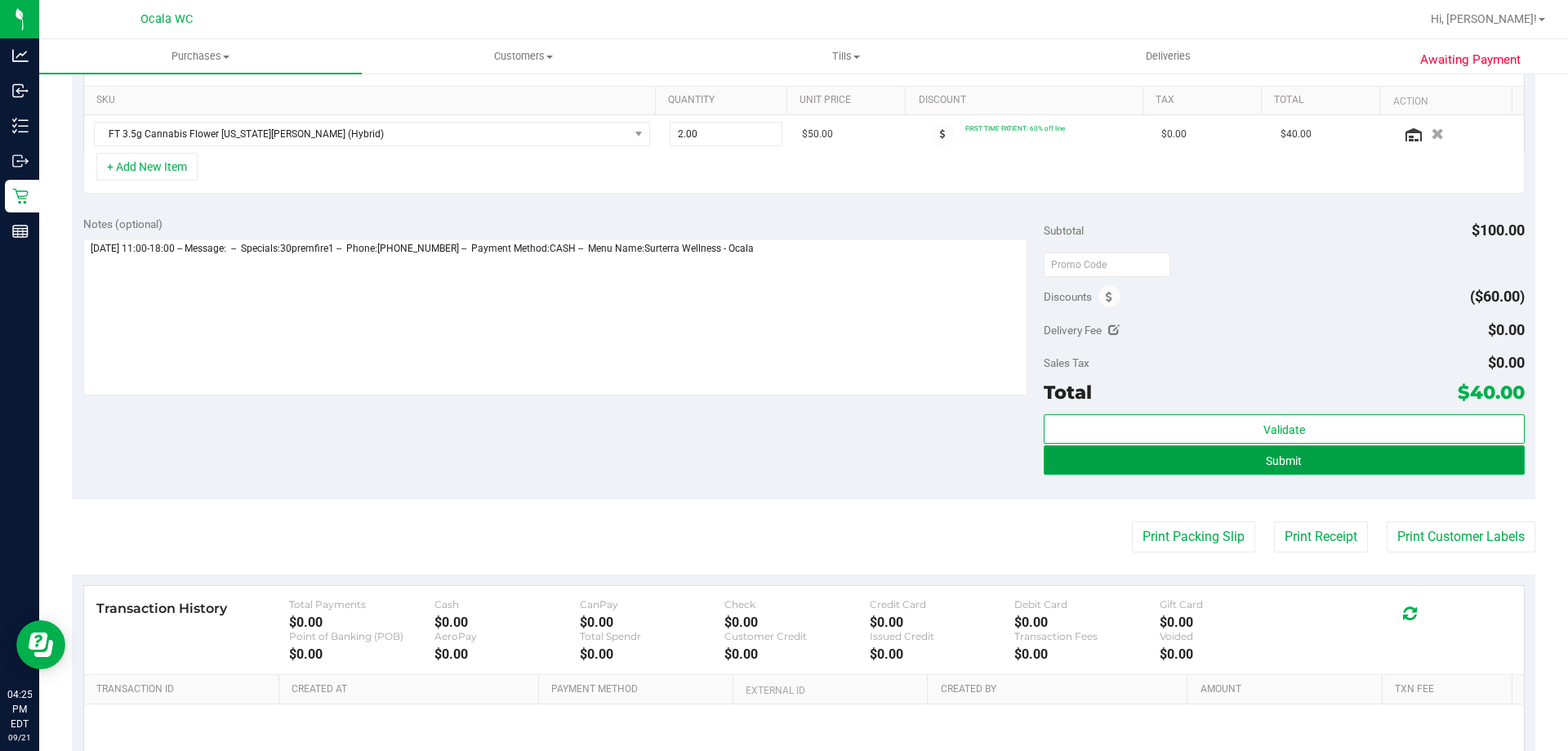
click at [1374, 471] on button "Submit" at bounding box center [1284, 459] width 481 height 29
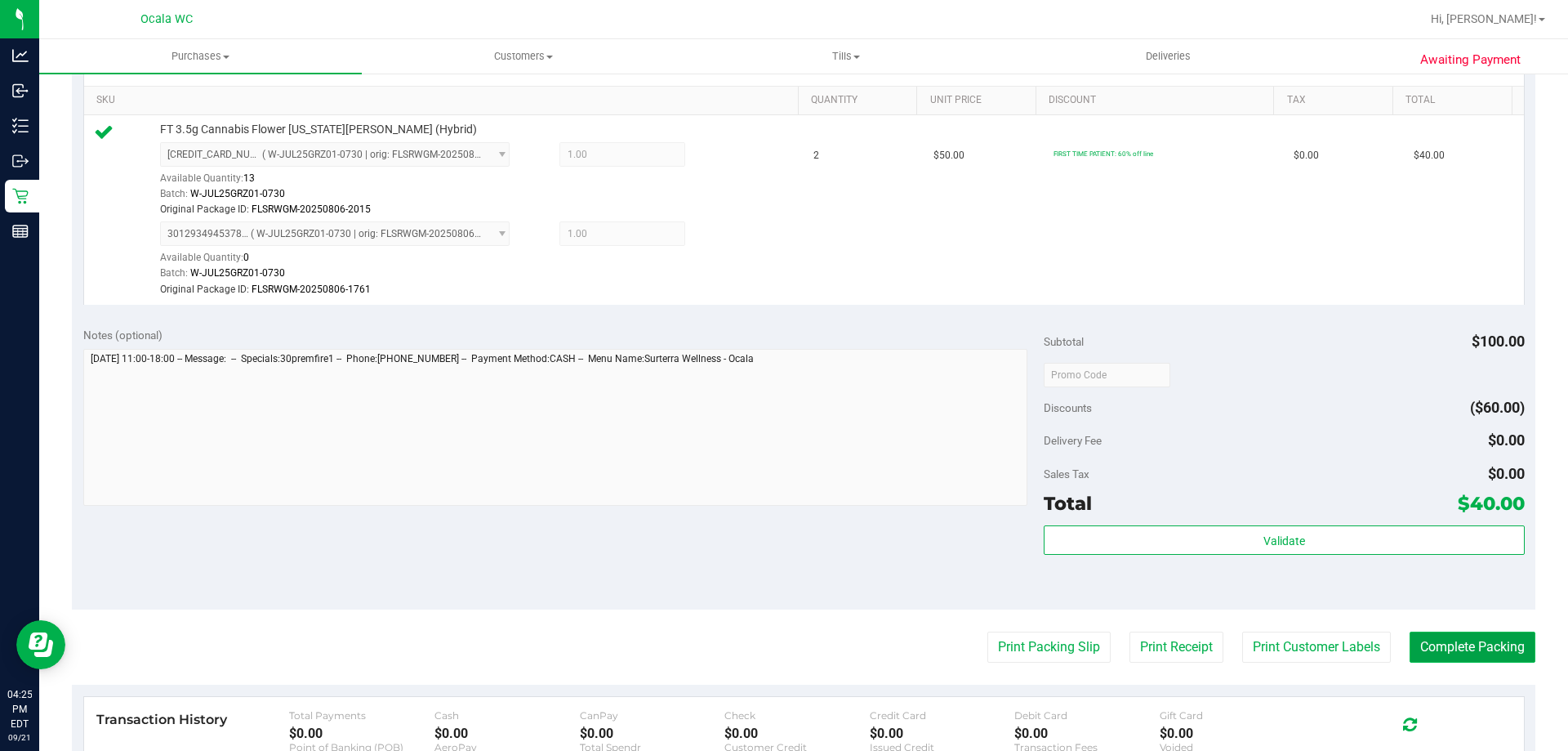
click at [1468, 647] on button "Complete Packing" at bounding box center [1473, 647] width 126 height 31
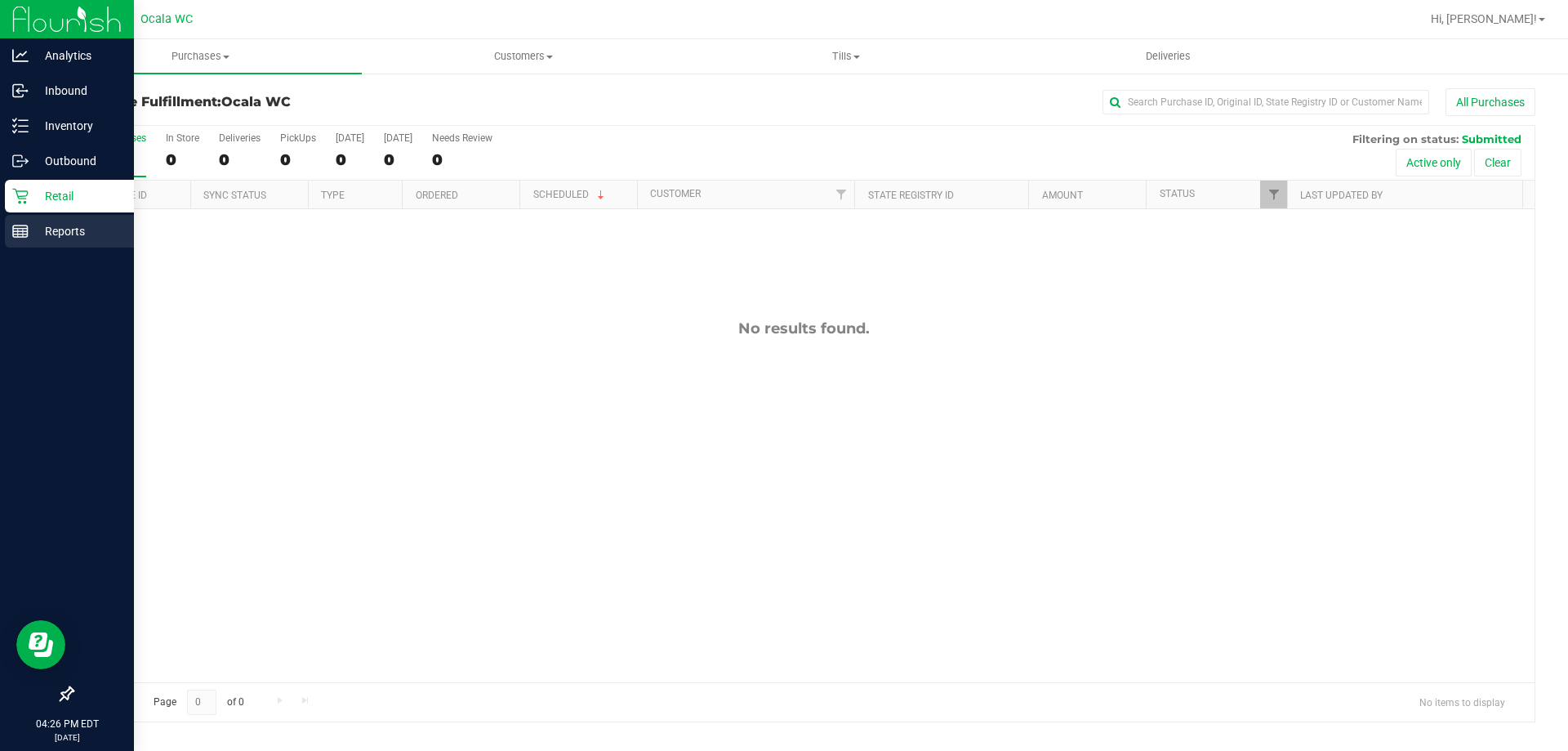
click at [31, 227] on p "Reports" at bounding box center [77, 231] width 98 height 20
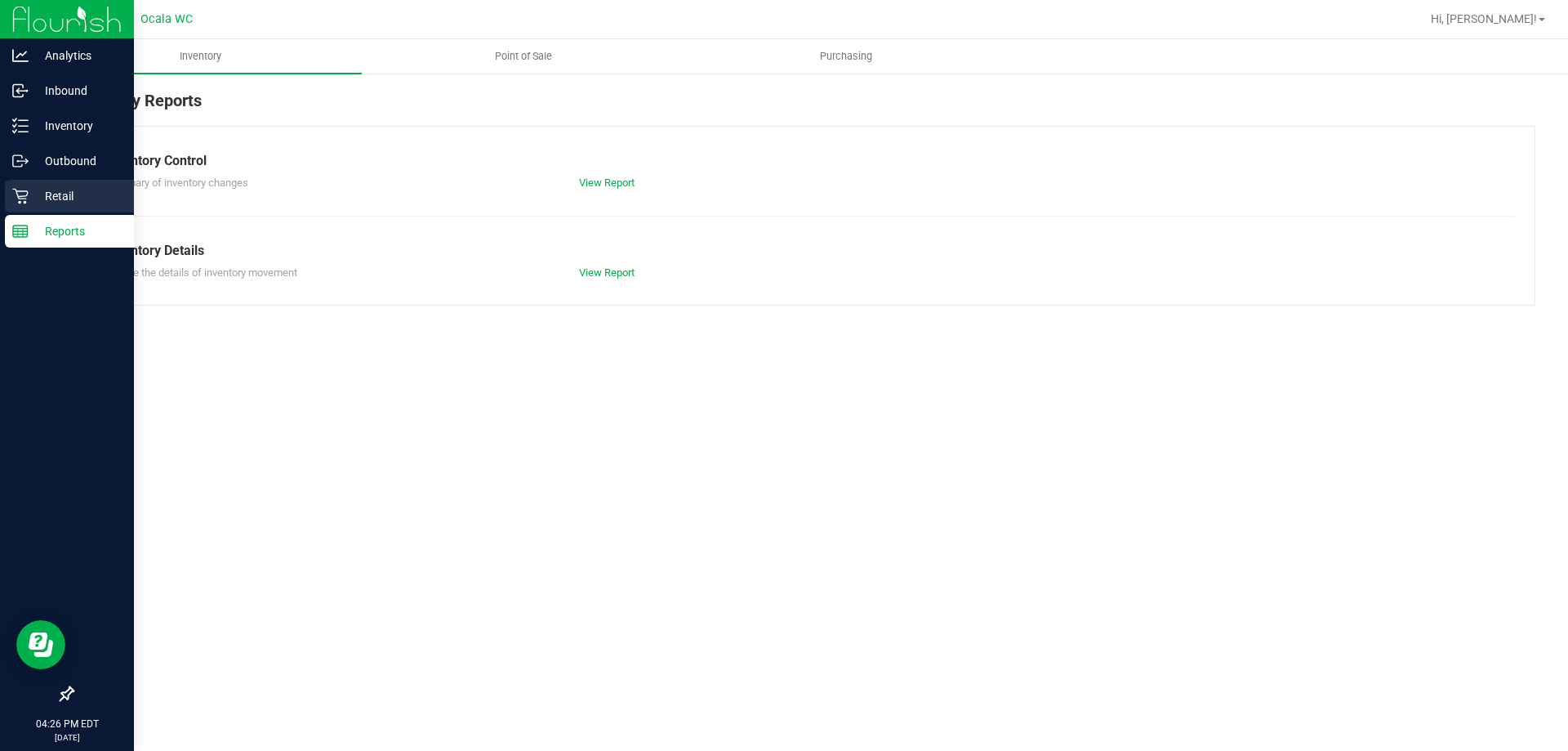
click at [28, 200] on icon at bounding box center [20, 196] width 16 height 16
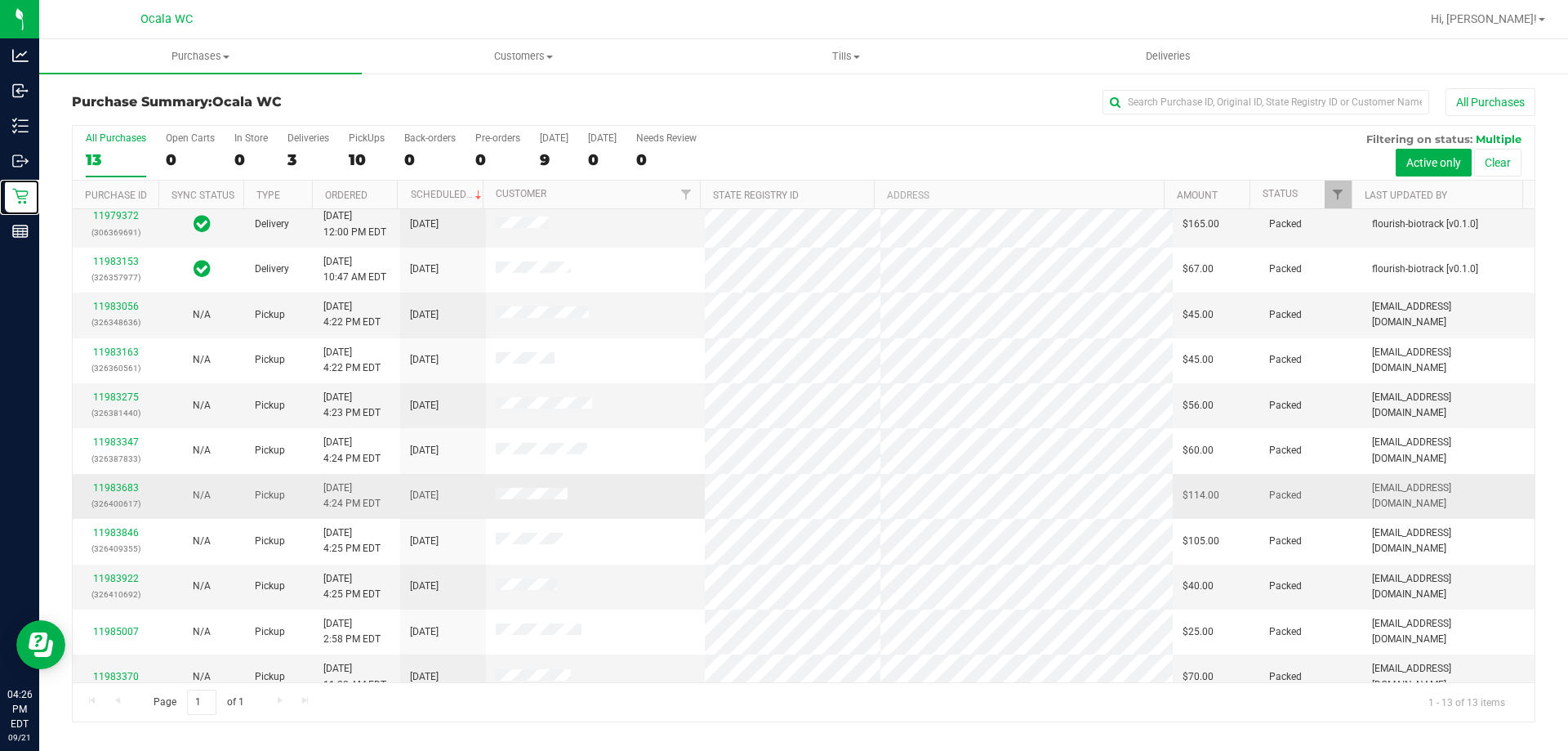
scroll to position [82, 0]
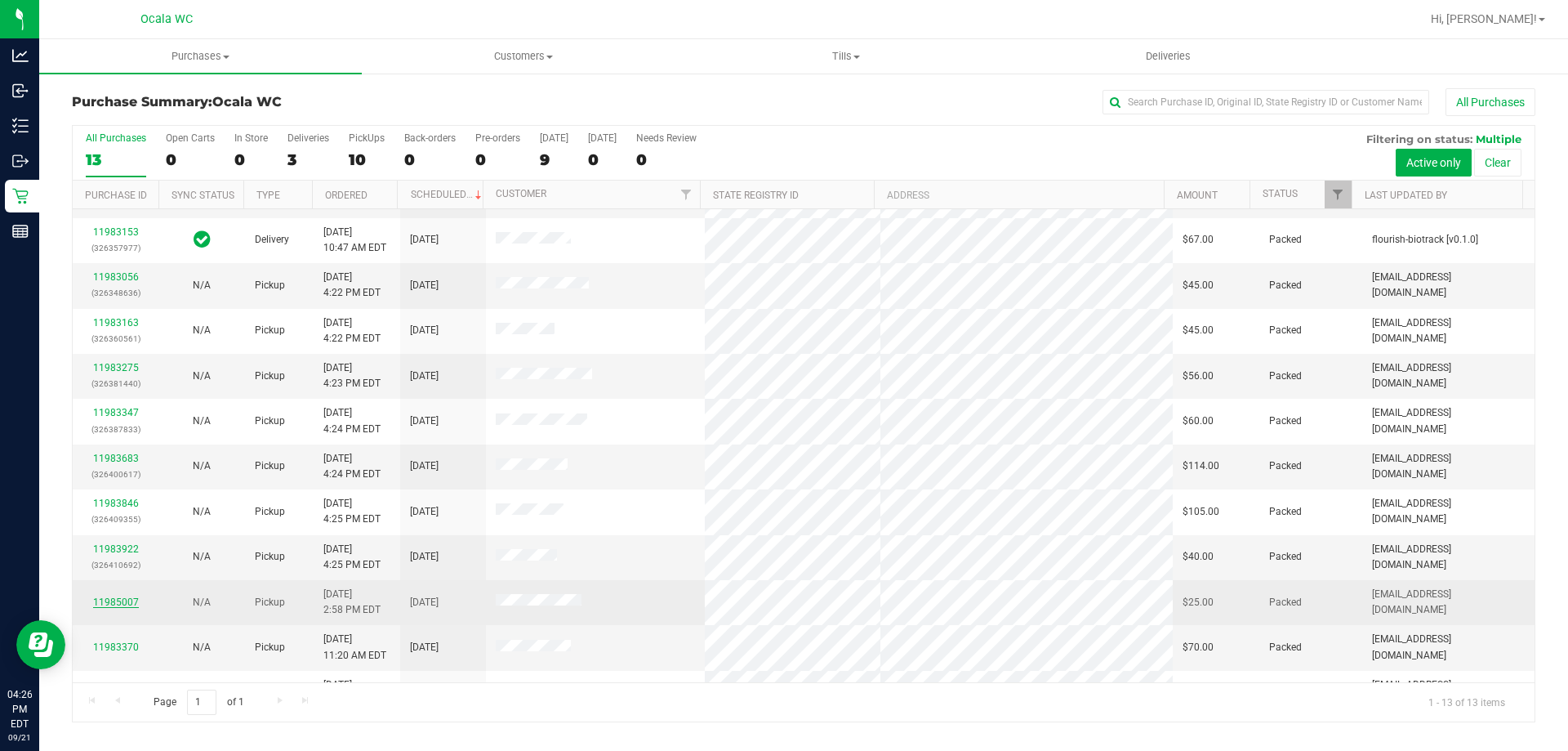
click at [124, 599] on link "11985007" at bounding box center [116, 602] width 46 height 11
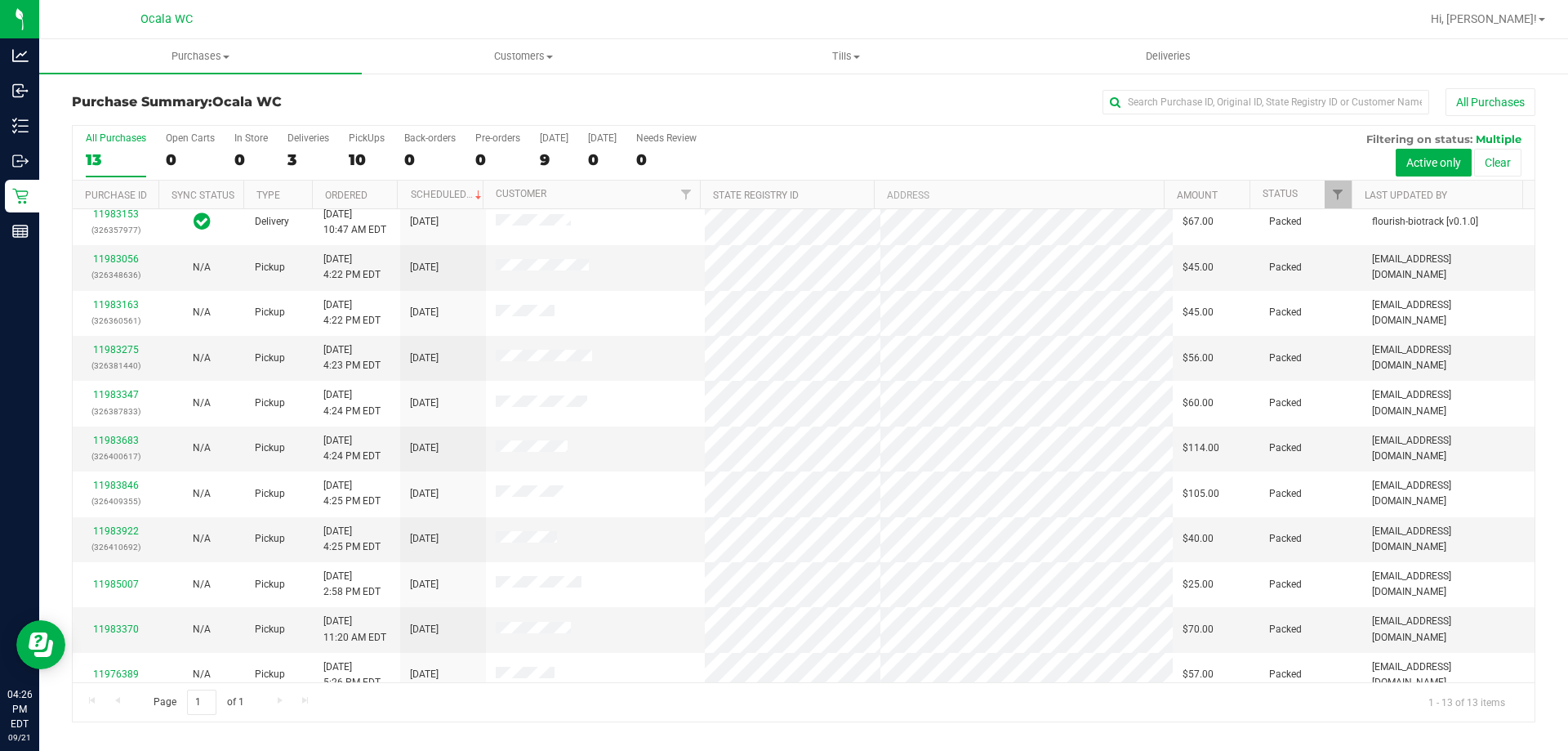
scroll to position [115, 0]
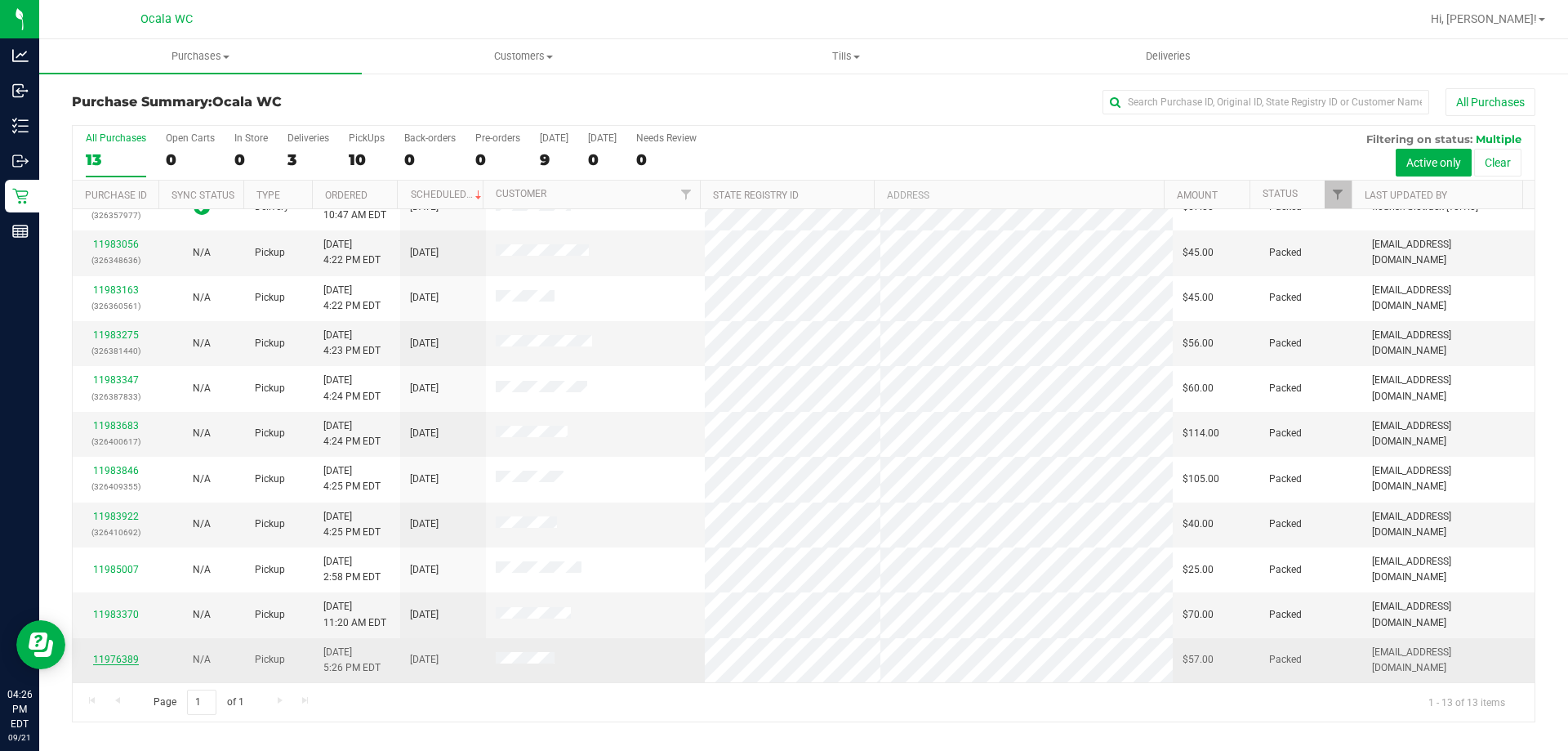
click at [107, 656] on link "11976389" at bounding box center [116, 660] width 46 height 11
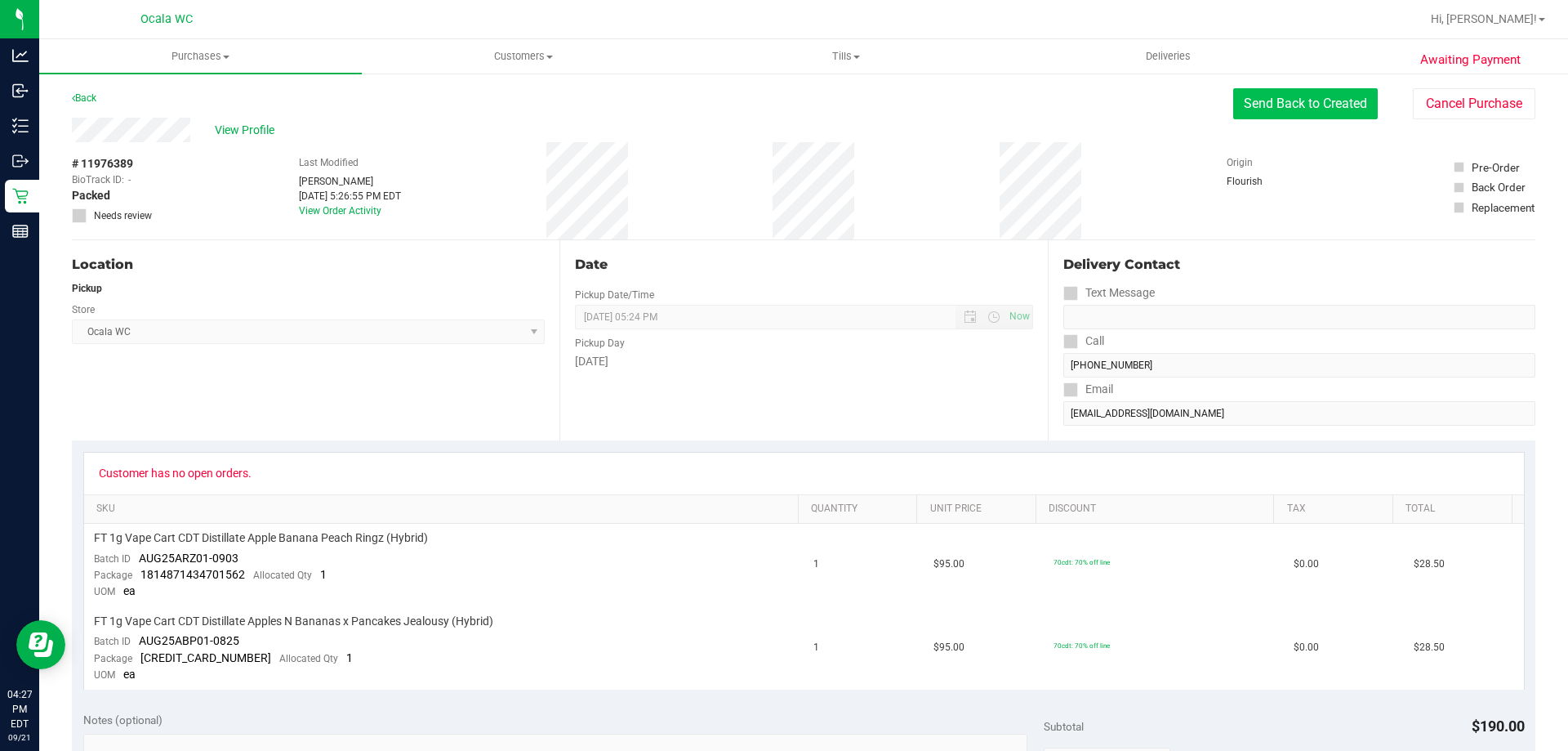
click at [1299, 90] on button "Send Back to Created" at bounding box center [1306, 104] width 145 height 31
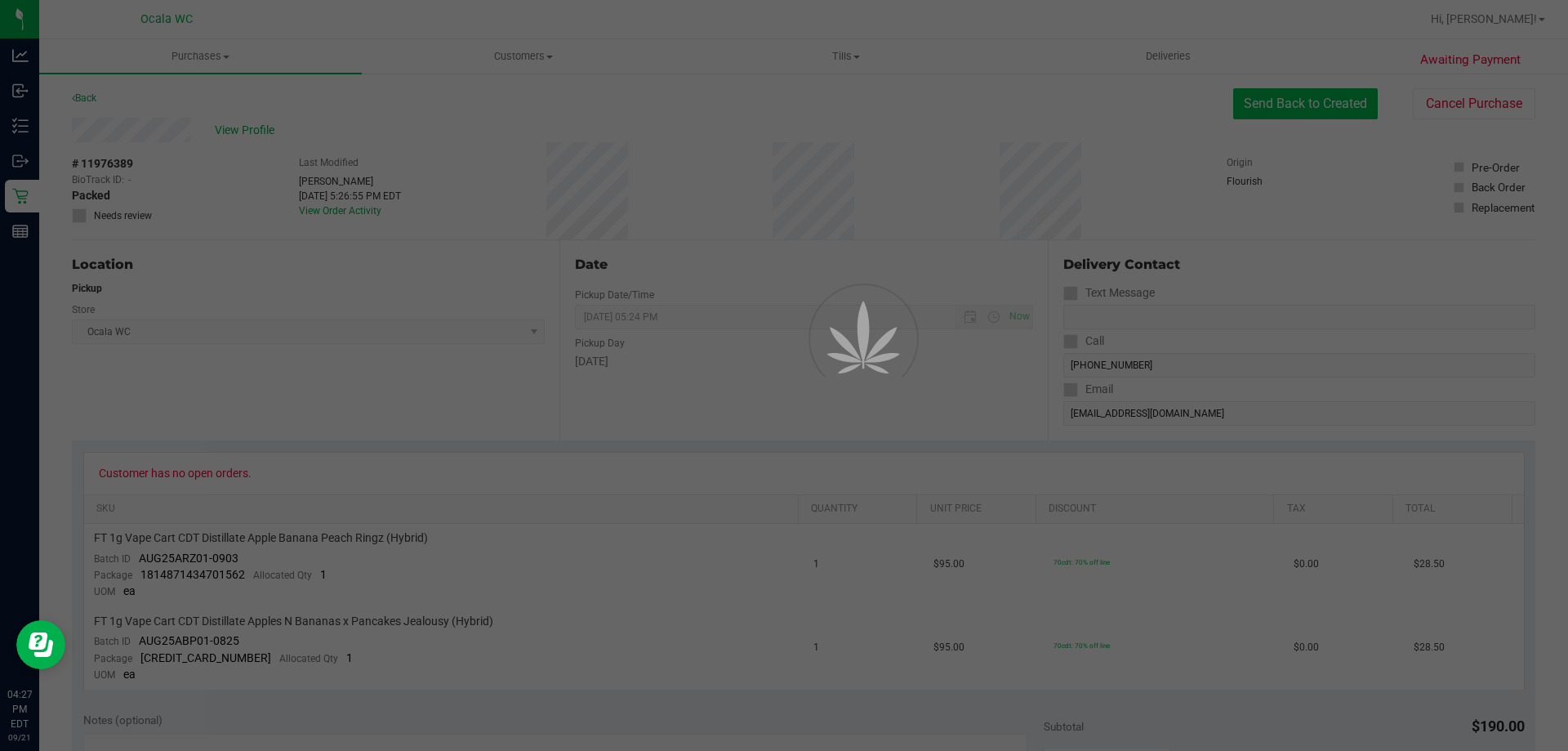
click at [1294, 109] on div at bounding box center [784, 376] width 1568 height 751
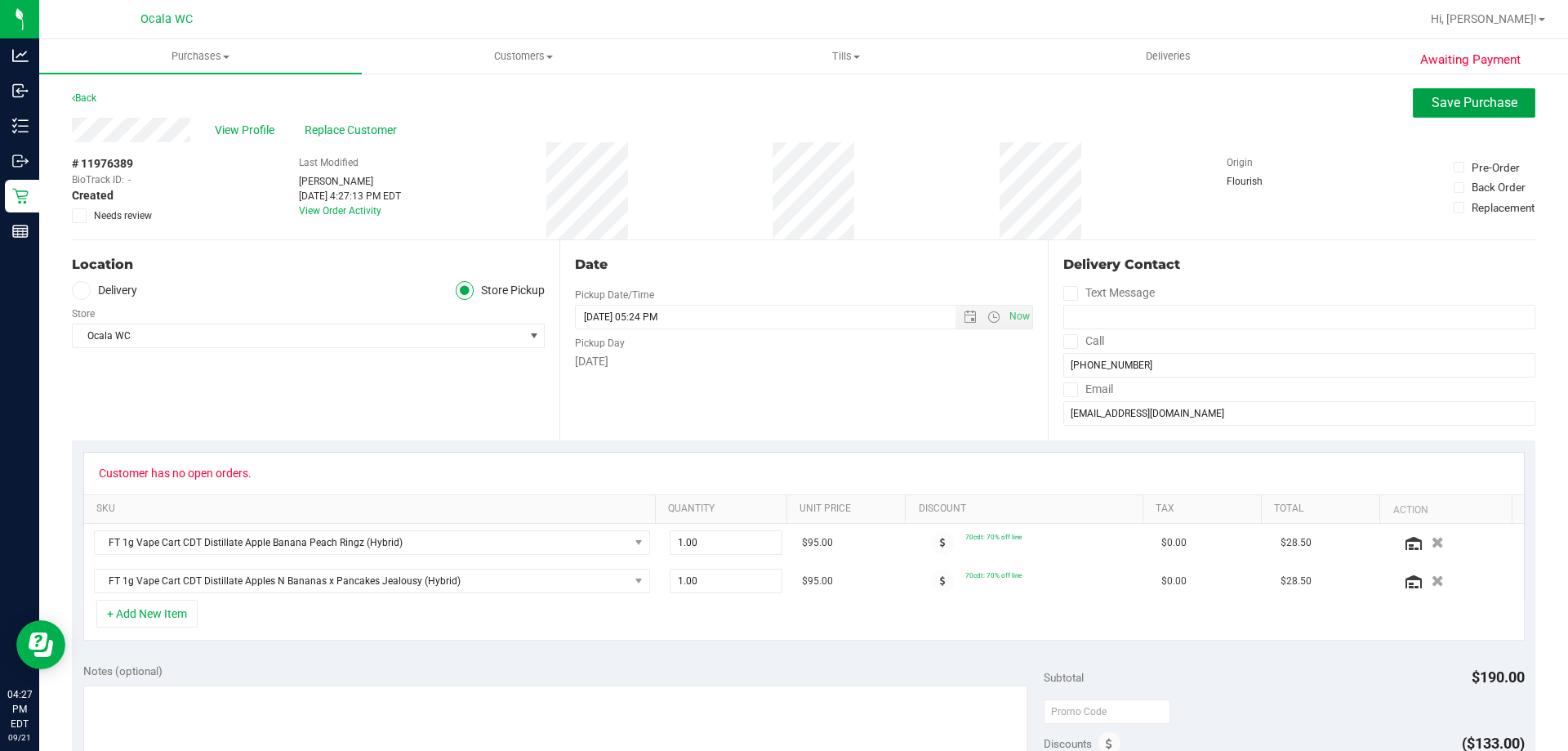
drag, startPoint x: 1468, startPoint y: 99, endPoint x: 512, endPoint y: 227, distance: 964.5
click at [512, 227] on purchase-details "Back Save Purchase View Profile Replace Customer # 11976389 BioTrack ID: - Crea…" at bounding box center [803, 708] width 1464 height 1238
click at [1462, 103] on span "Save Purchase" at bounding box center [1474, 103] width 86 height 15
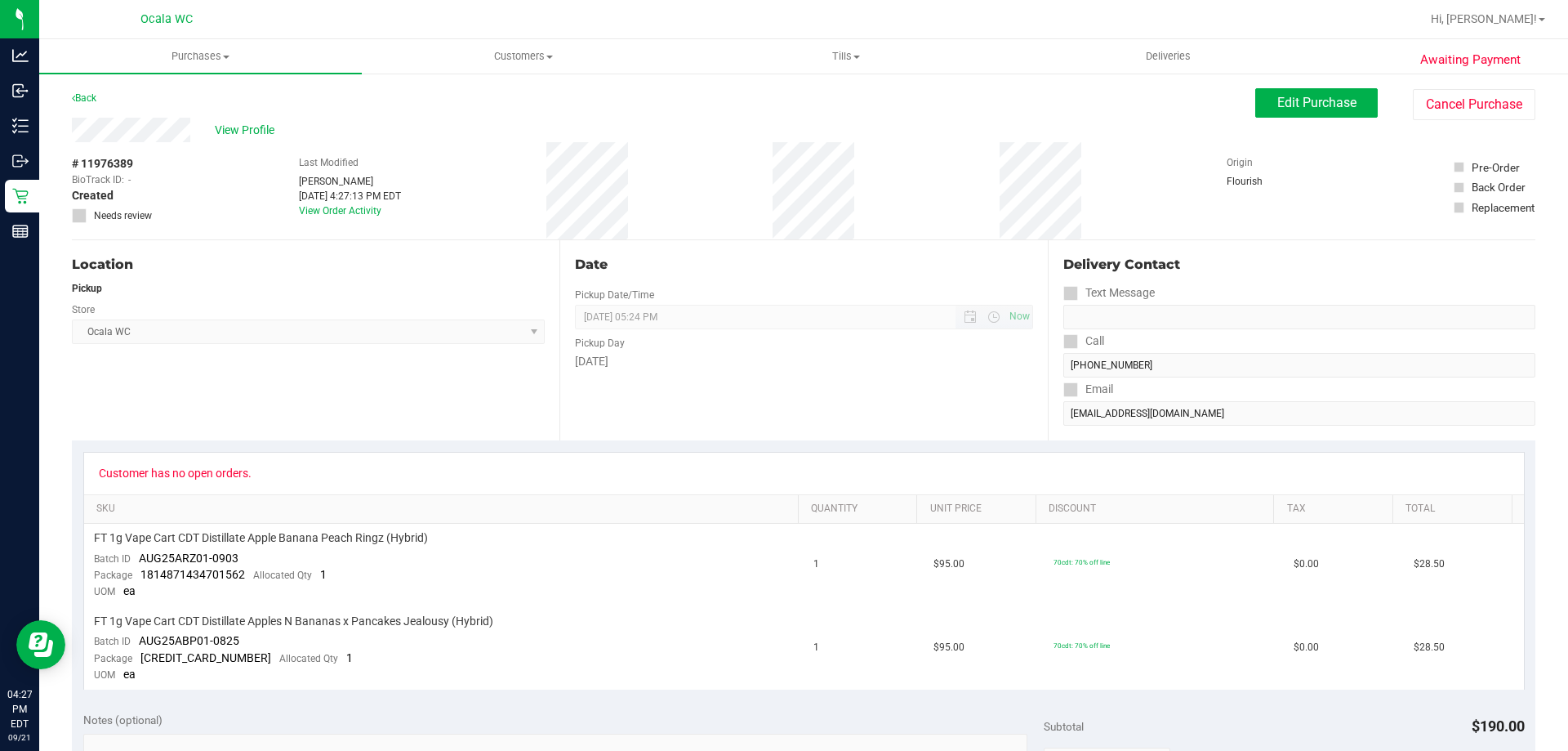
click at [671, 313] on span "09/19/2025 05:24 PM Now" at bounding box center [803, 317] width 457 height 24
click at [1330, 105] on span "Edit Purchase" at bounding box center [1317, 103] width 79 height 15
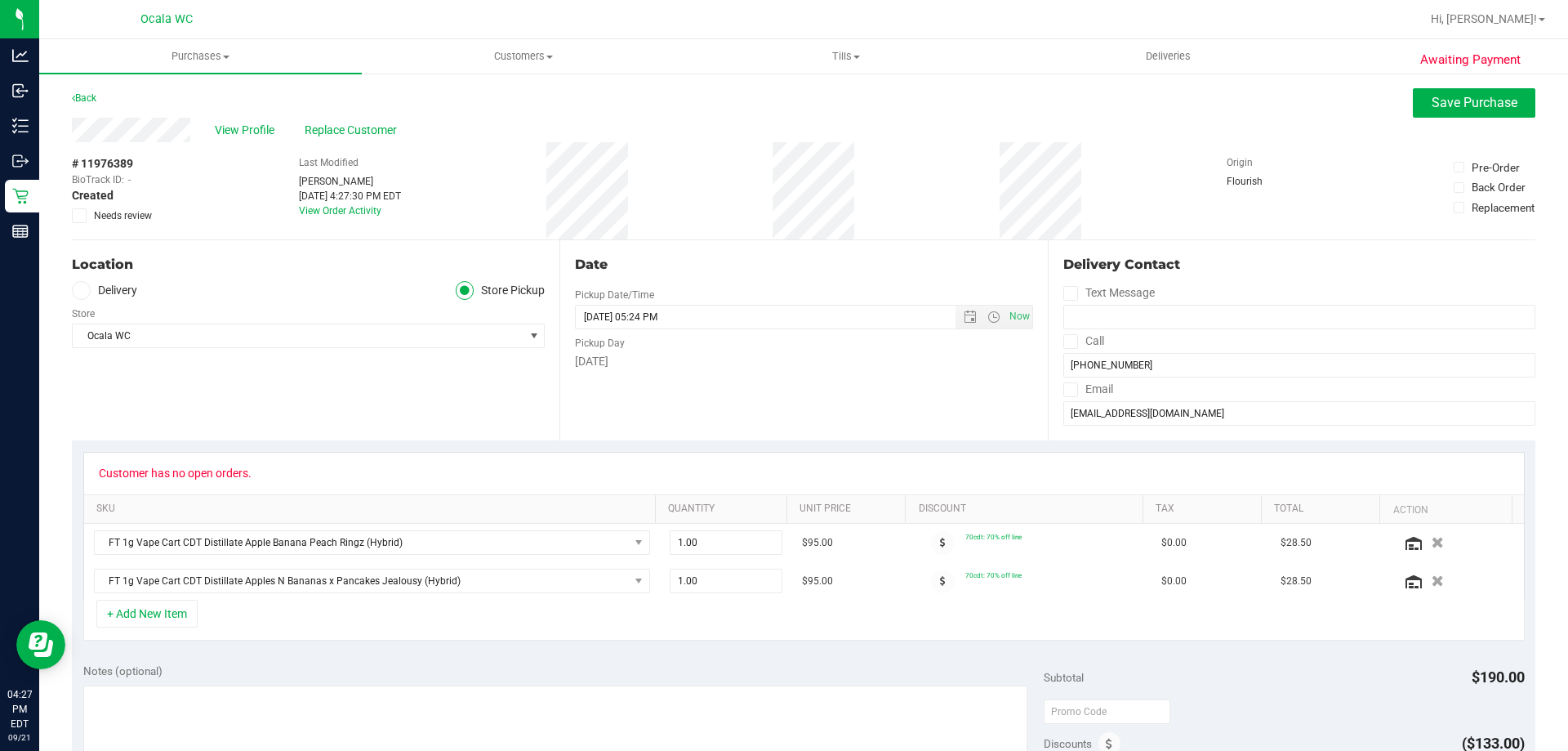
click at [86, 289] on span at bounding box center [81, 291] width 19 height 19
click at [0, 0] on input "Delivery" at bounding box center [0, 0] width 0 height 0
click at [340, 425] on div "Location Delivery Store Pickup Address Edit 1102 NE 42nd St , Ocala , FL 34479 …" at bounding box center [315, 340] width 487 height 200
click at [989, 316] on span "select" at bounding box center [993, 317] width 24 height 23
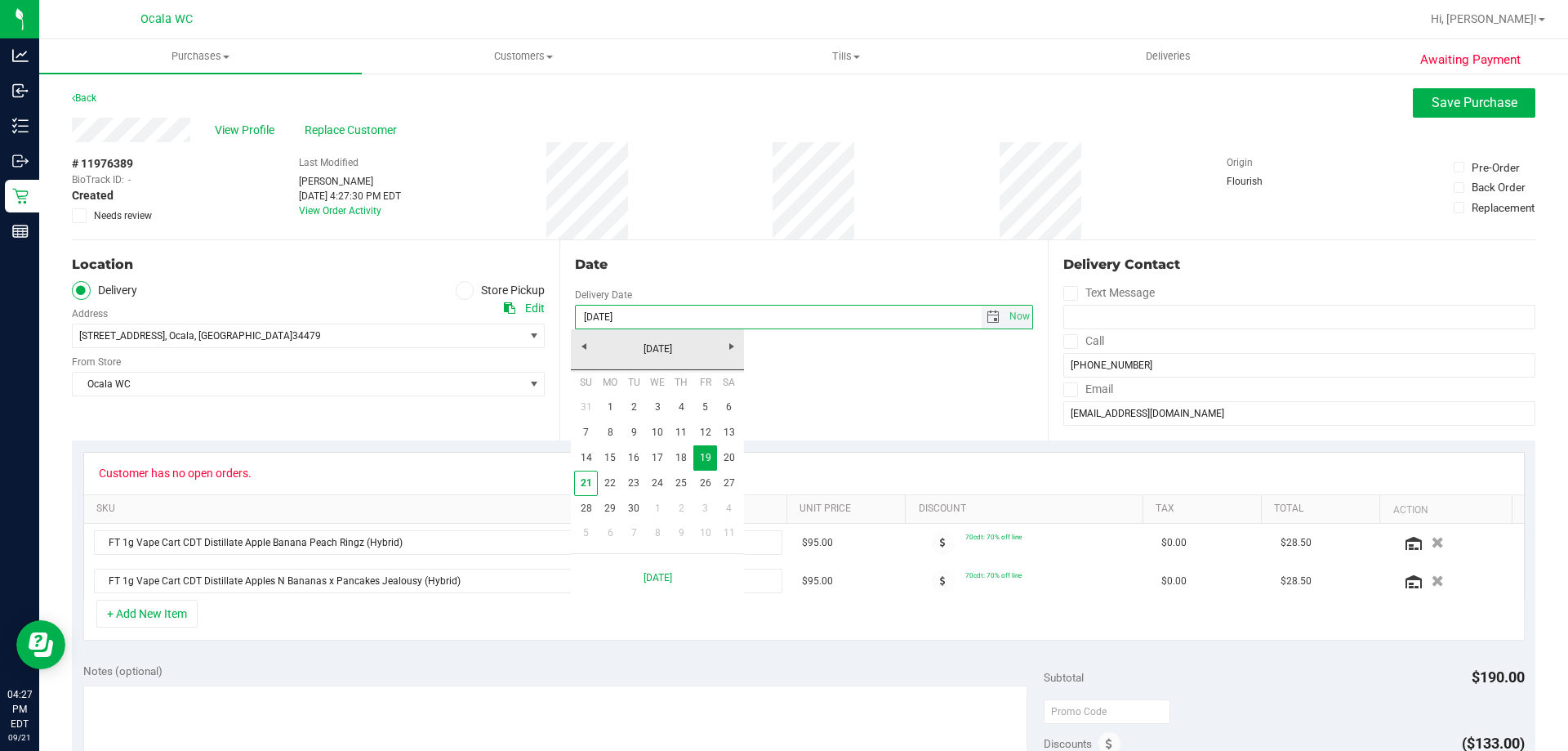
click at [987, 316] on span "select" at bounding box center [993, 317] width 13 height 13
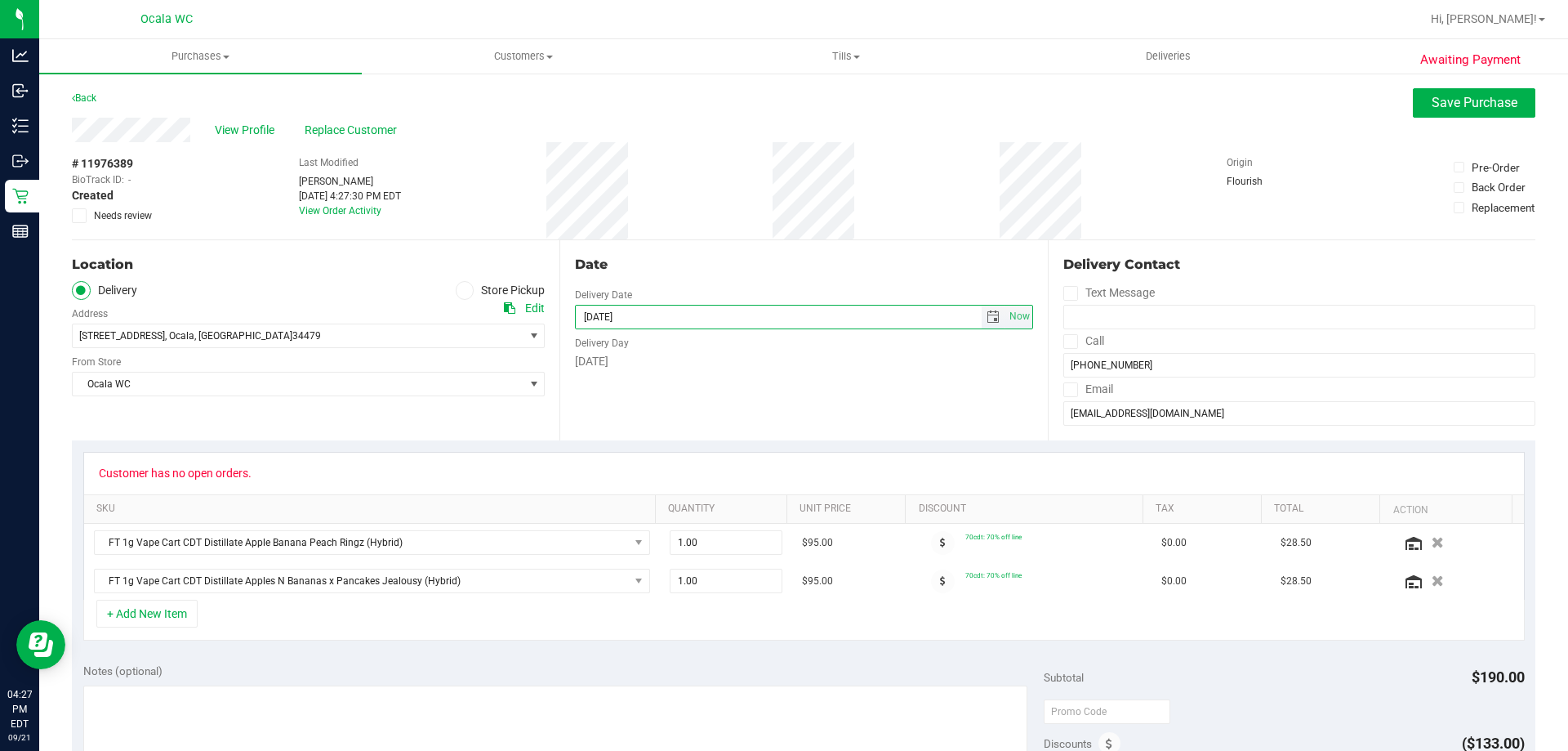
click at [987, 316] on span "select" at bounding box center [993, 317] width 13 height 13
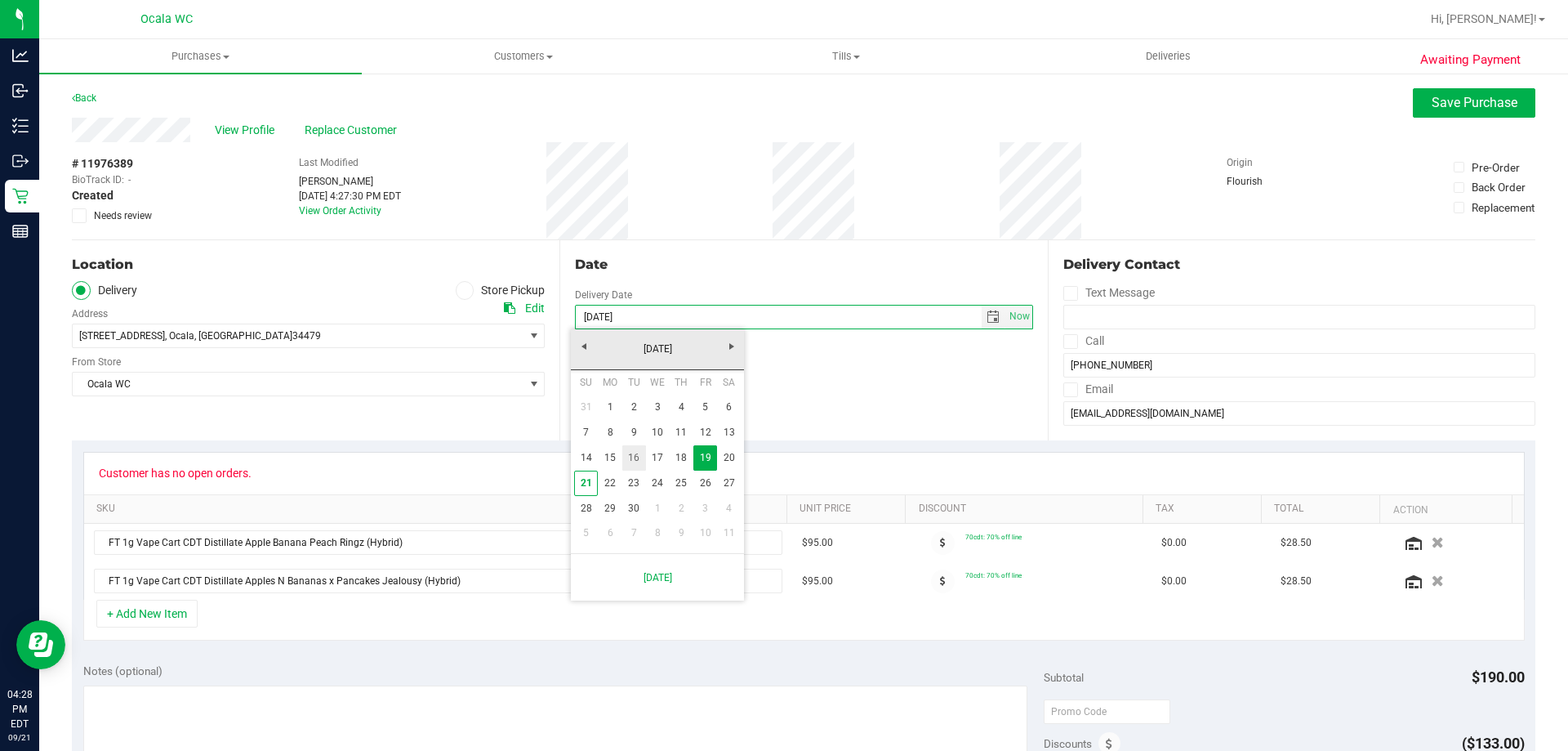
click at [634, 458] on link "16" at bounding box center [634, 457] width 24 height 25
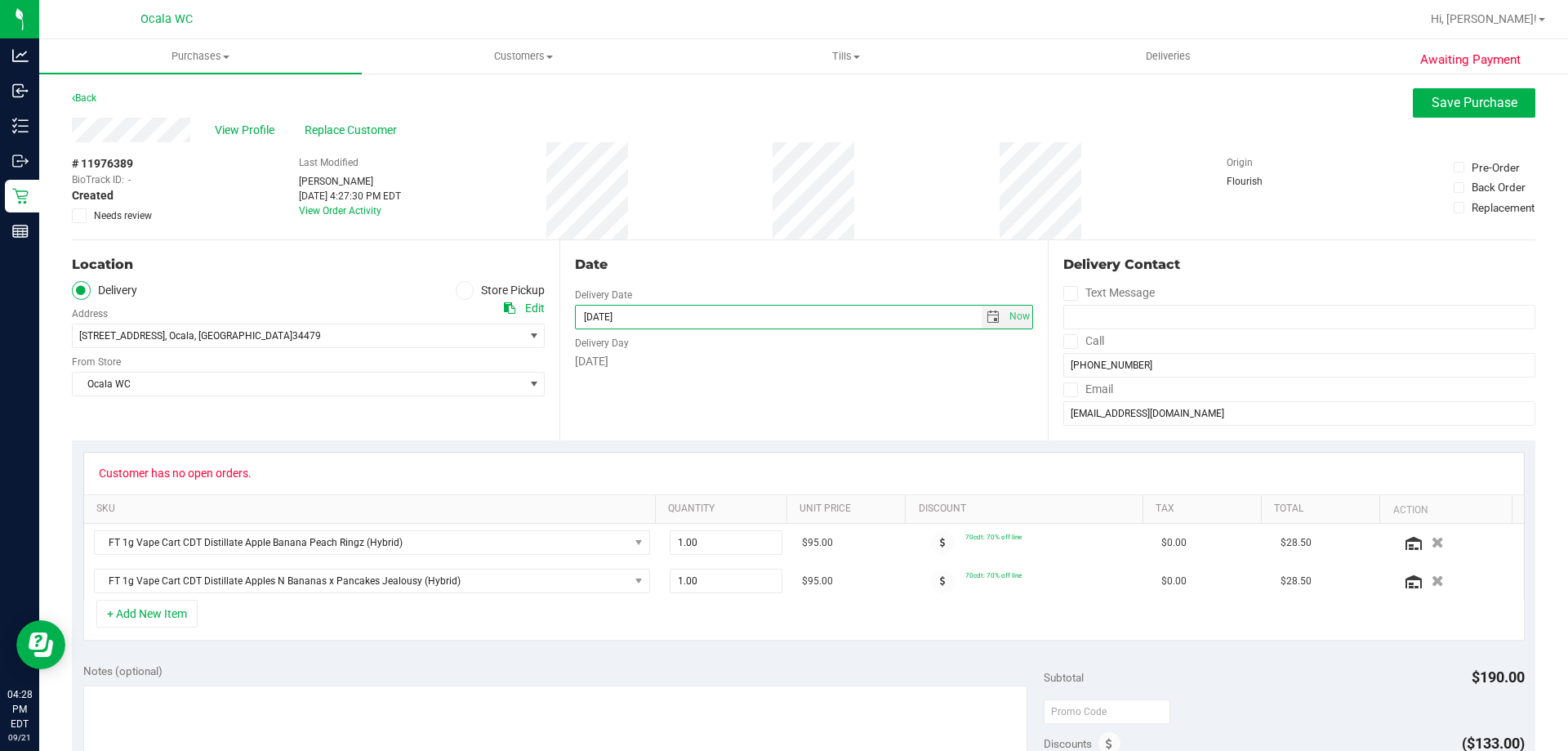
click at [754, 408] on div "Date Delivery Date 09/16/2025 Now 09/16/2025 05:24 PM Now Delivery Day Tuesday" at bounding box center [803, 340] width 487 height 200
click at [1493, 112] on button "Save Purchase" at bounding box center [1474, 103] width 122 height 29
click at [1008, 320] on span "Now" at bounding box center [1020, 316] width 28 height 24
click at [989, 321] on span "select" at bounding box center [993, 317] width 13 height 13
click at [627, 494] on link "23" at bounding box center [634, 483] width 24 height 25
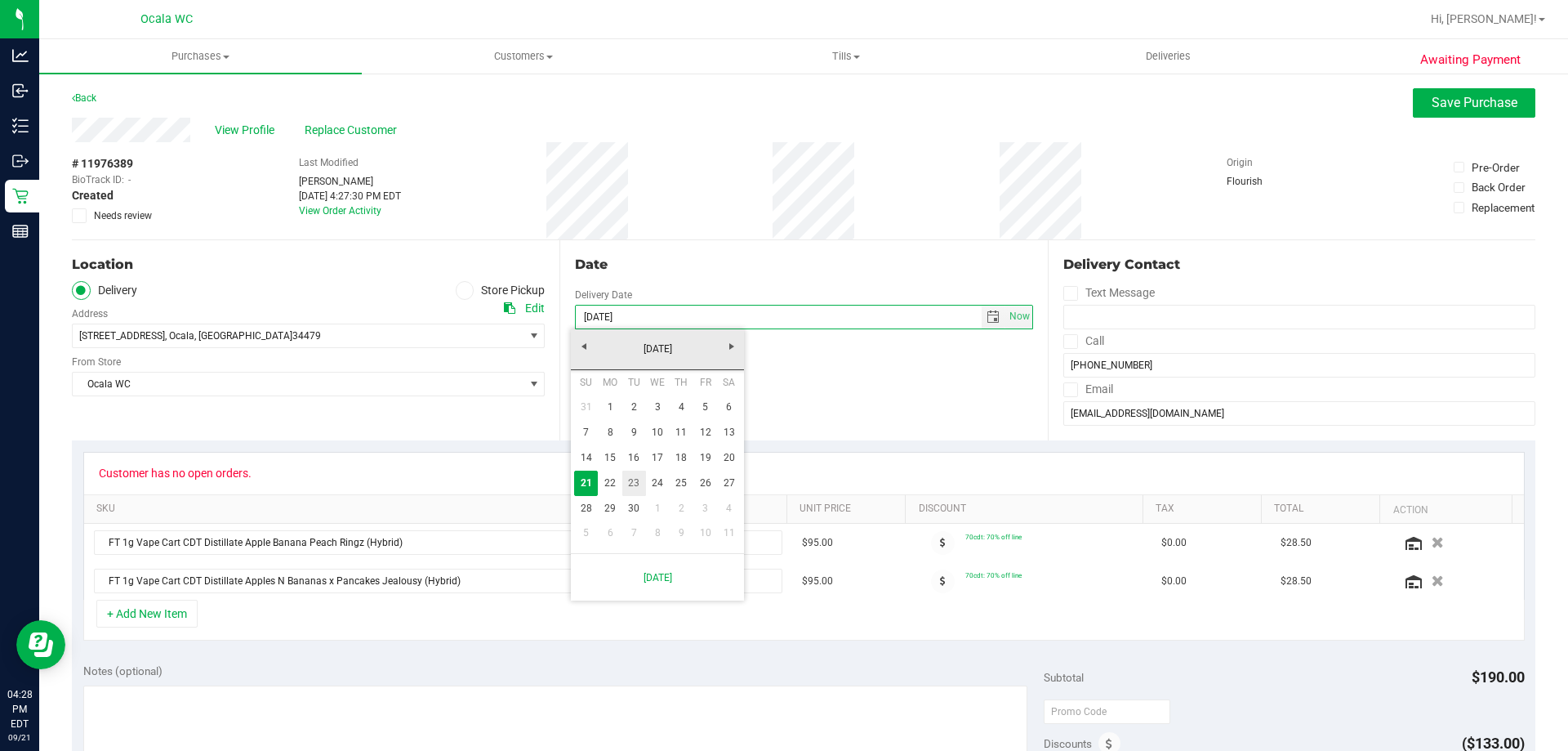
type input "09/23/2025"
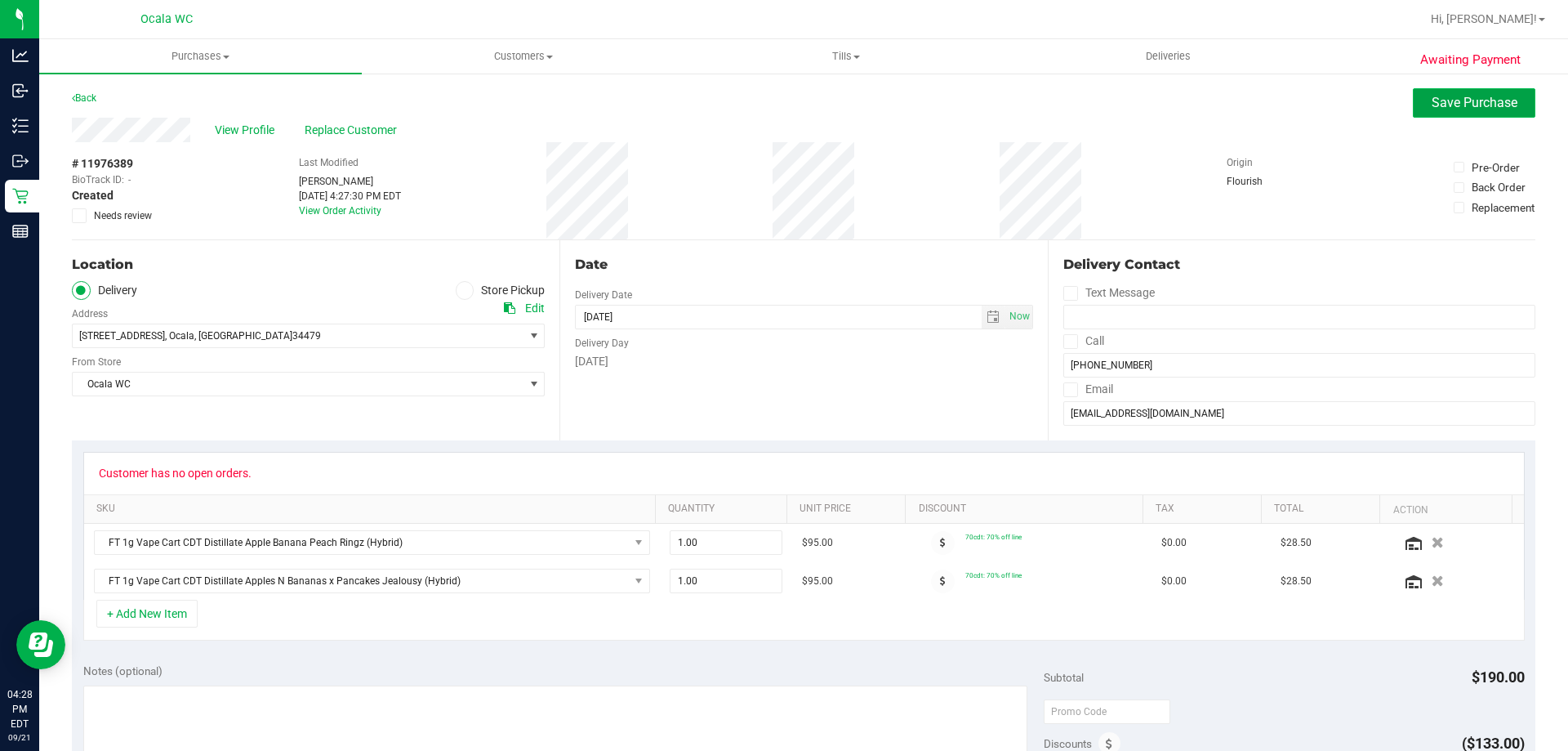
click at [1460, 113] on button "Save Purchase" at bounding box center [1474, 103] width 122 height 29
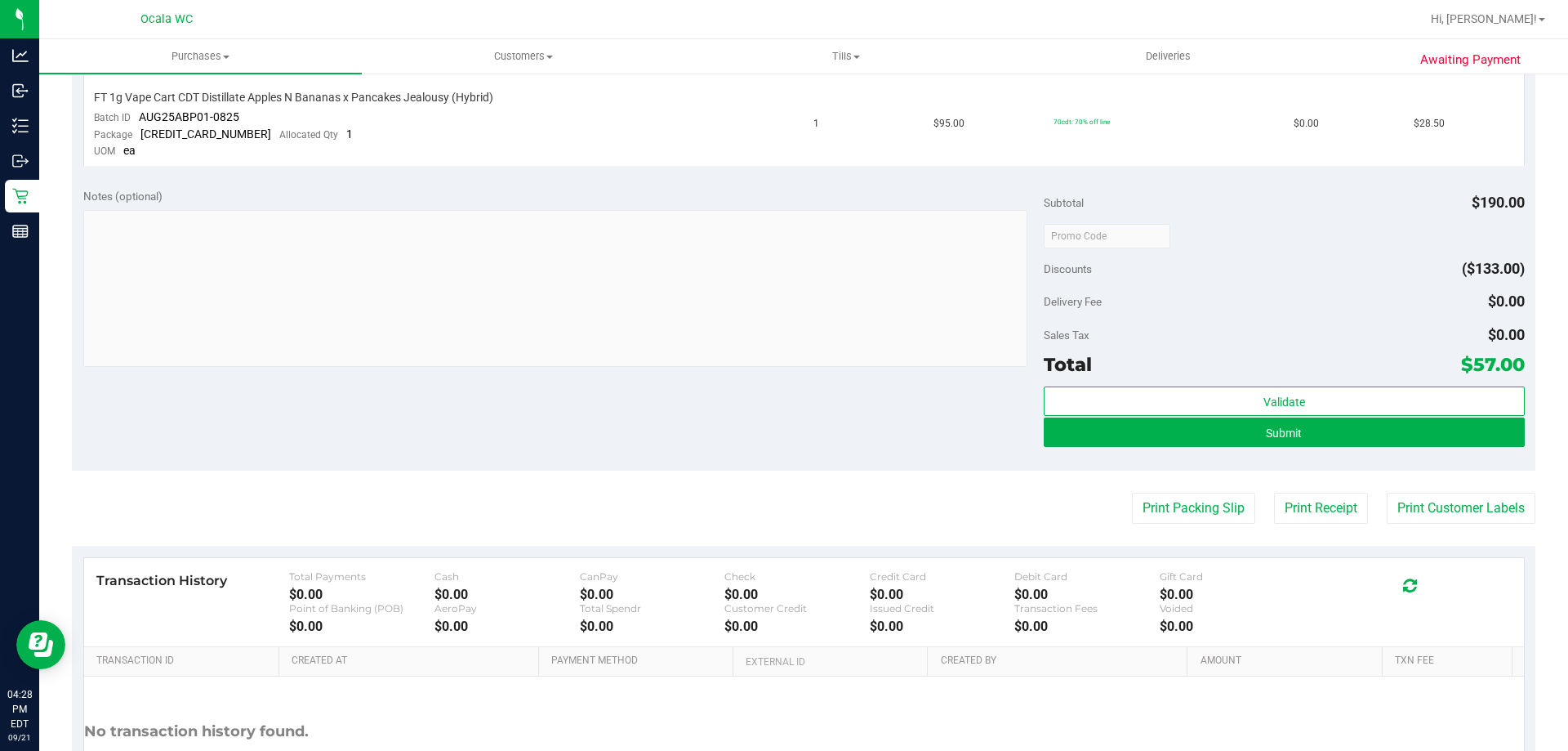
scroll to position [657, 0]
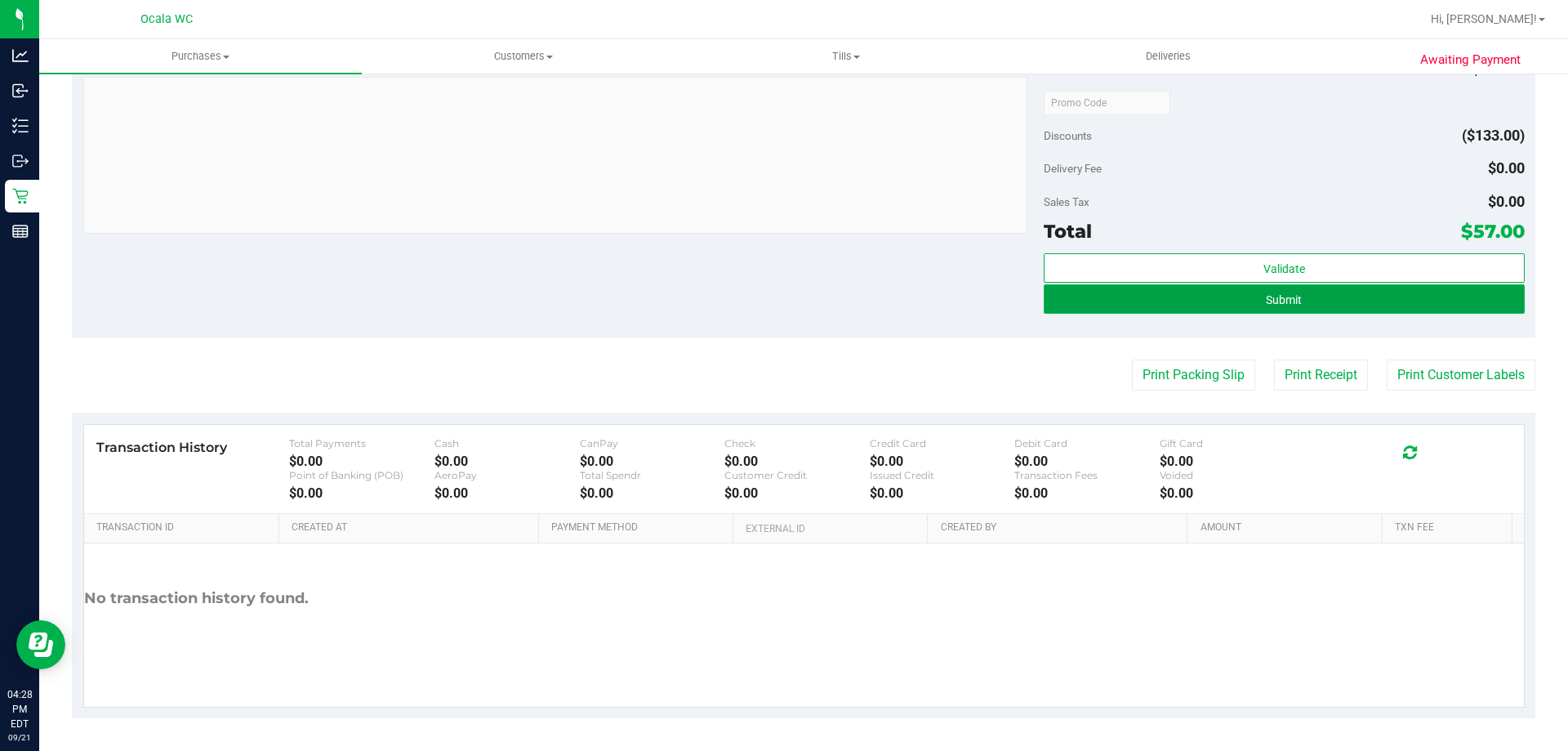
click at [1352, 298] on button "Submit" at bounding box center [1284, 298] width 481 height 29
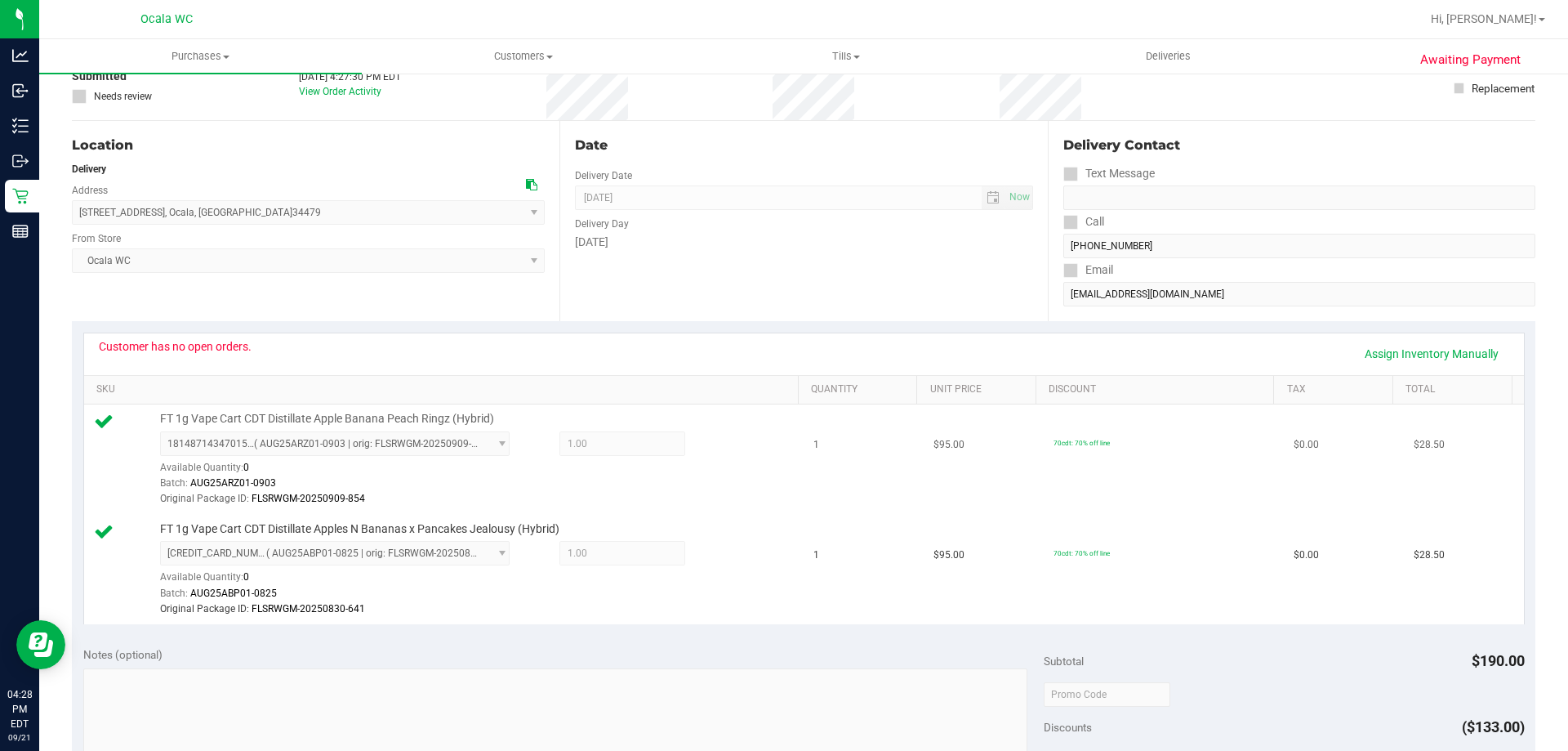
scroll to position [572, 0]
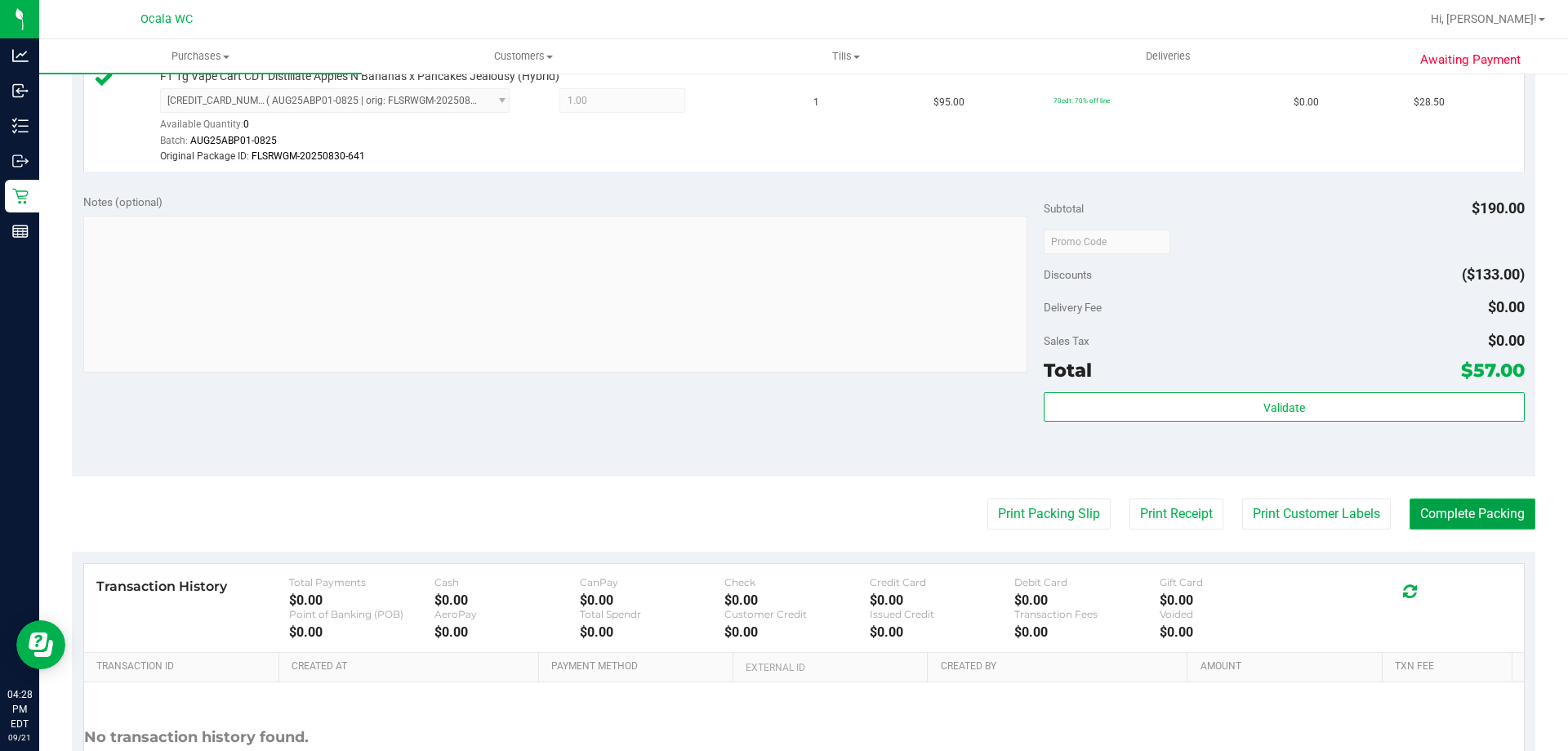
click at [1436, 512] on button "Complete Packing" at bounding box center [1473, 514] width 126 height 31
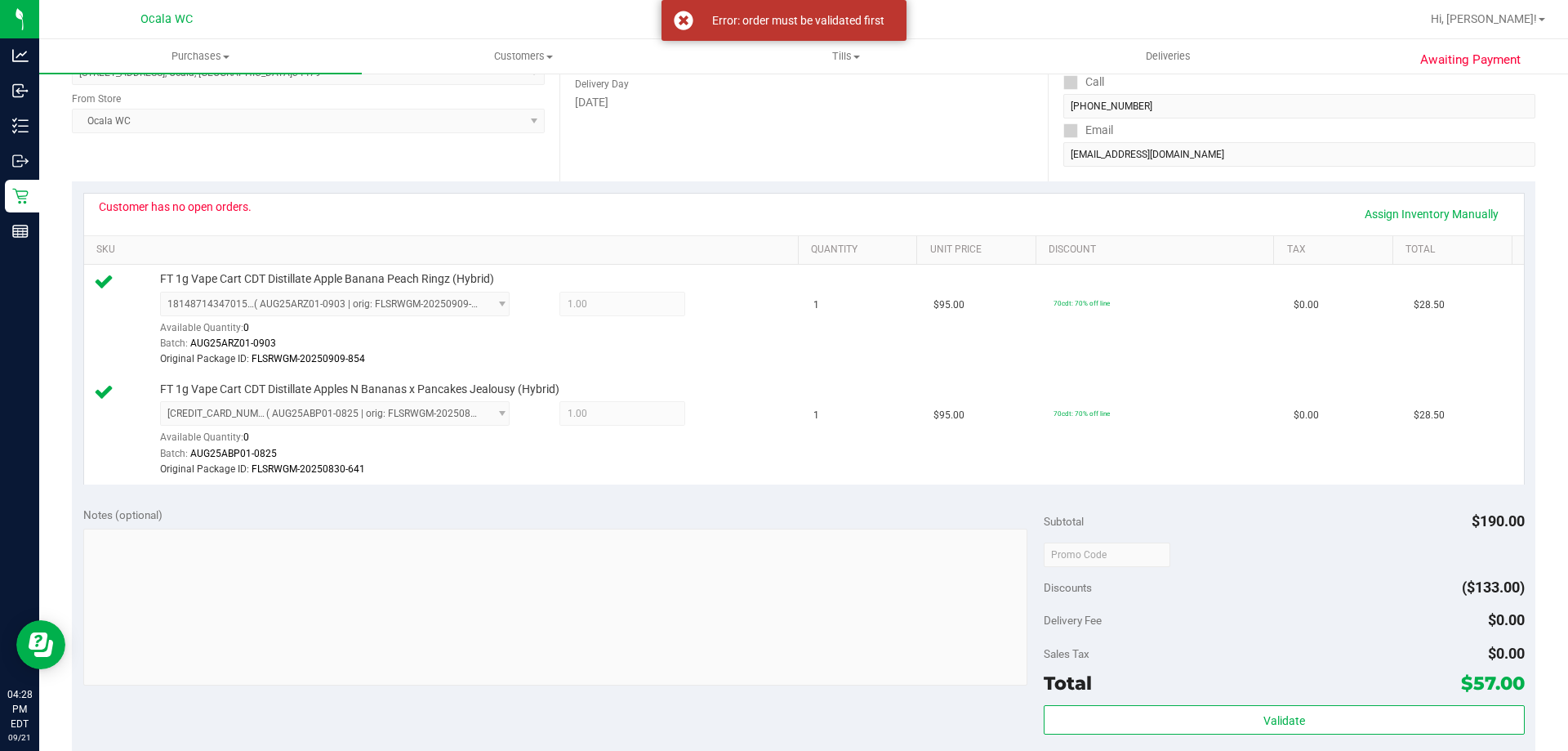
scroll to position [408, 0]
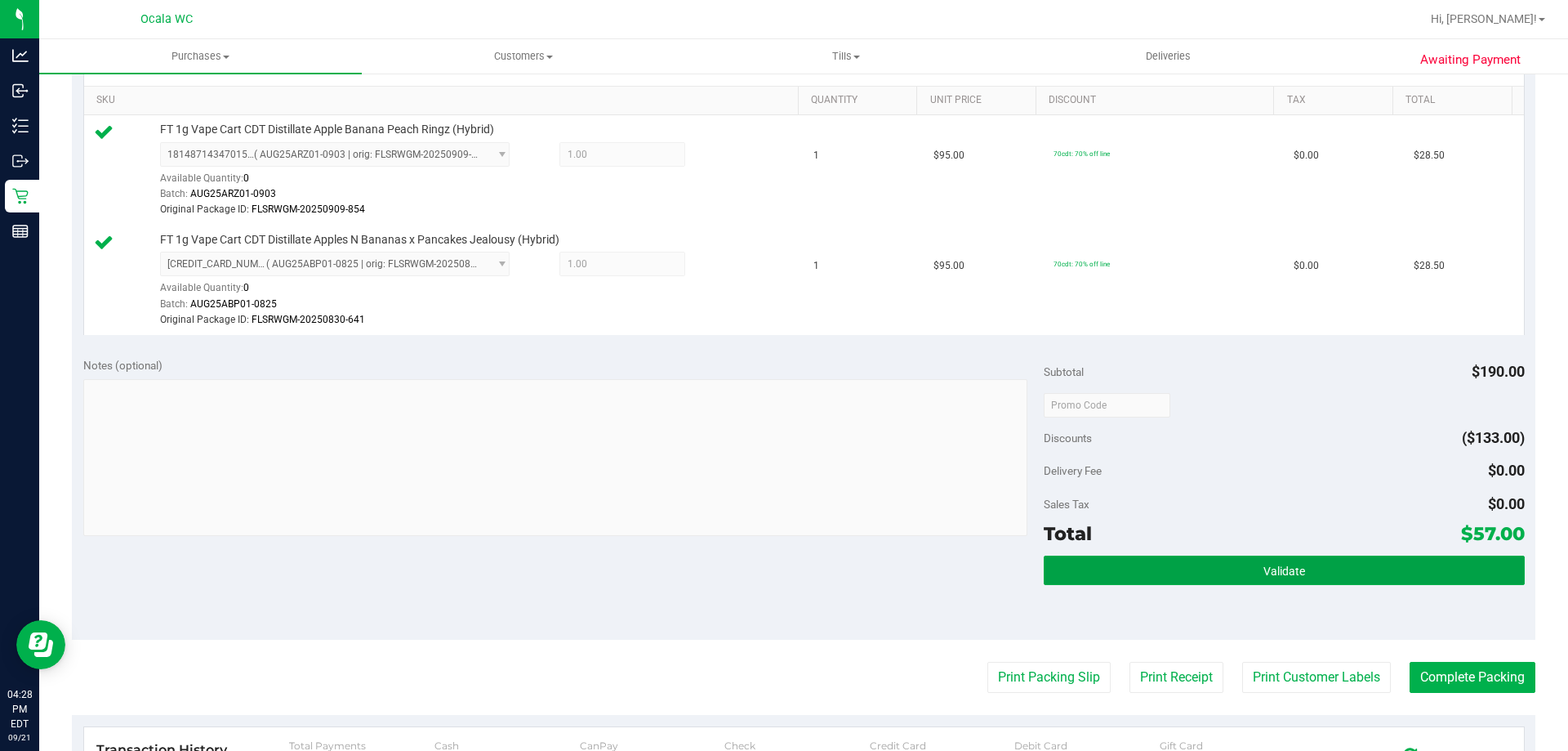
click at [724, 488] on div "Notes (optional) Subtotal $190.00 Discounts ($133.00) Delivery Fee $0.00 Sales …" at bounding box center [803, 492] width 1464 height 295
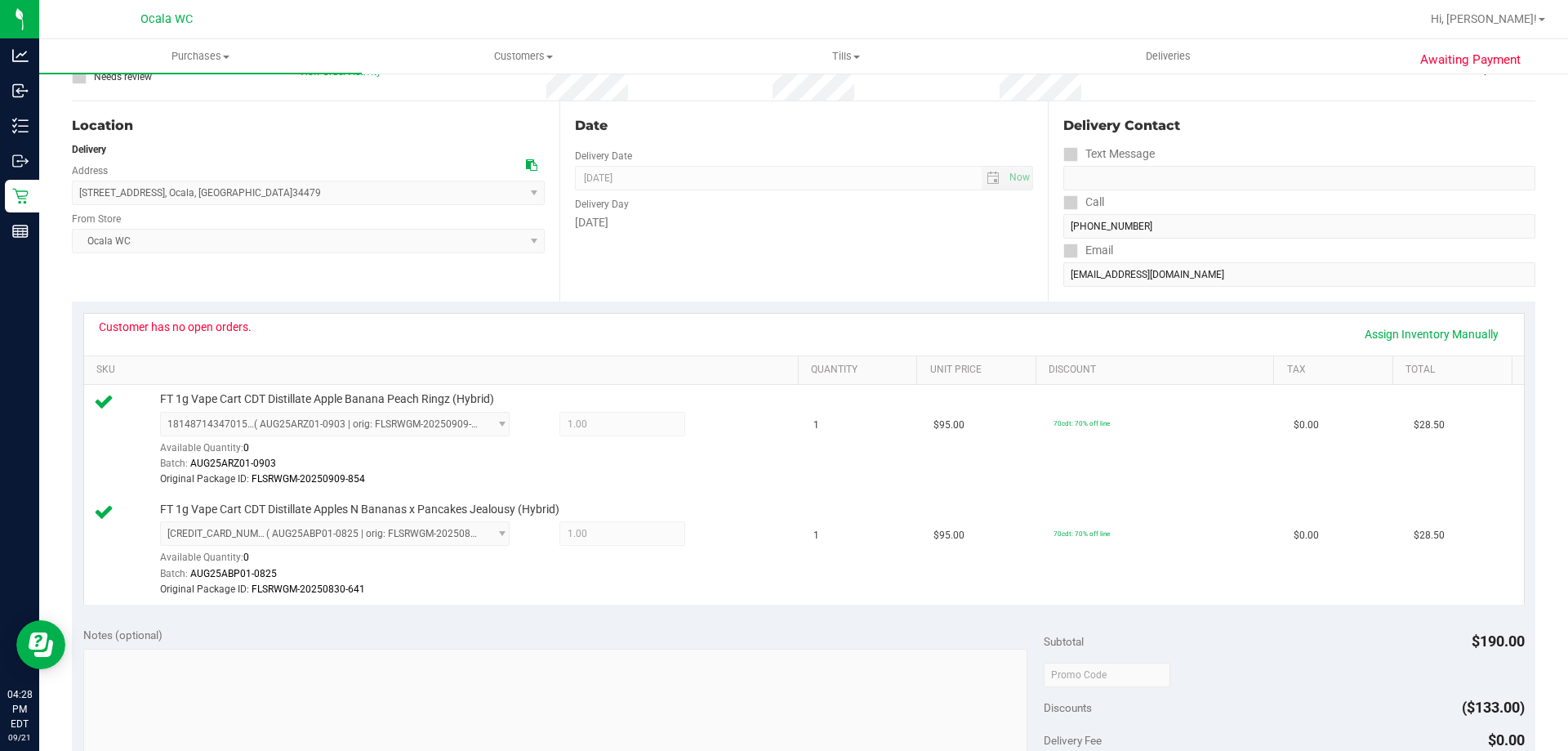
scroll to position [0, 0]
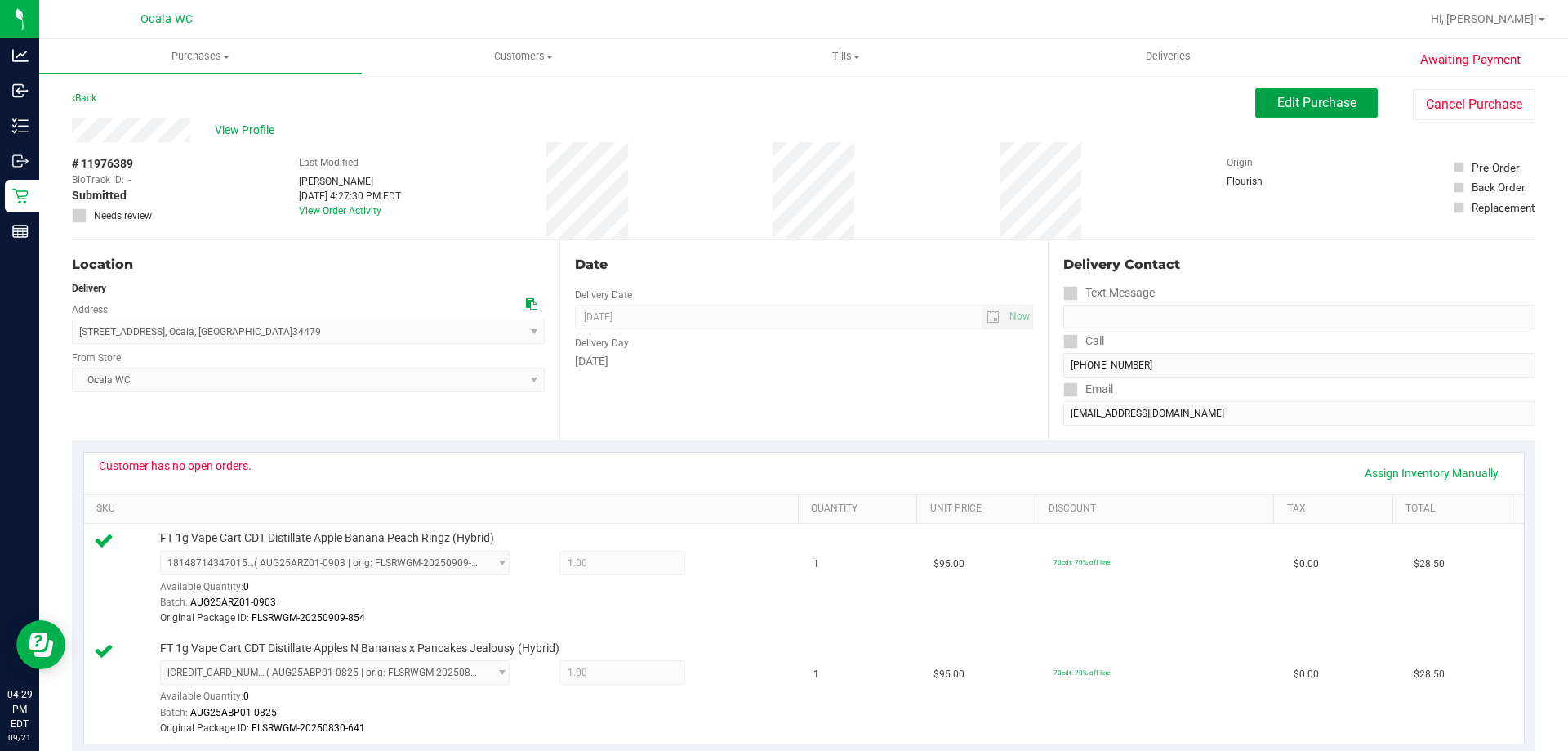
drag, startPoint x: 1313, startPoint y: 103, endPoint x: 630, endPoint y: 121, distance: 683.2
click at [630, 121] on purchase-details "Back Edit Purchase Cancel Purchase View Profile # 11976389 BioTrack ID: - Submi…" at bounding box center [803, 759] width 1464 height 1341
click at [1277, 103] on span "Edit Purchase" at bounding box center [1317, 103] width 79 height 15
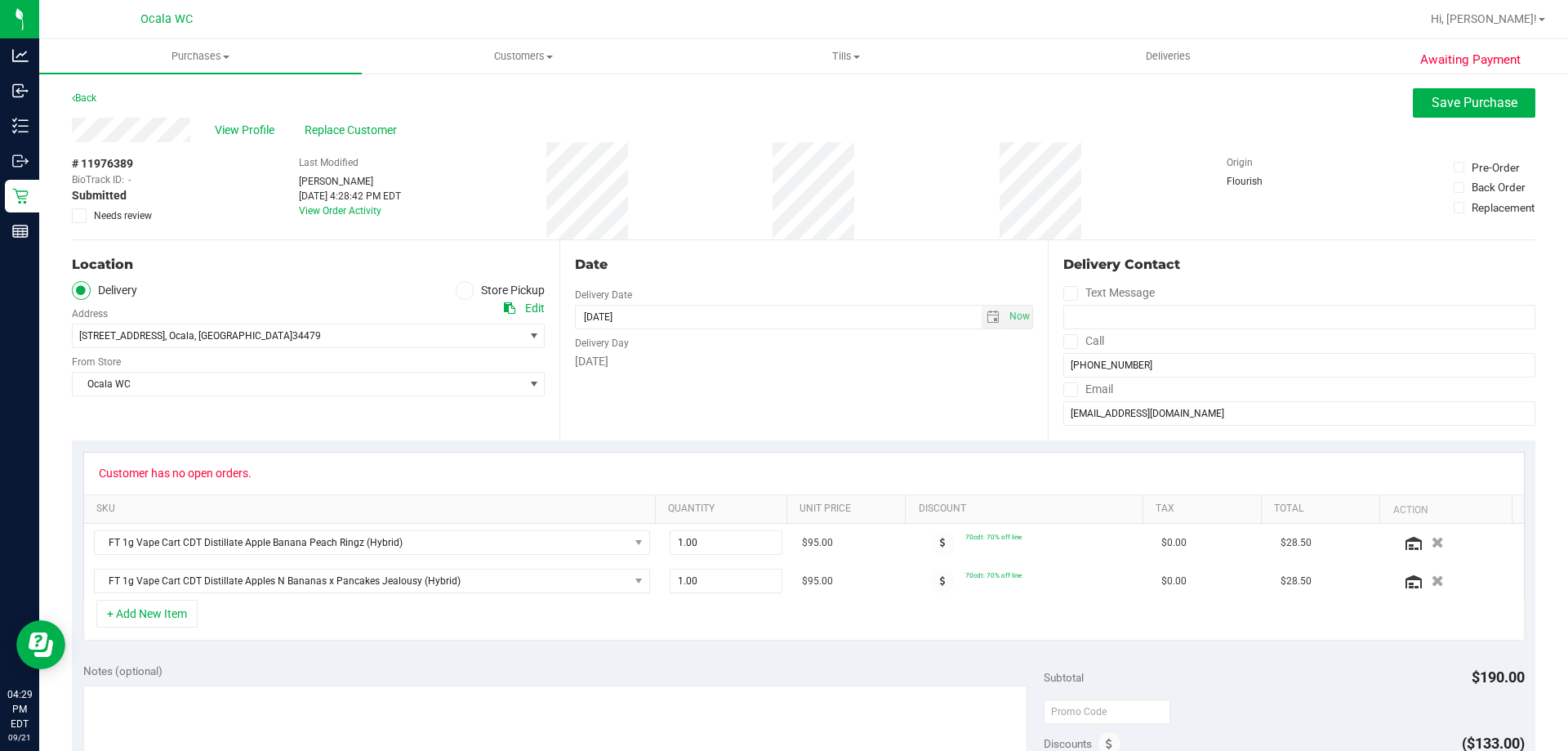
click at [458, 284] on span at bounding box center [466, 291] width 19 height 19
click at [460, 290] on icon at bounding box center [465, 290] width 9 height 0
click at [0, 0] on input "Store Pickup" at bounding box center [0, 0] width 0 height 0
click at [988, 312] on span "Open the time view" at bounding box center [994, 317] width 13 height 13
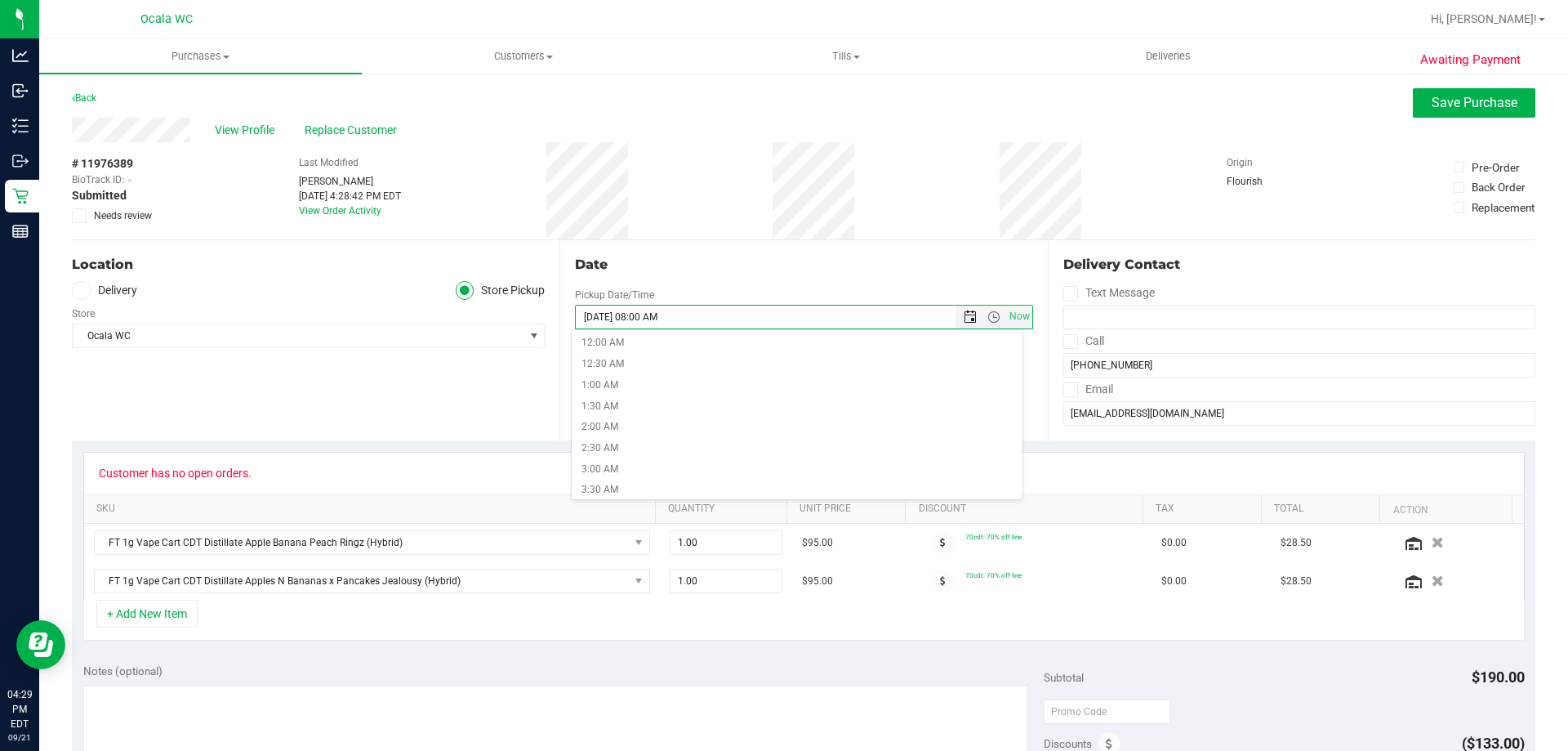
click at [967, 316] on span "Open the date view" at bounding box center [971, 317] width 13 height 13
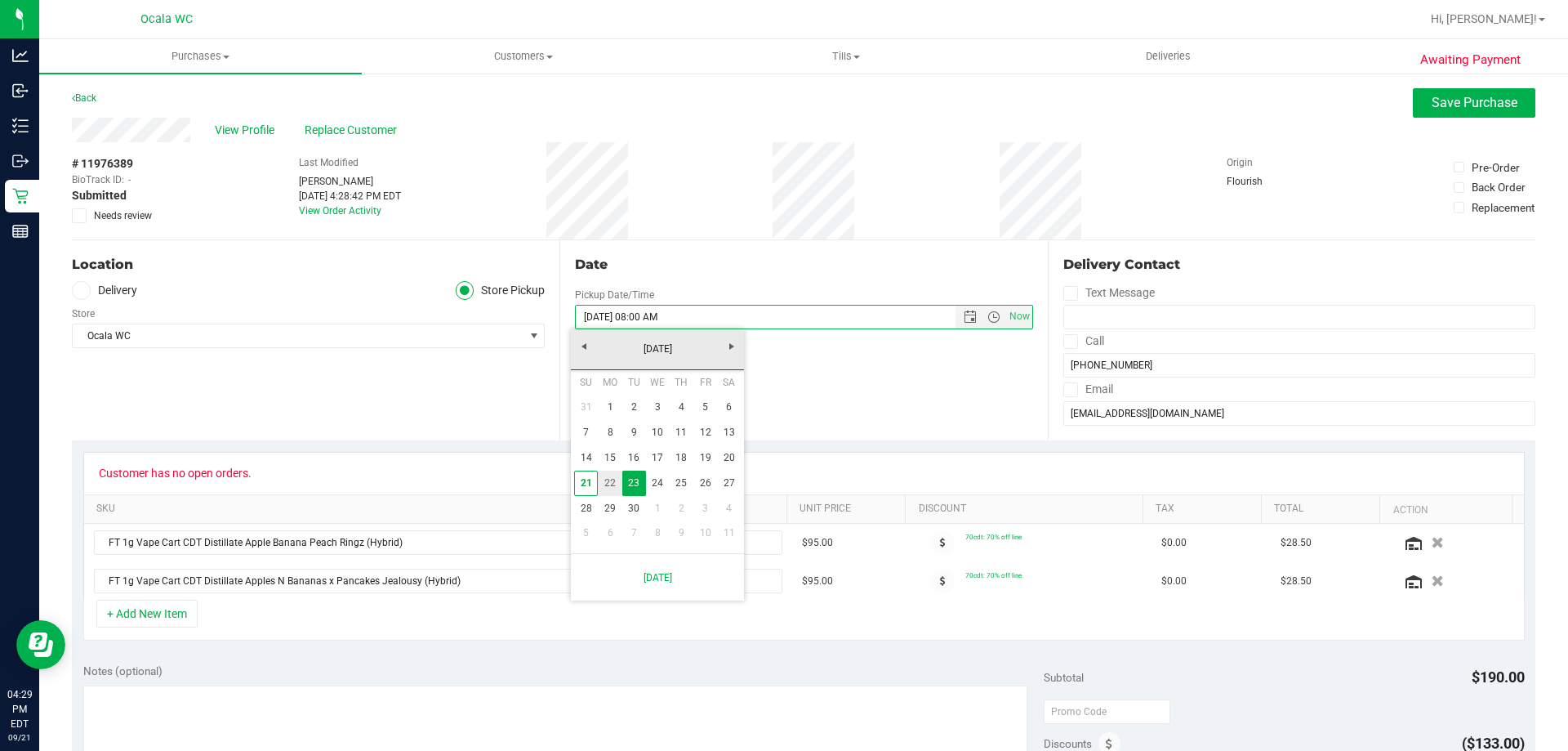
click at [612, 481] on link "22" at bounding box center [610, 483] width 24 height 25
type input "09/22/2025 08:00 AM"
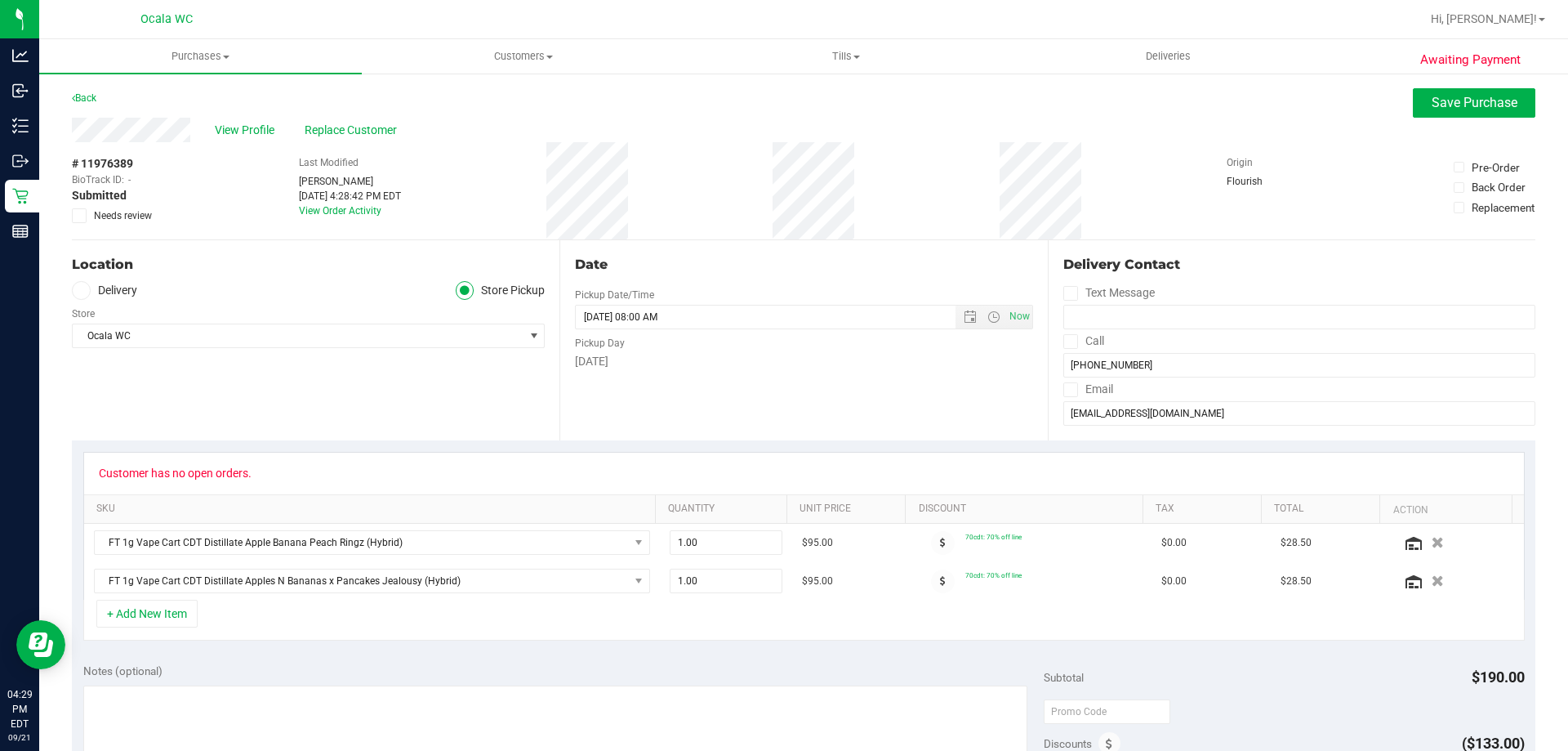
click at [848, 357] on div "Monday" at bounding box center [803, 361] width 457 height 17
click at [1469, 91] on button "Save Purchase" at bounding box center [1474, 103] width 122 height 29
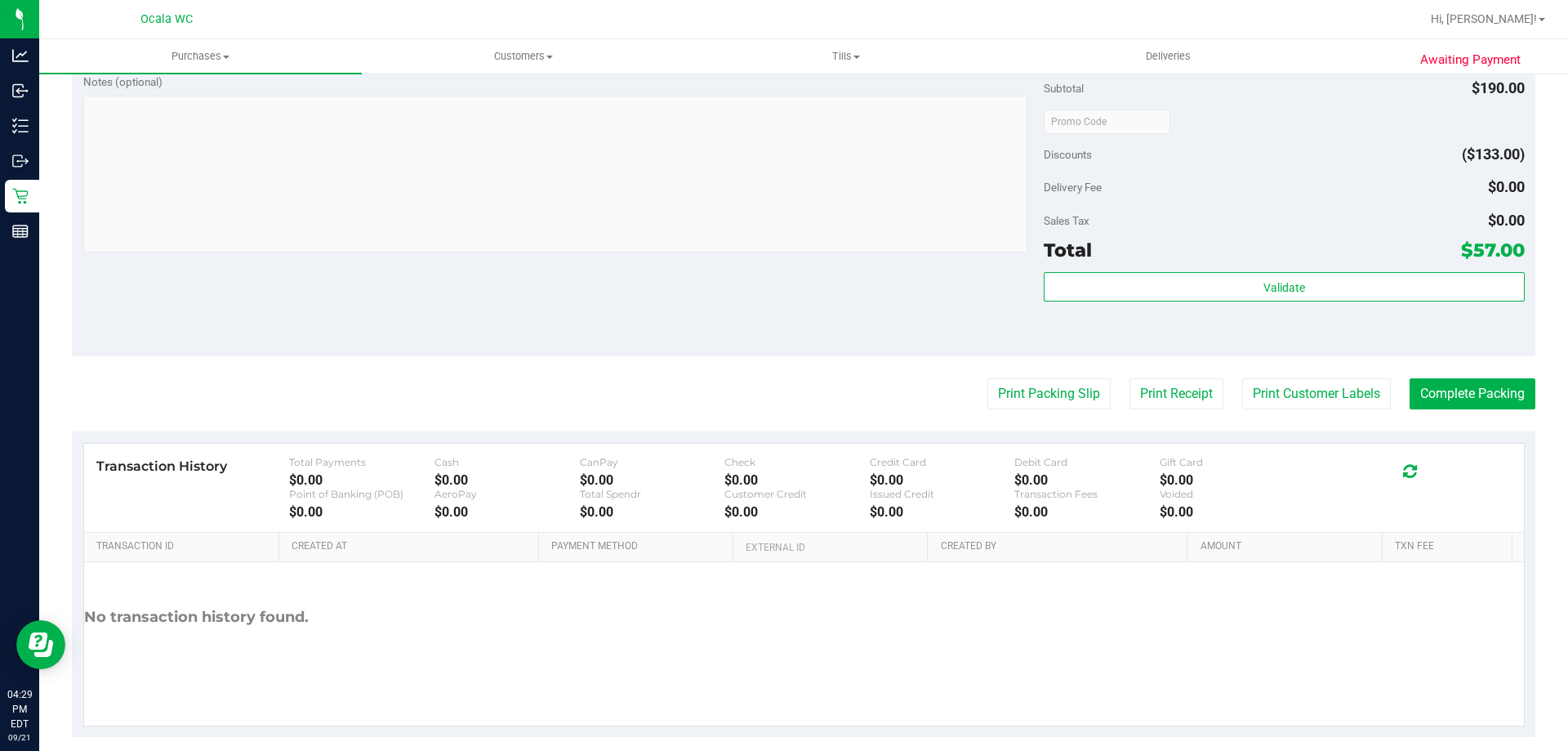
scroll to position [711, 0]
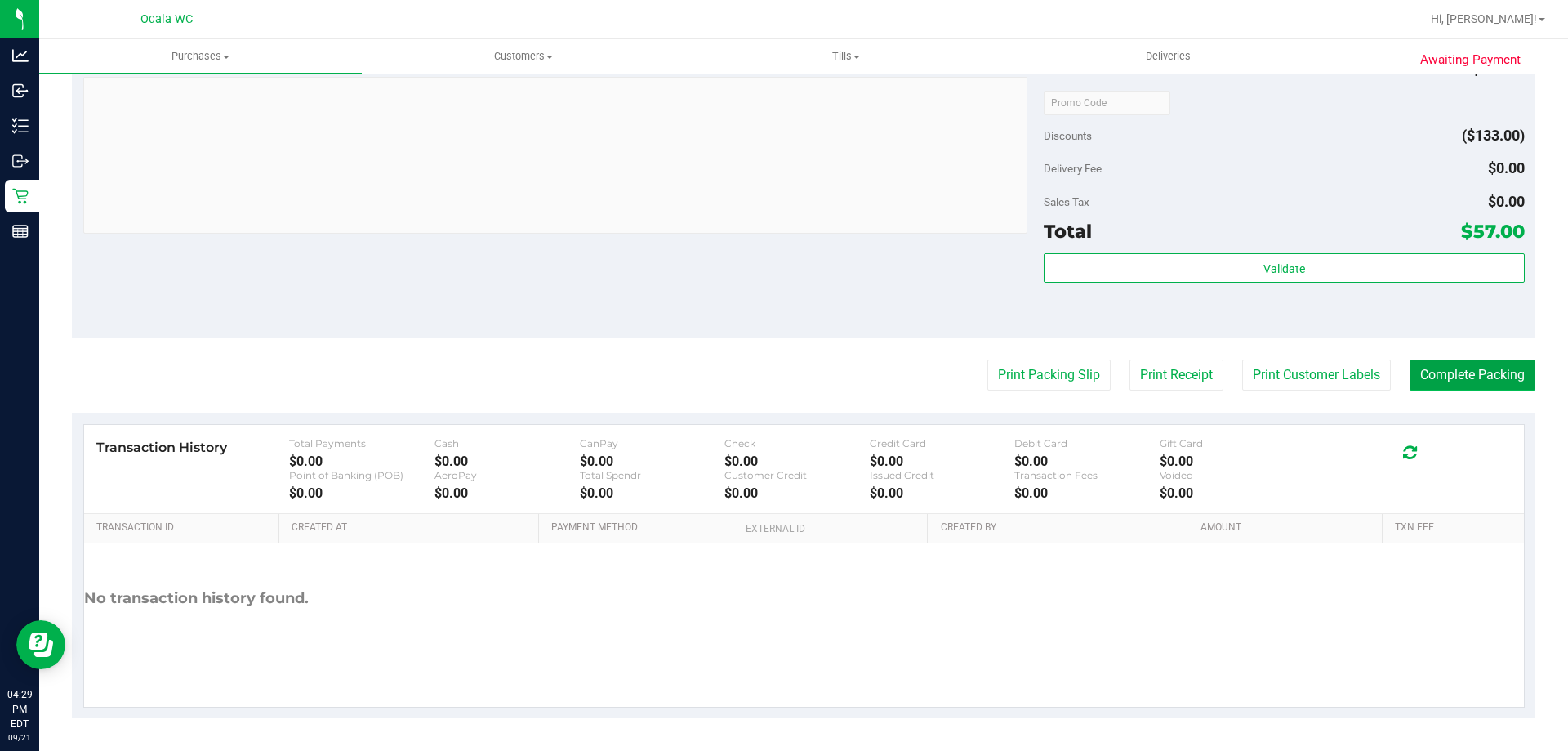
click at [1479, 375] on button "Complete Packing" at bounding box center [1473, 375] width 126 height 31
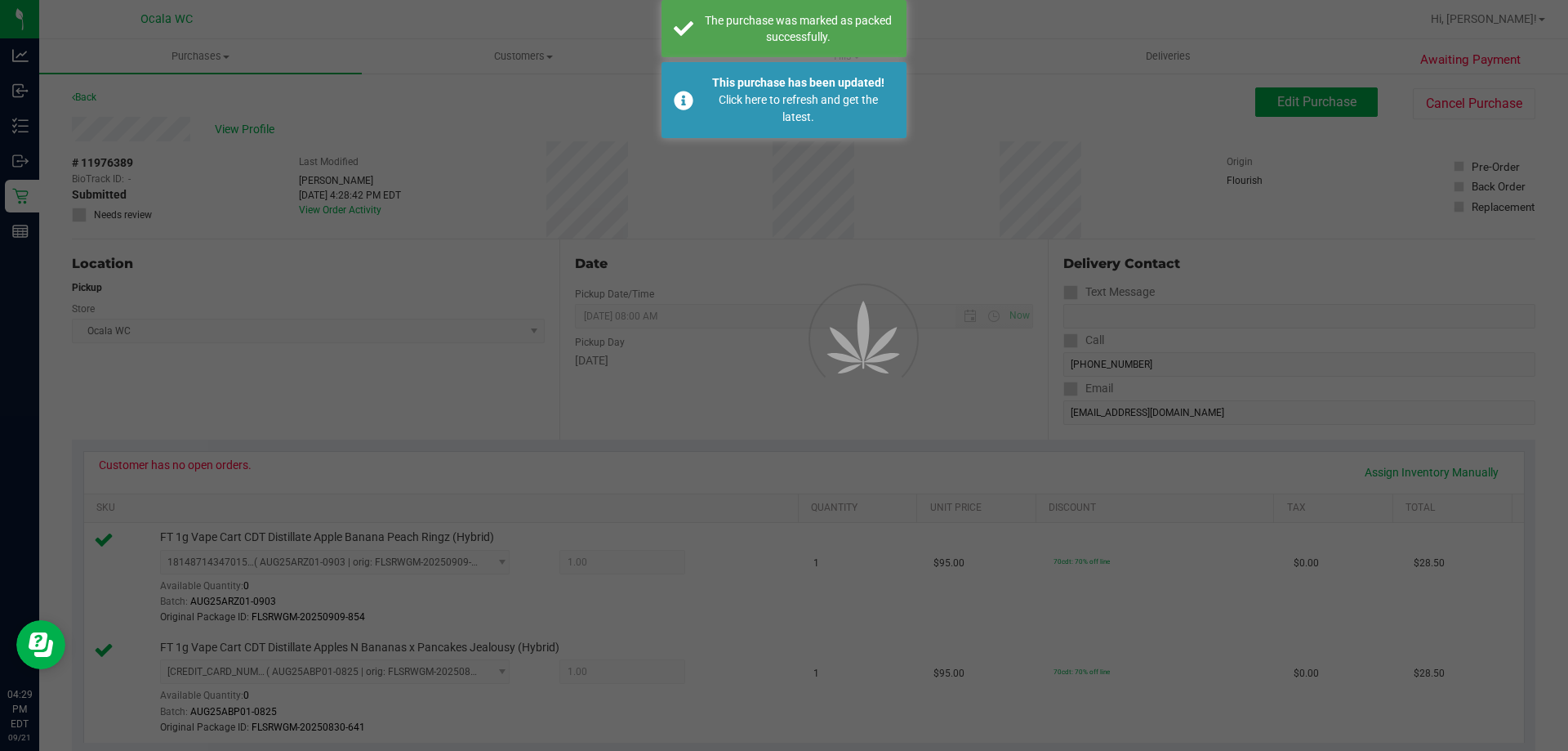
scroll to position [0, 0]
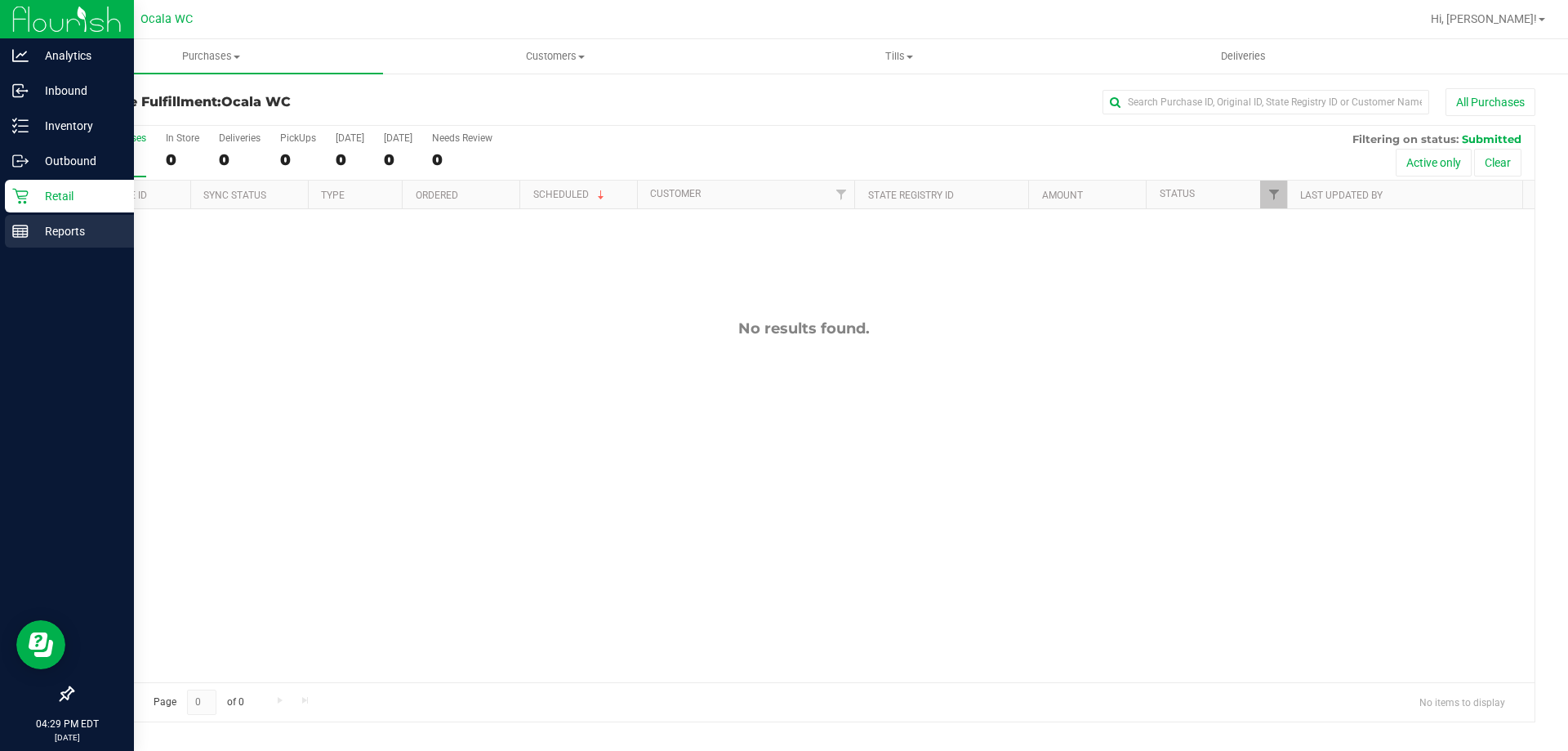
click at [26, 245] on div "Reports" at bounding box center [69, 231] width 129 height 33
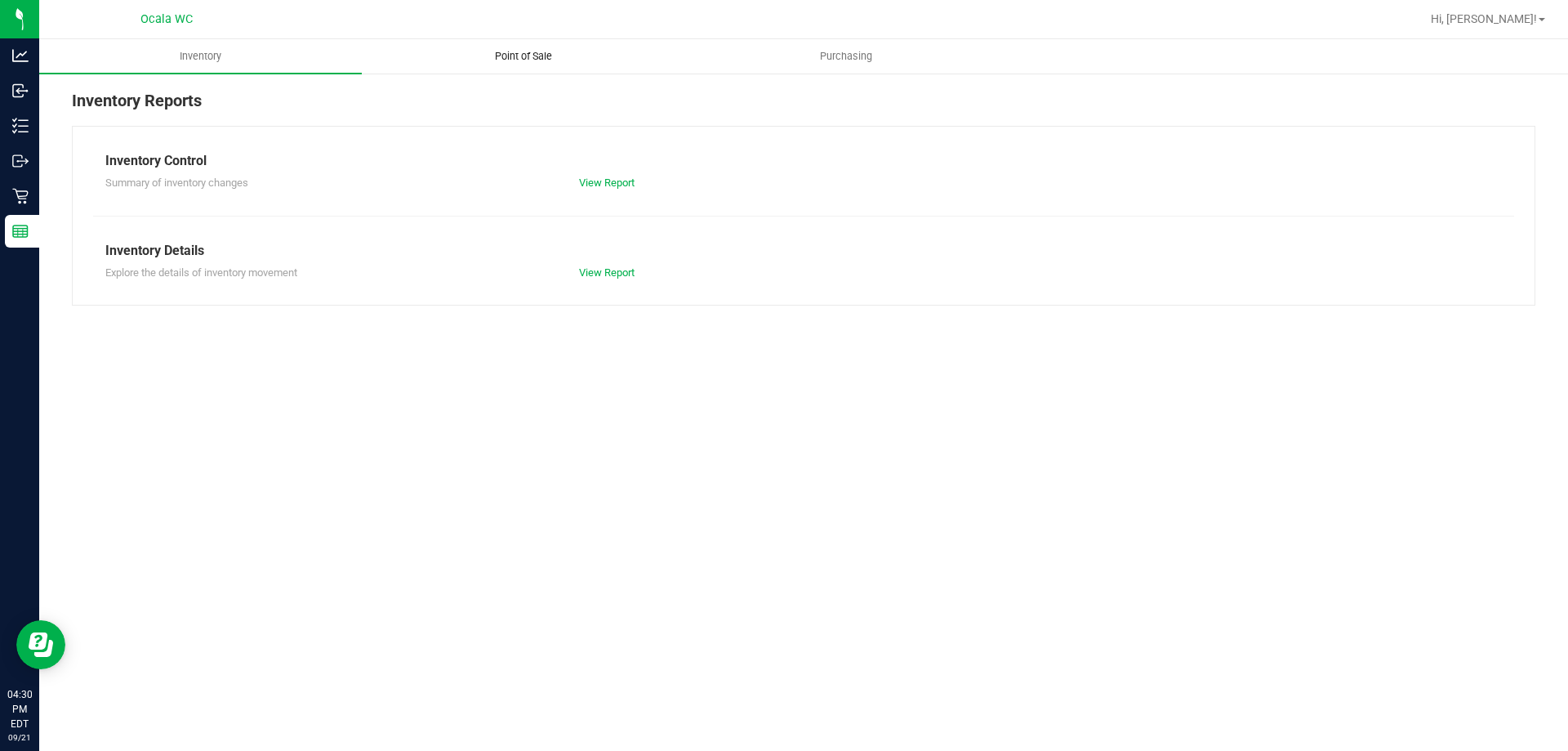
click at [521, 57] on span "Point of Sale" at bounding box center [524, 56] width 102 height 15
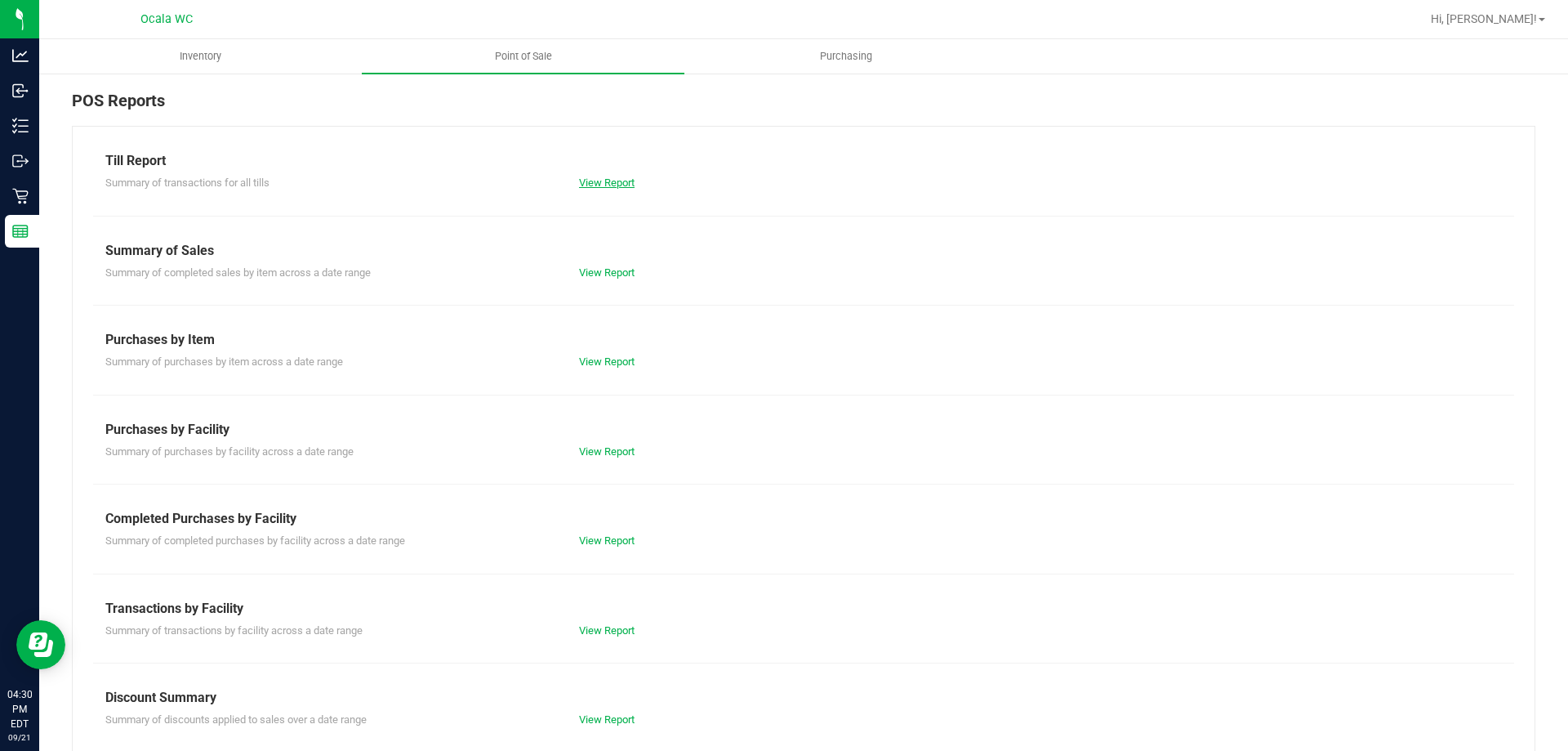
click at [612, 179] on link "View Report" at bounding box center [607, 183] width 55 height 12
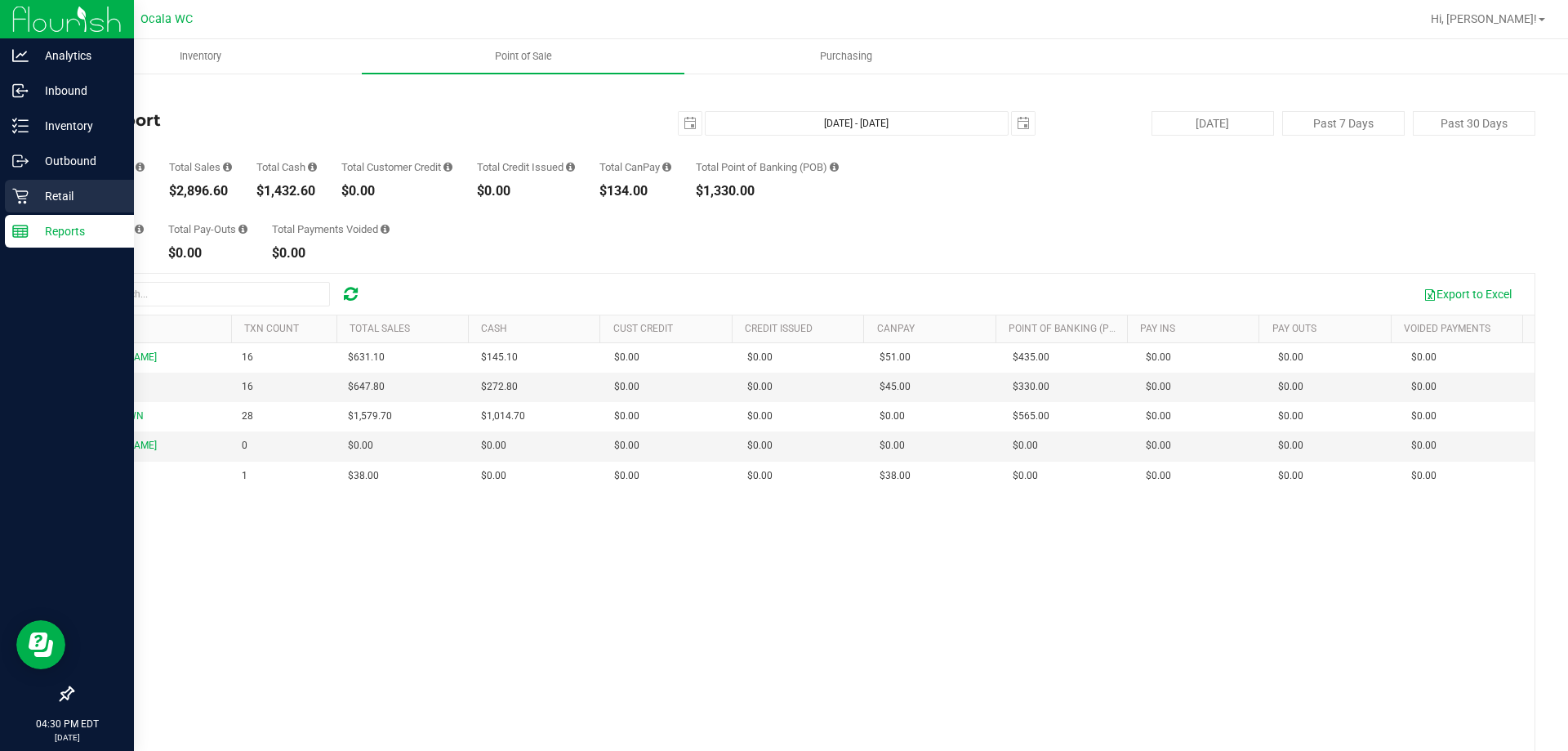
click at [26, 192] on icon at bounding box center [20, 196] width 16 height 16
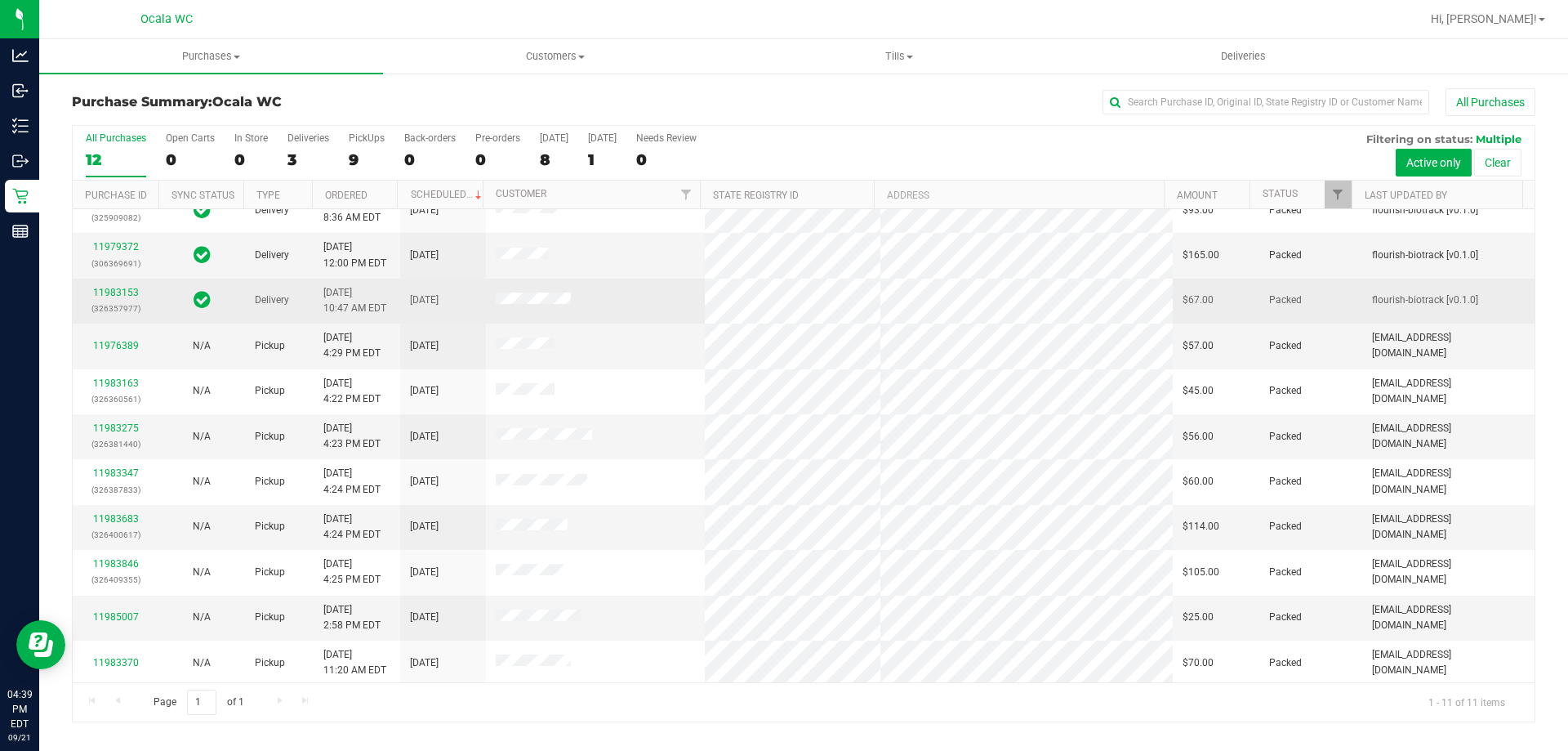
scroll to position [24, 0]
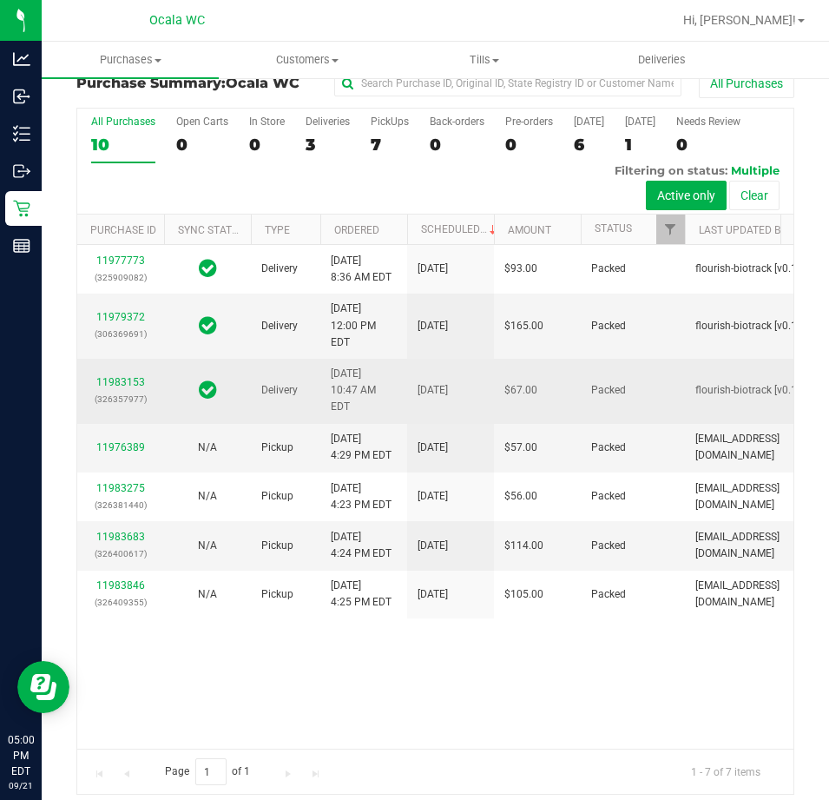
scroll to position [37, 0]
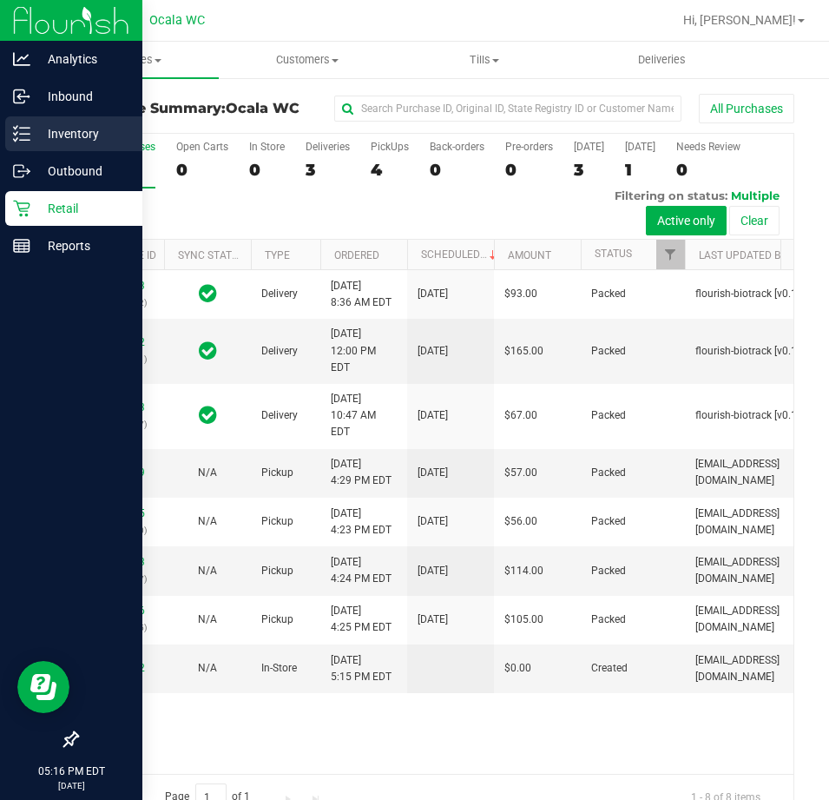
click at [33, 136] on p "Inventory" at bounding box center [82, 133] width 104 height 21
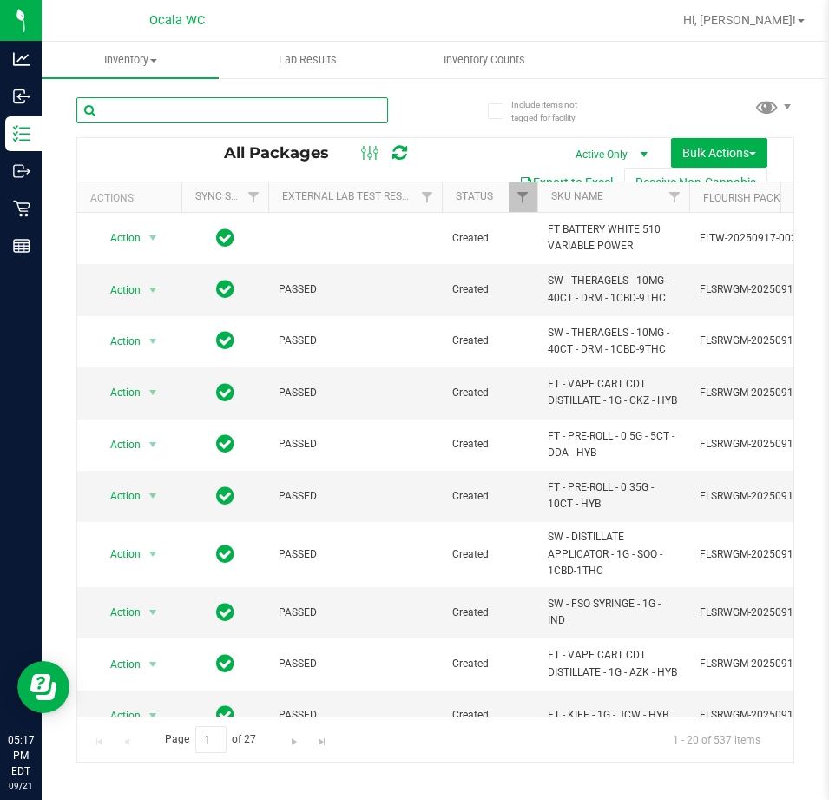
click at [237, 115] on input "text" at bounding box center [232, 110] width 312 height 26
type input "7494475162482043"
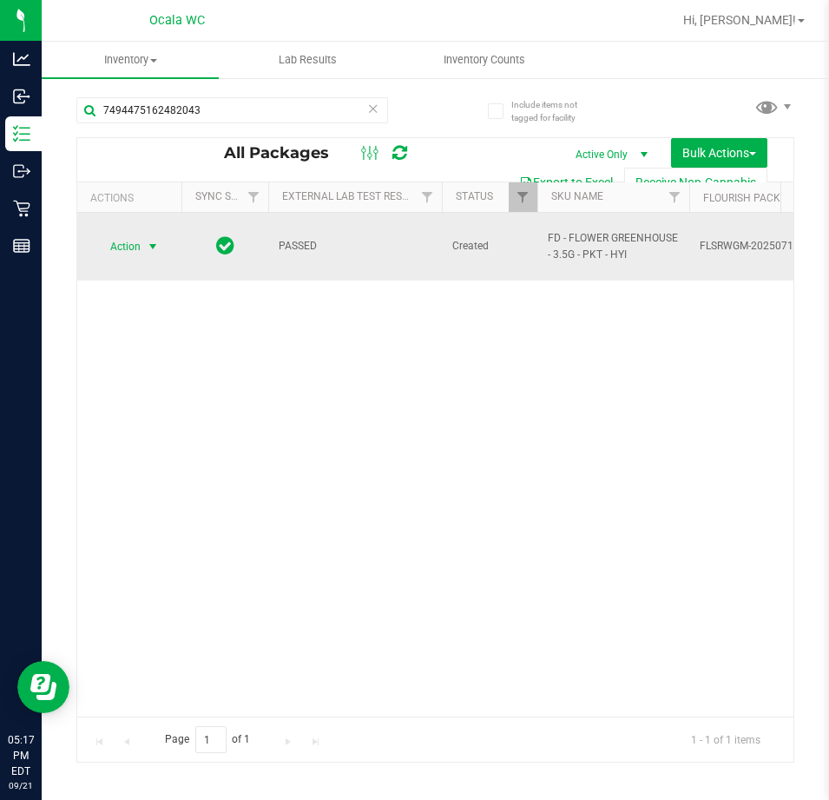
click at [111, 241] on span "Action" at bounding box center [118, 246] width 47 height 24
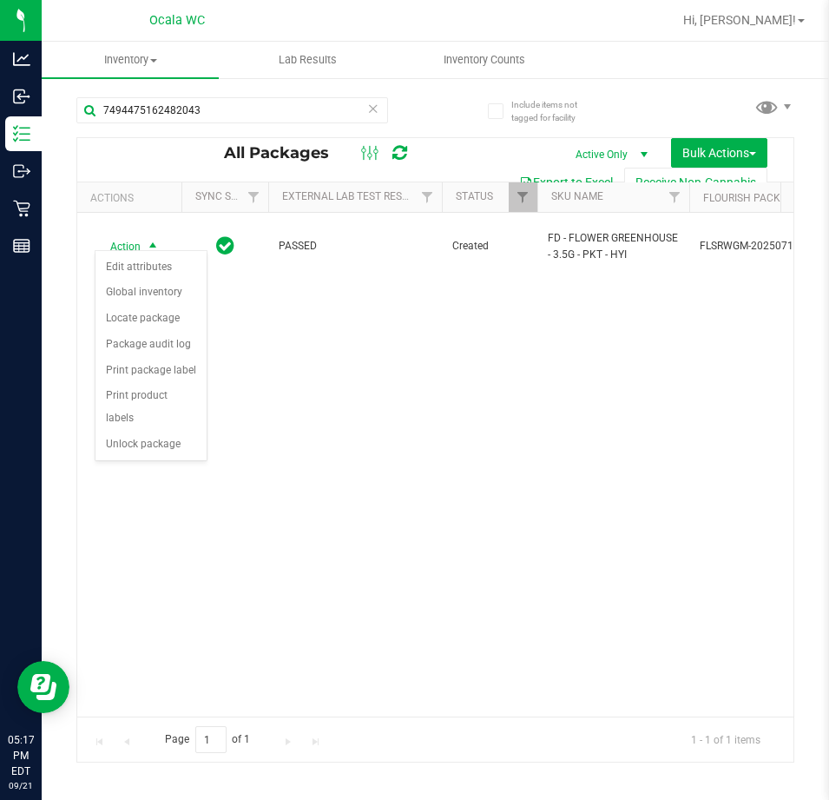
click at [158, 435] on div "Action Edit attributes Global inventory Locate package Package audit log Print …" at bounding box center [151, 355] width 113 height 211
click at [158, 432] on li "Unlock package" at bounding box center [151, 445] width 111 height 26
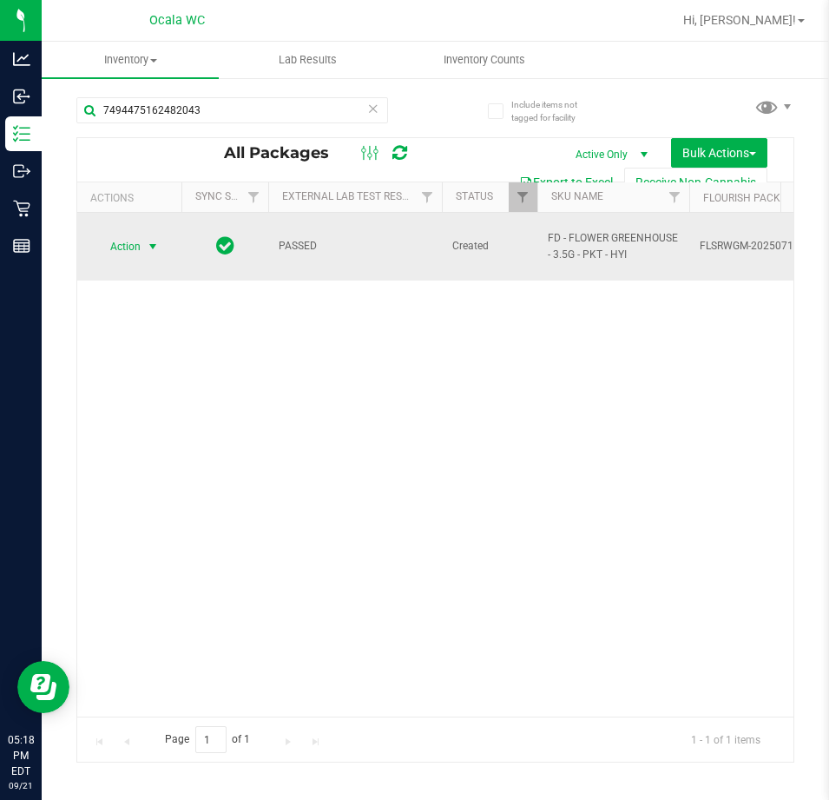
click at [115, 235] on span "Action" at bounding box center [118, 246] width 47 height 24
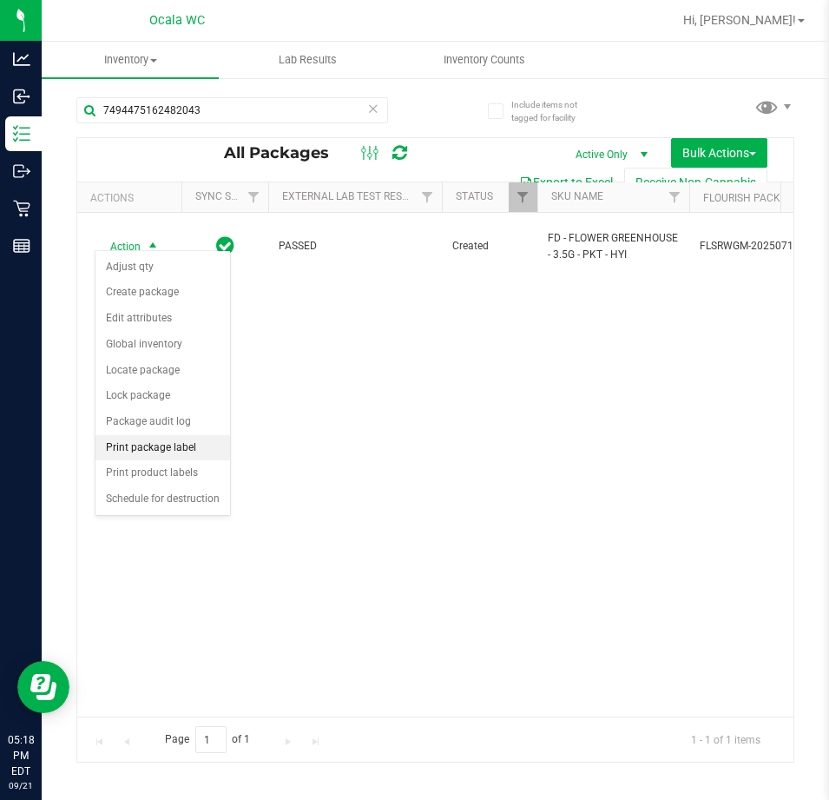
click at [147, 453] on li "Print package label" at bounding box center [163, 448] width 135 height 26
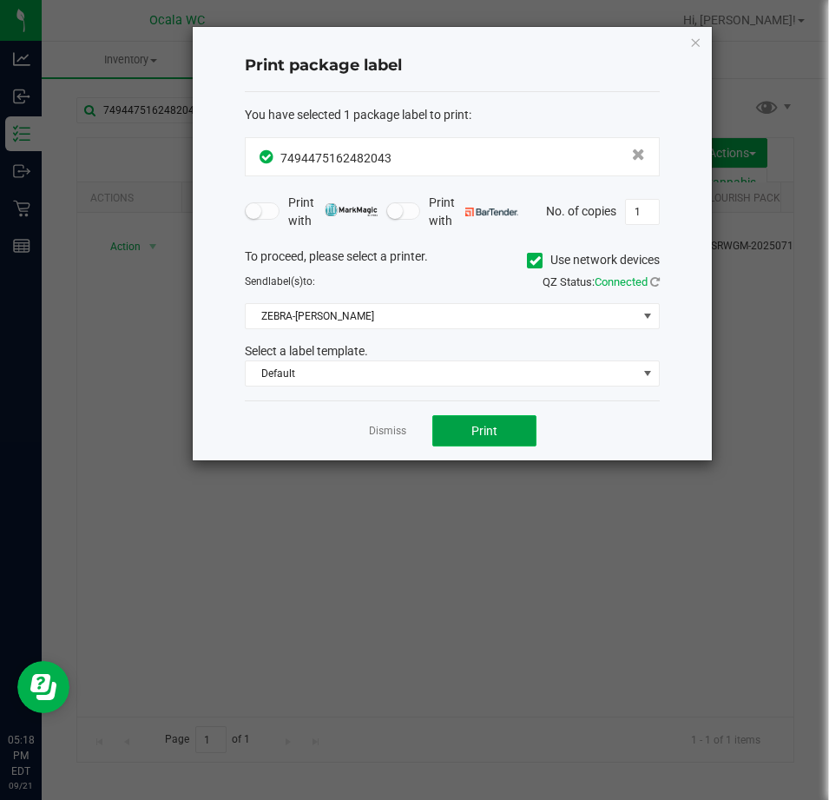
click at [483, 429] on span "Print" at bounding box center [485, 431] width 26 height 14
